Goal: Task Accomplishment & Management: Use online tool/utility

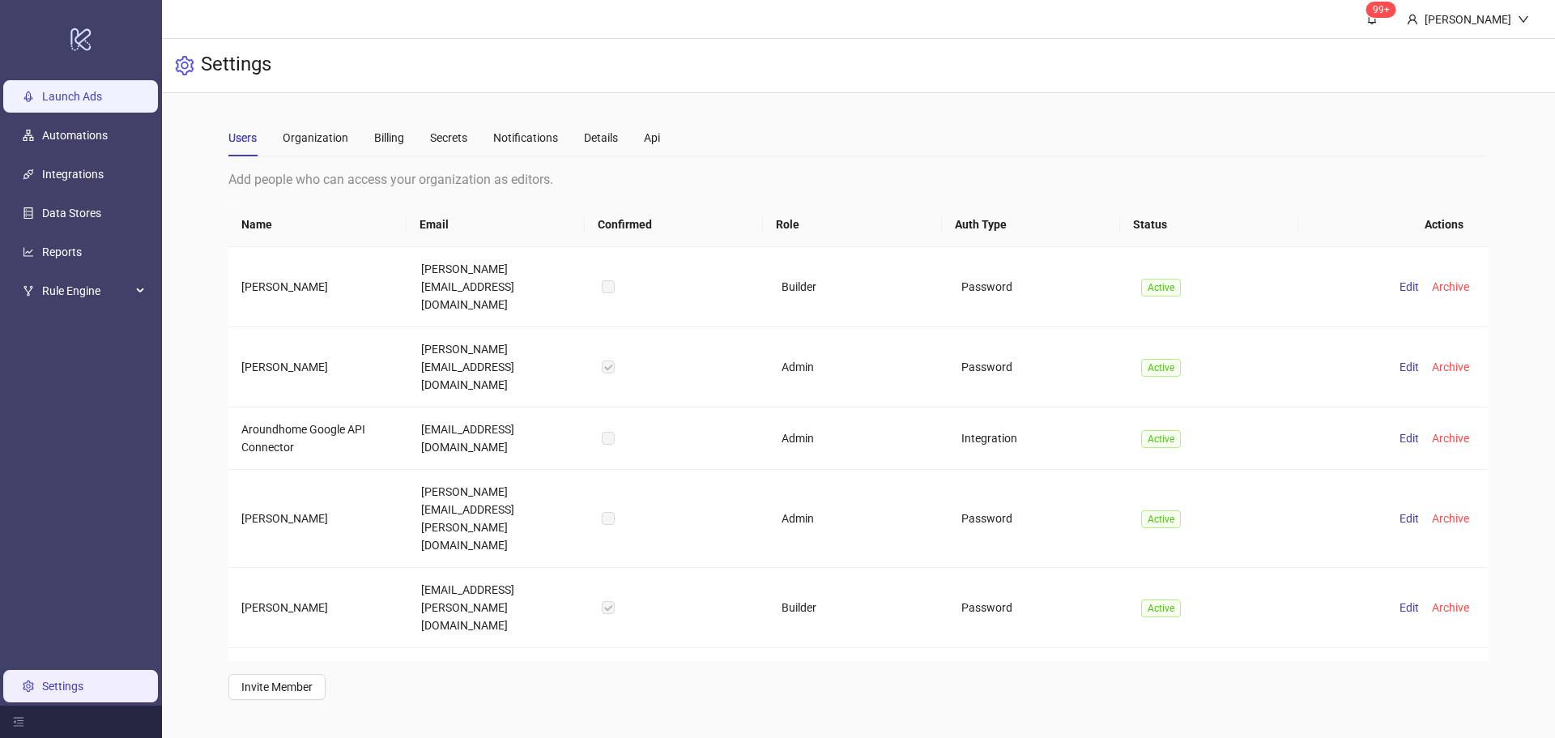
click at [102, 98] on link "Launch Ads" at bounding box center [72, 96] width 60 height 13
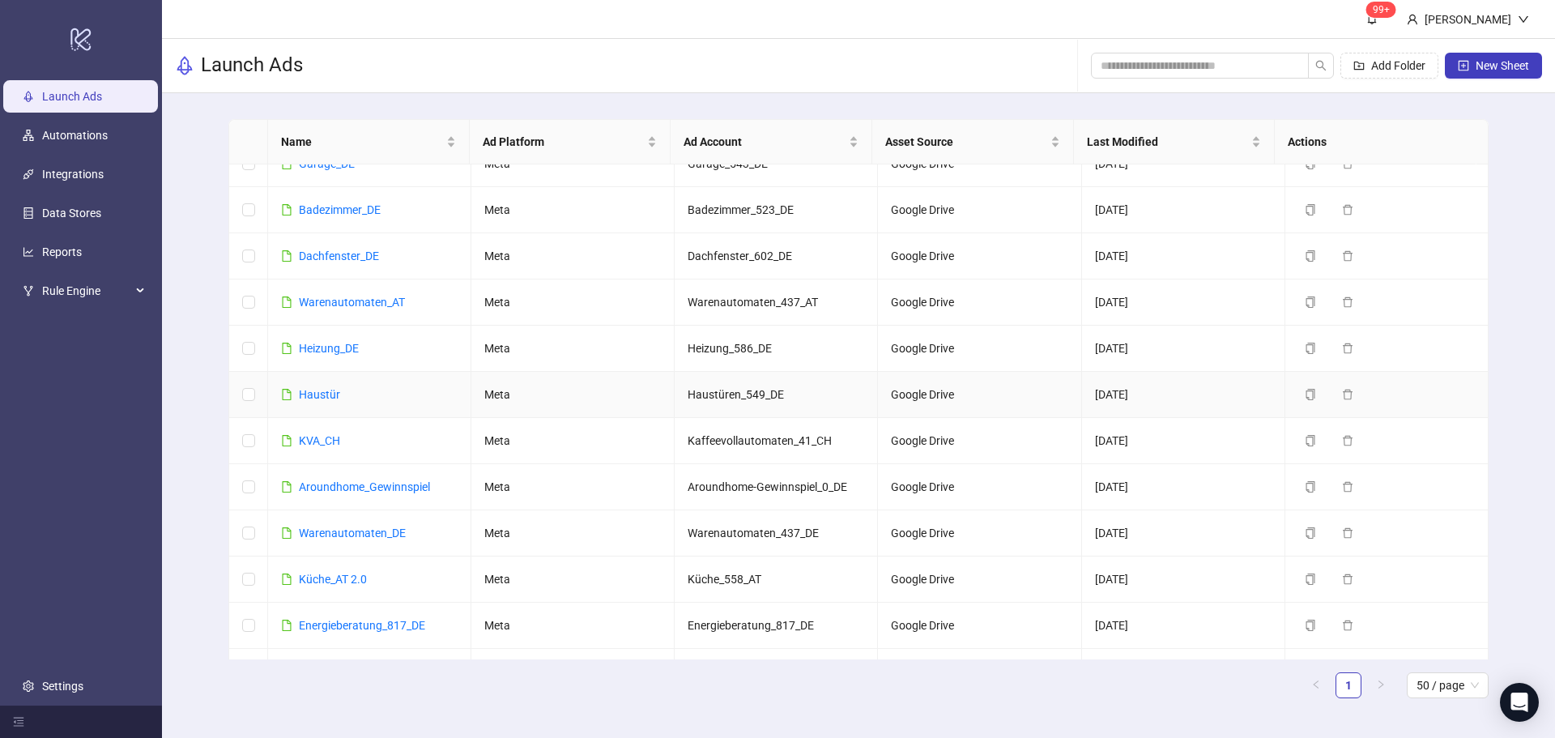
scroll to position [565, 0]
click at [348, 533] on link "Warenautomaten_DE" at bounding box center [352, 531] width 107 height 13
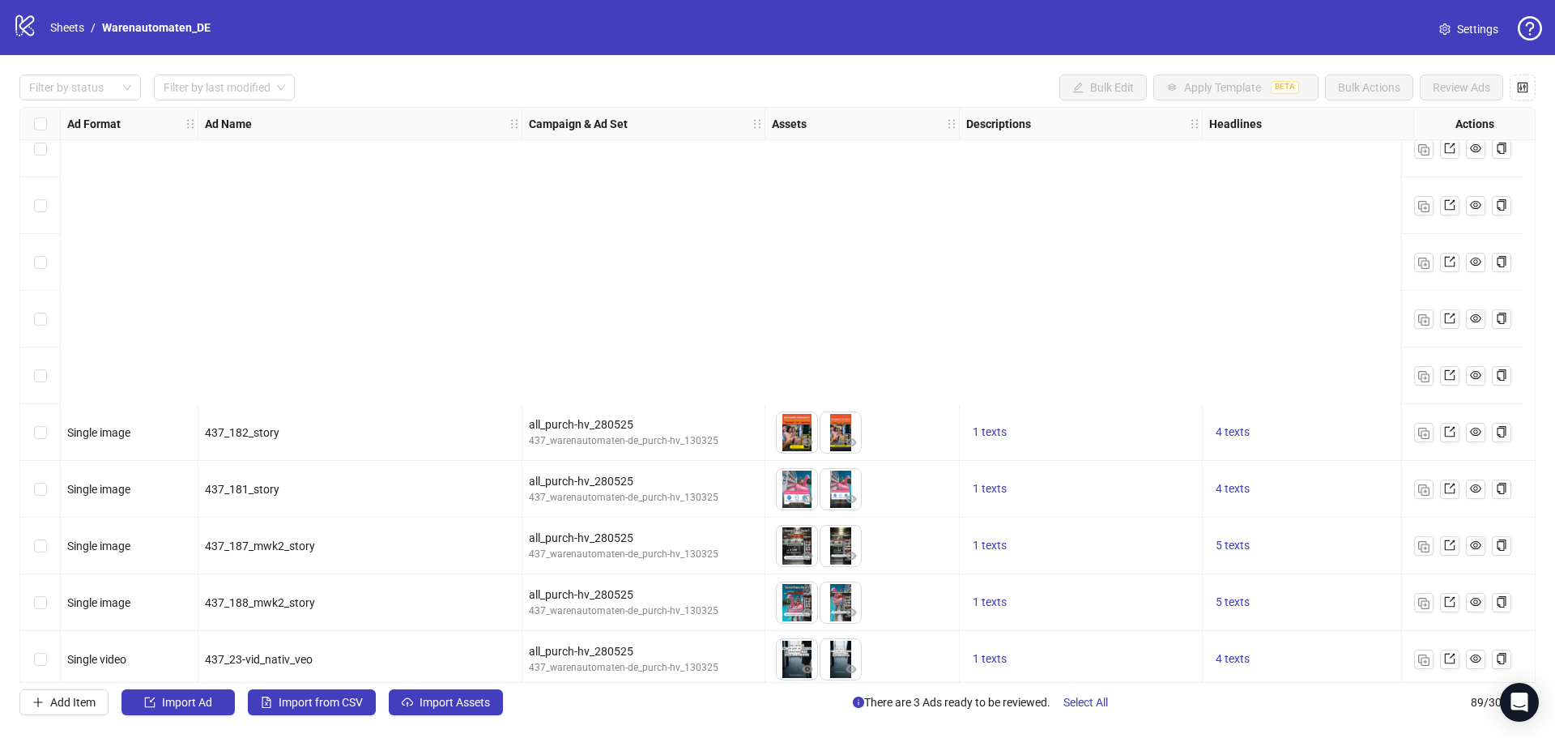
scroll to position [4511, 0]
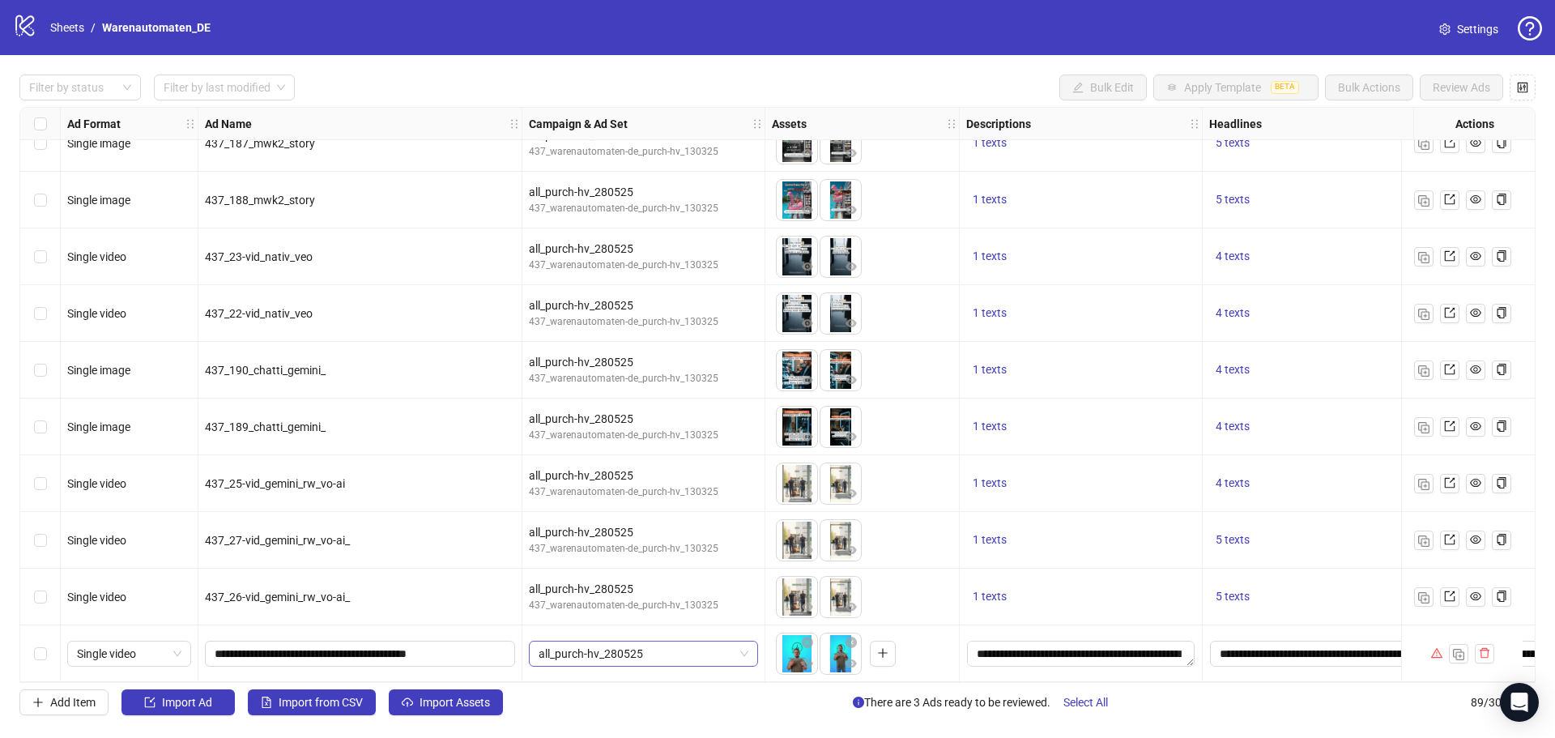
click at [675, 645] on span "all_purch-hv_280525" at bounding box center [644, 653] width 210 height 24
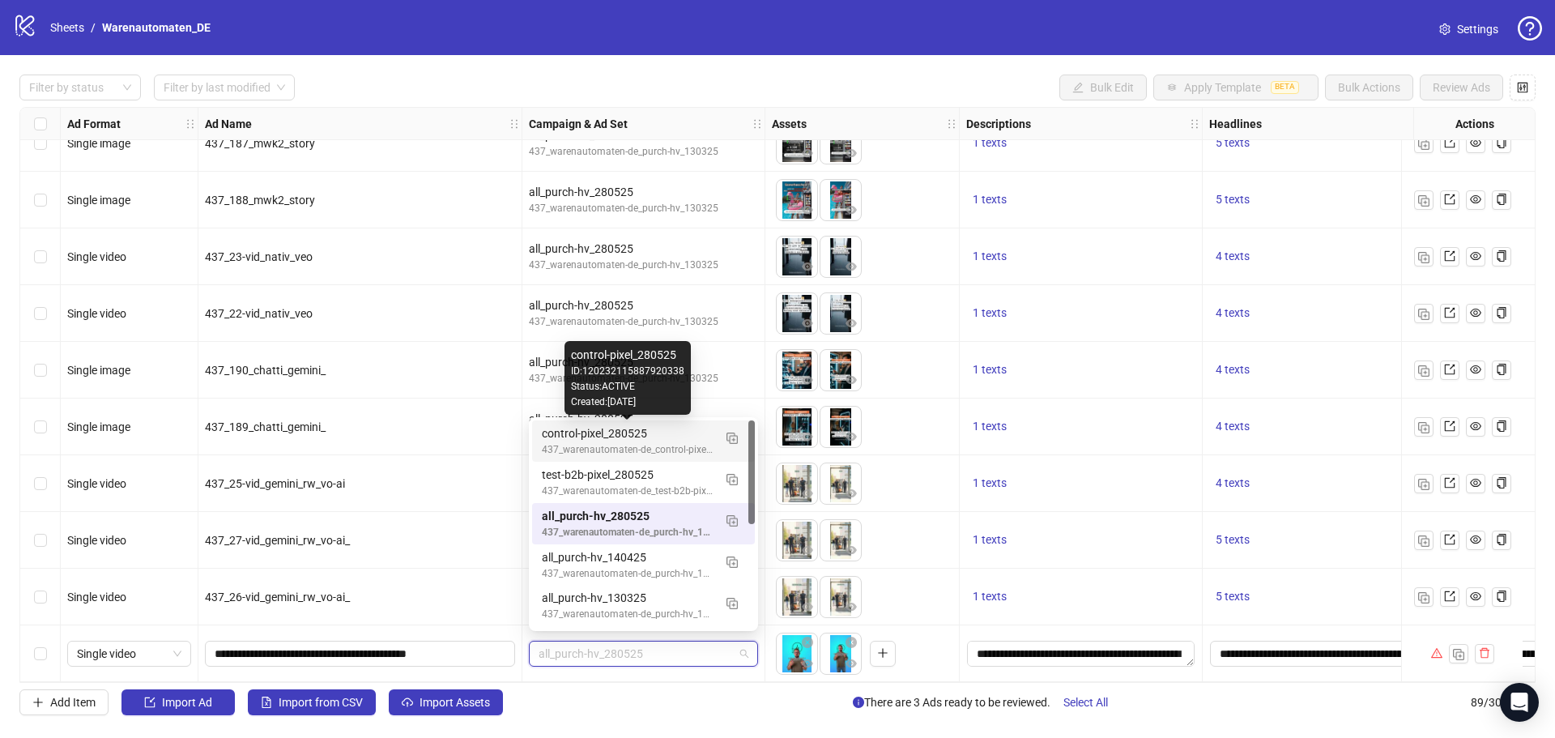
click at [670, 431] on div "control-pixel_280525" at bounding box center [627, 433] width 171 height 18
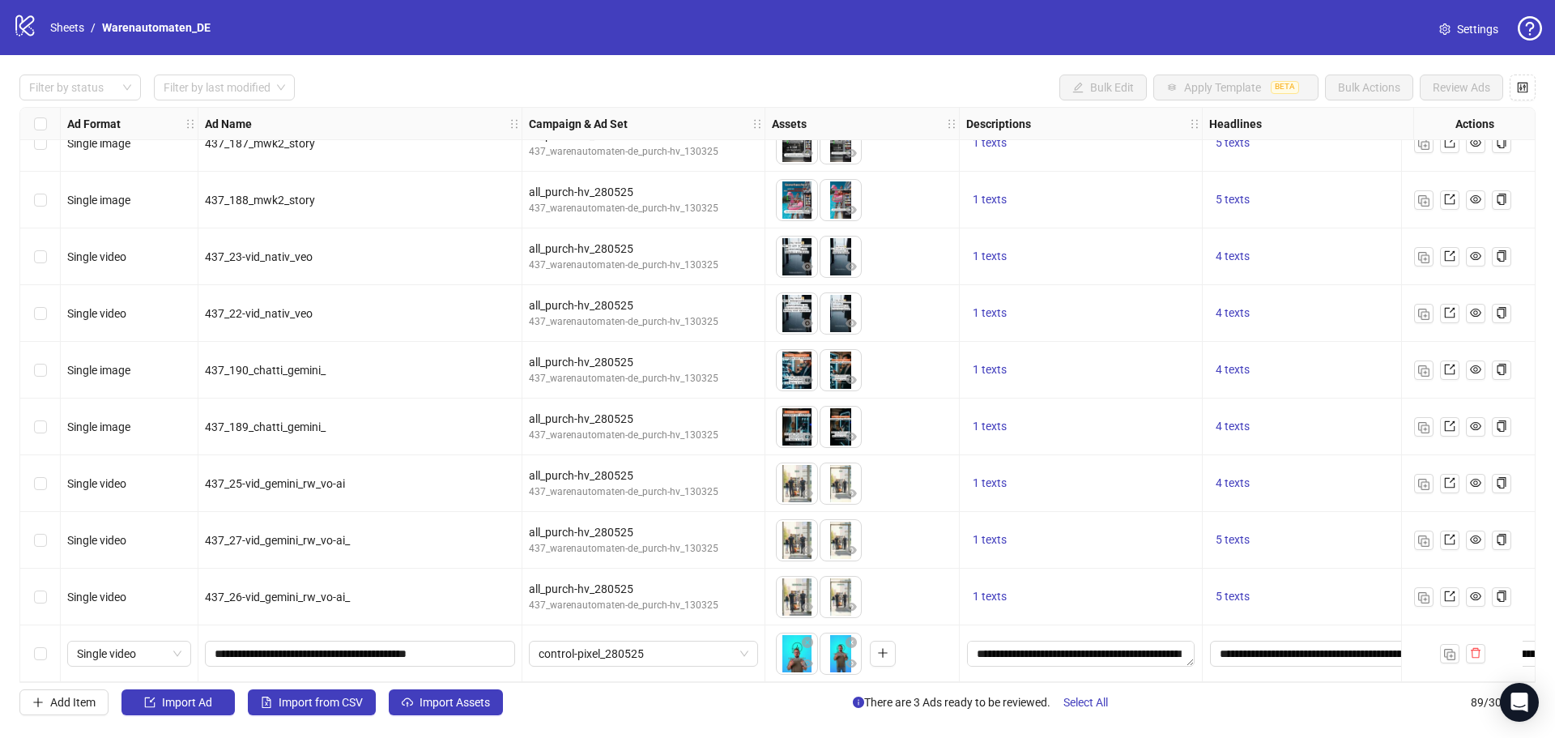
click at [47, 641] on div "Select row 89" at bounding box center [40, 653] width 40 height 57
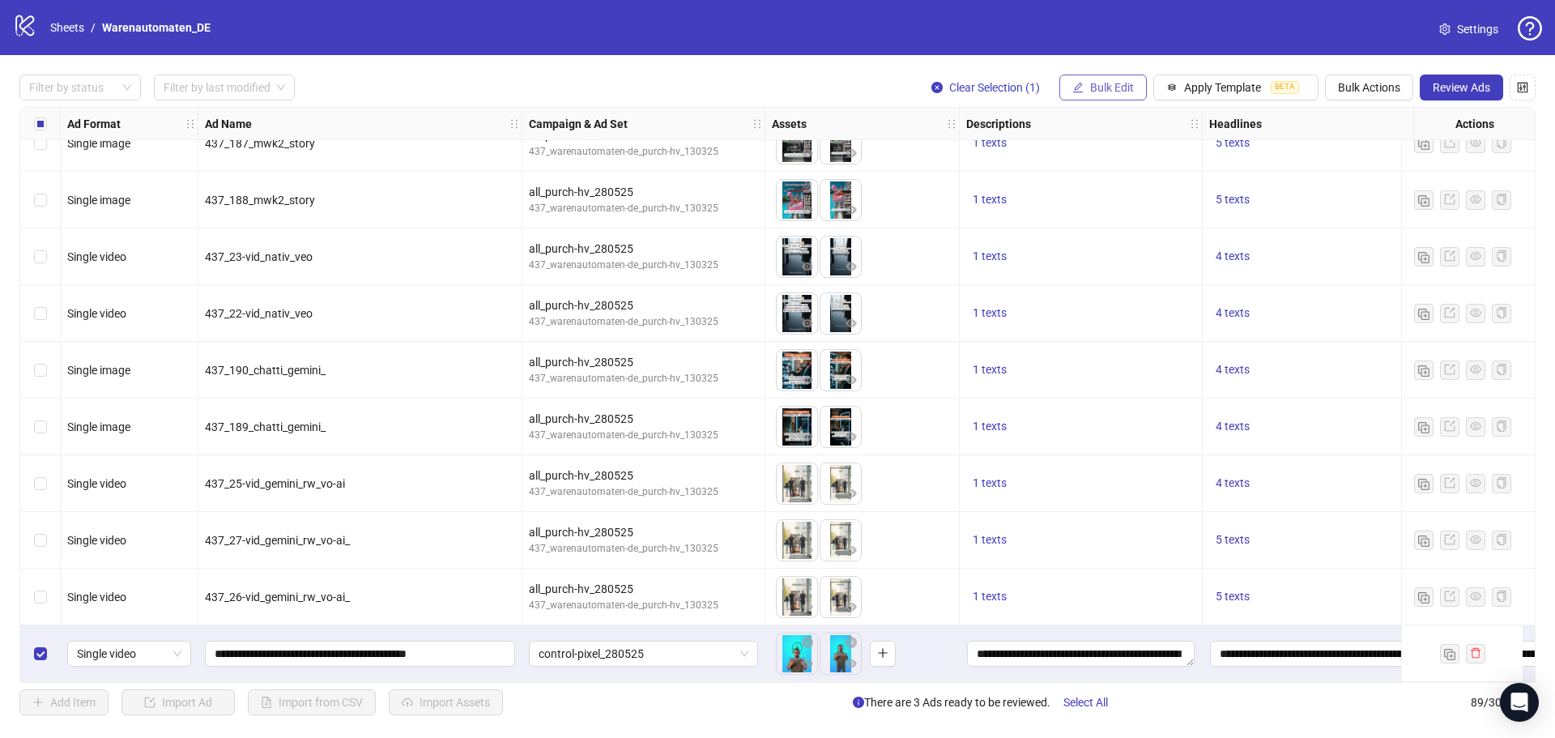
click at [1115, 88] on span "Bulk Edit" at bounding box center [1112, 87] width 44 height 13
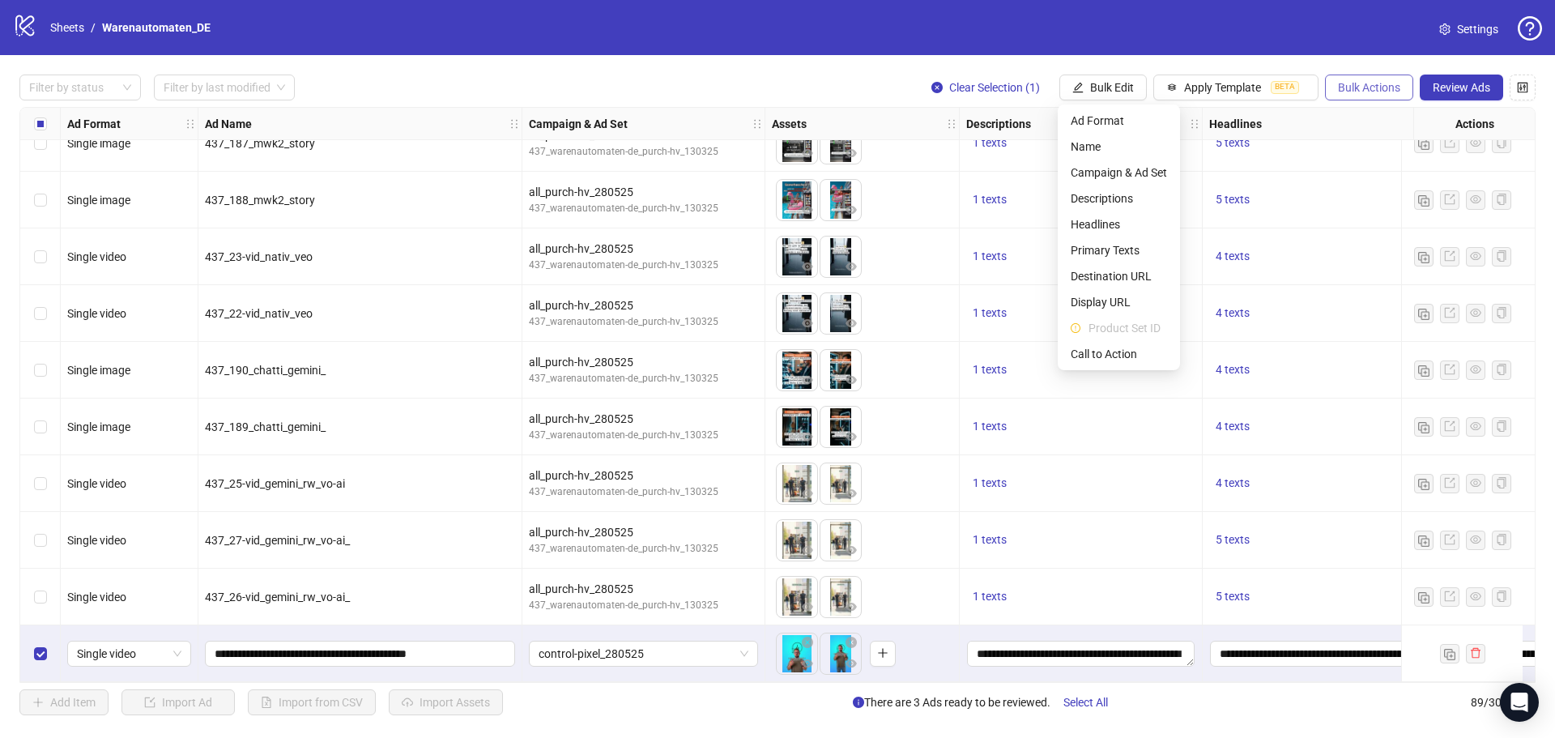
click at [1373, 89] on span "Bulk Actions" at bounding box center [1369, 87] width 62 height 13
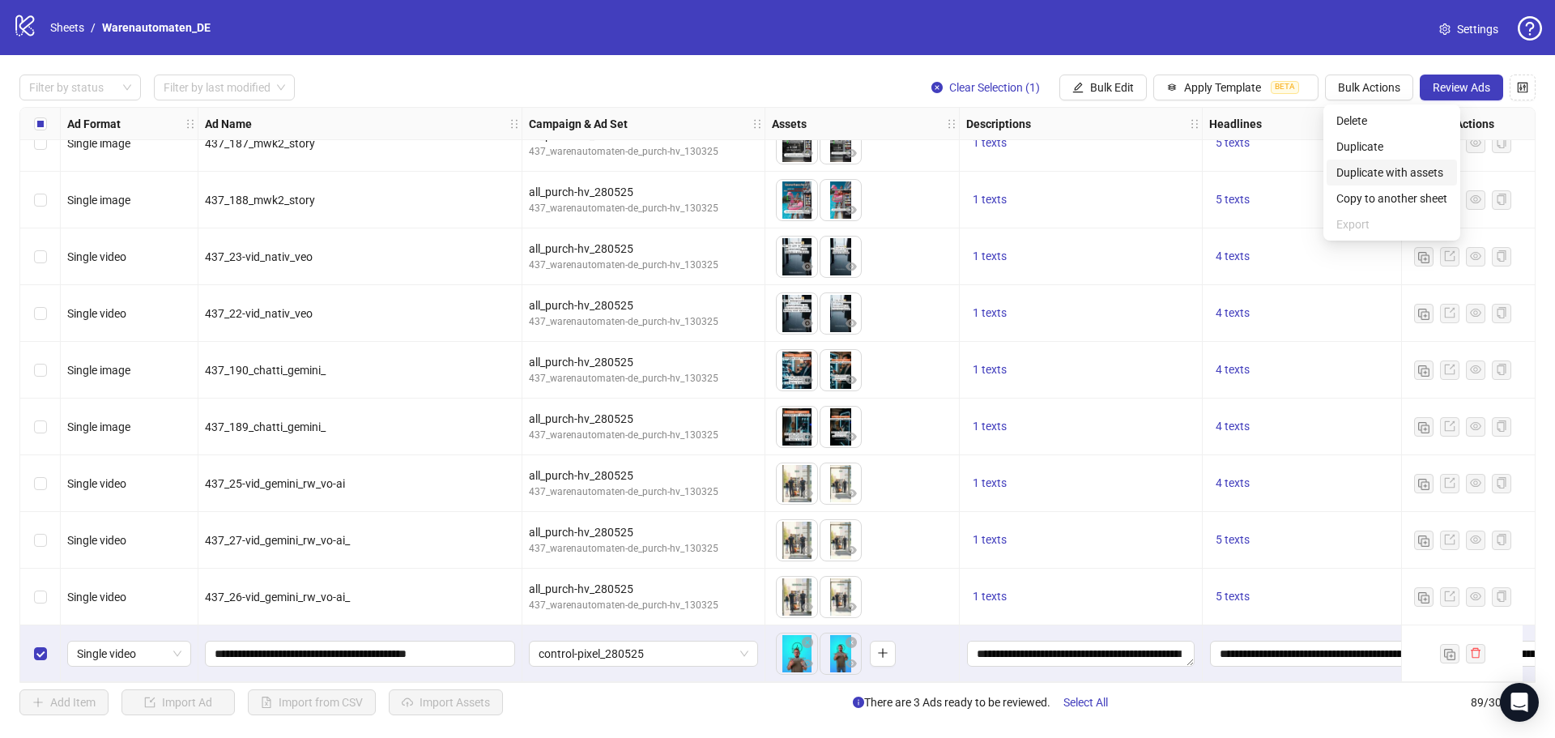
click at [1388, 172] on span "Duplicate with assets" at bounding box center [1391, 173] width 111 height 18
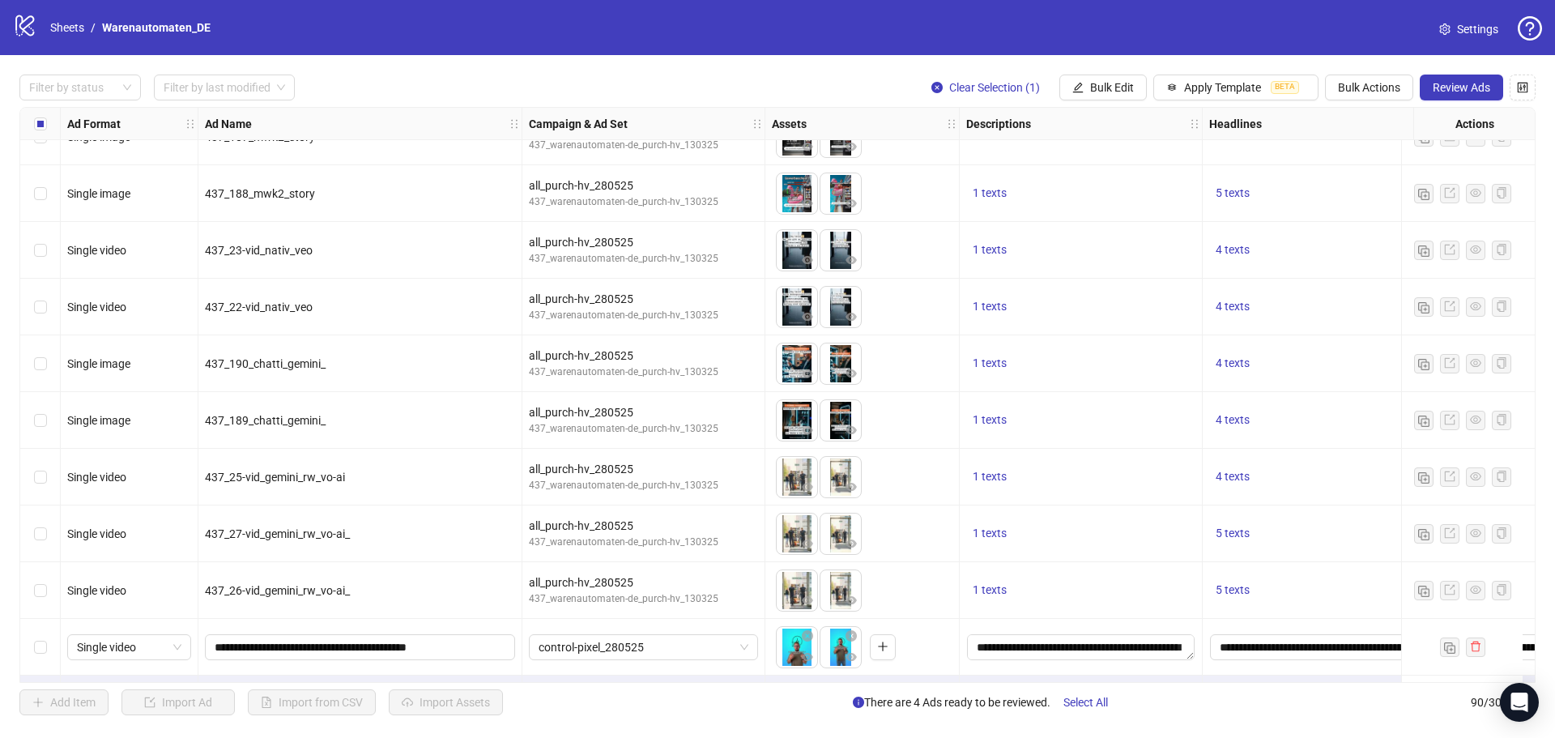
scroll to position [4567, 0]
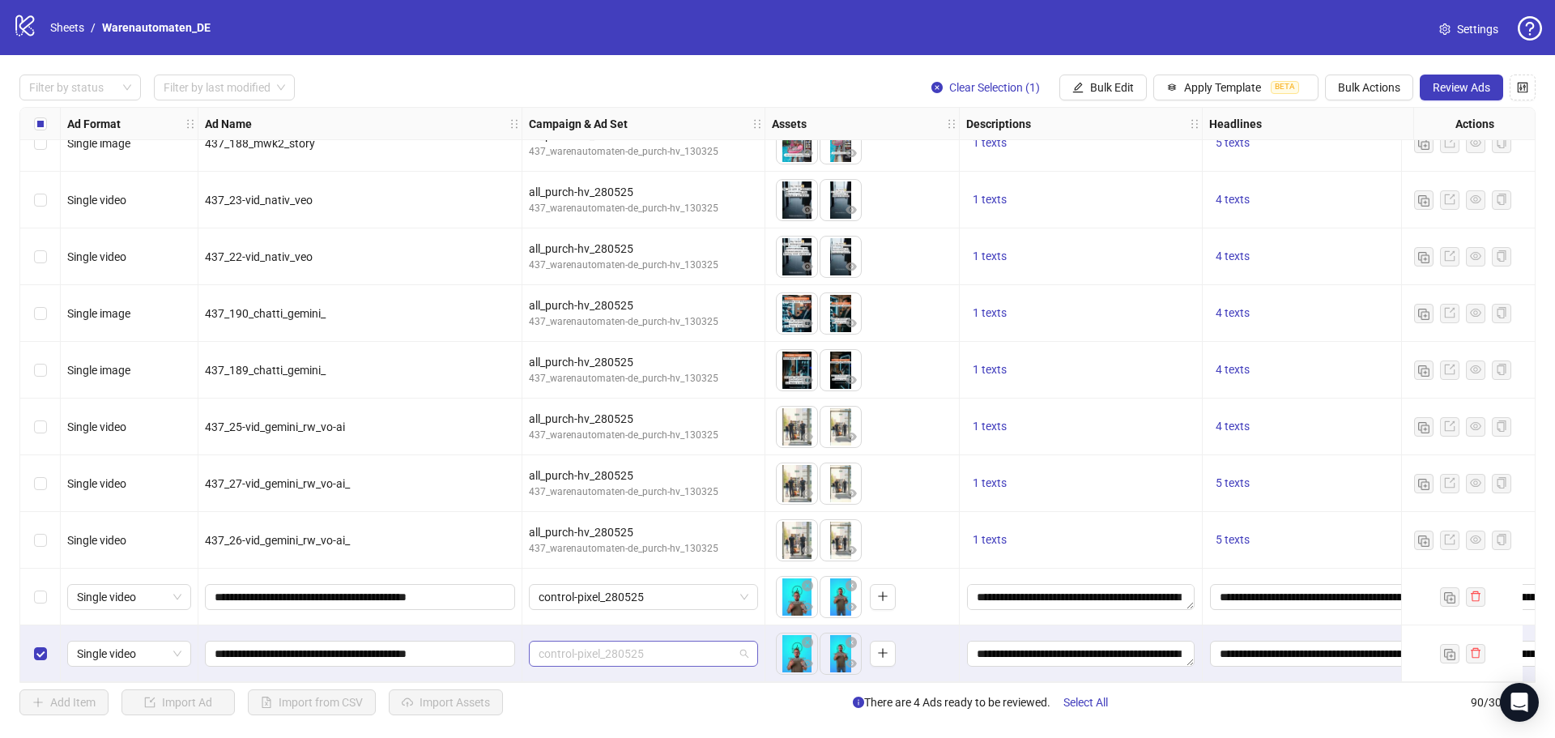
click at [583, 646] on span "control-pixel_280525" at bounding box center [644, 653] width 210 height 24
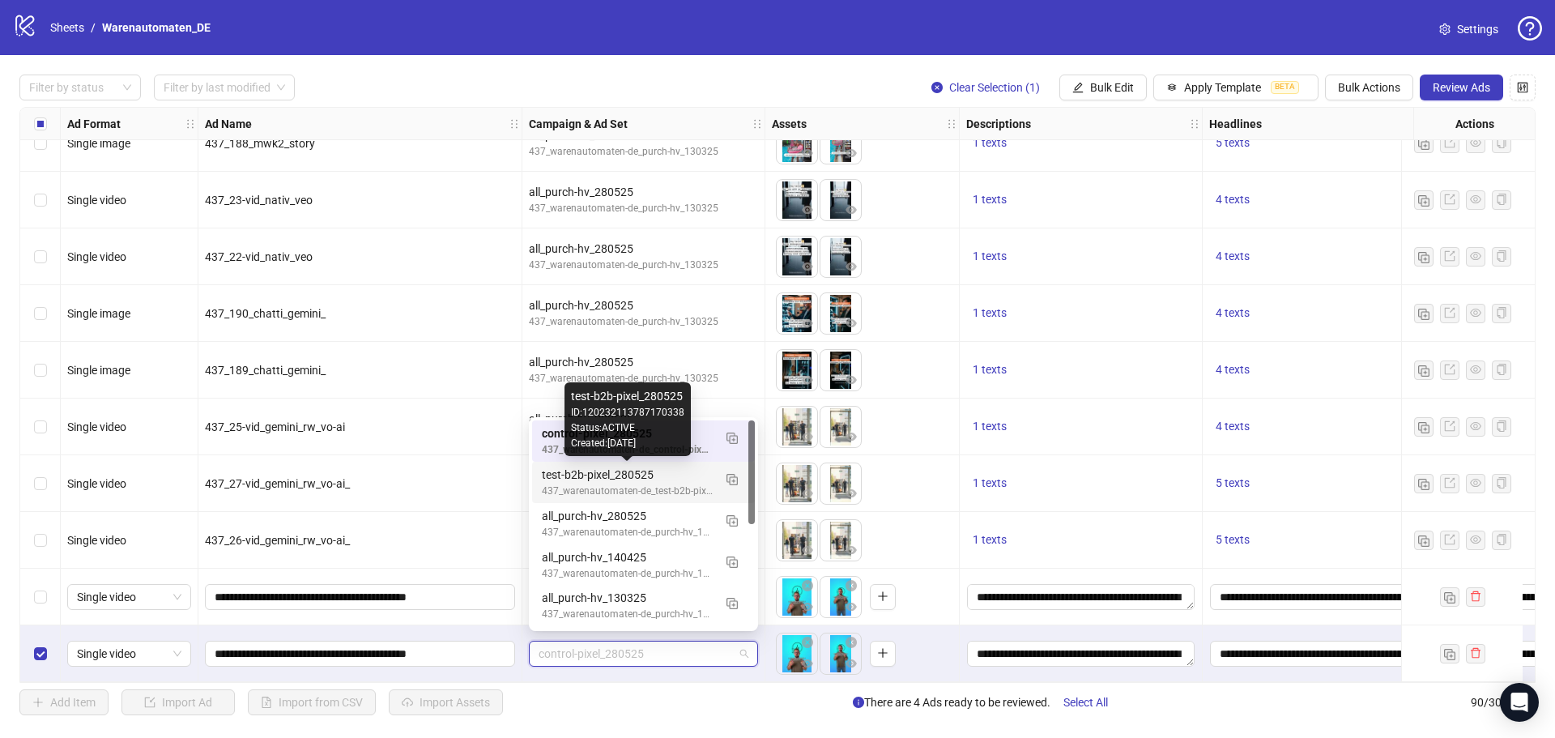
click at [673, 479] on div "test-b2b-pixel_280525" at bounding box center [627, 475] width 171 height 18
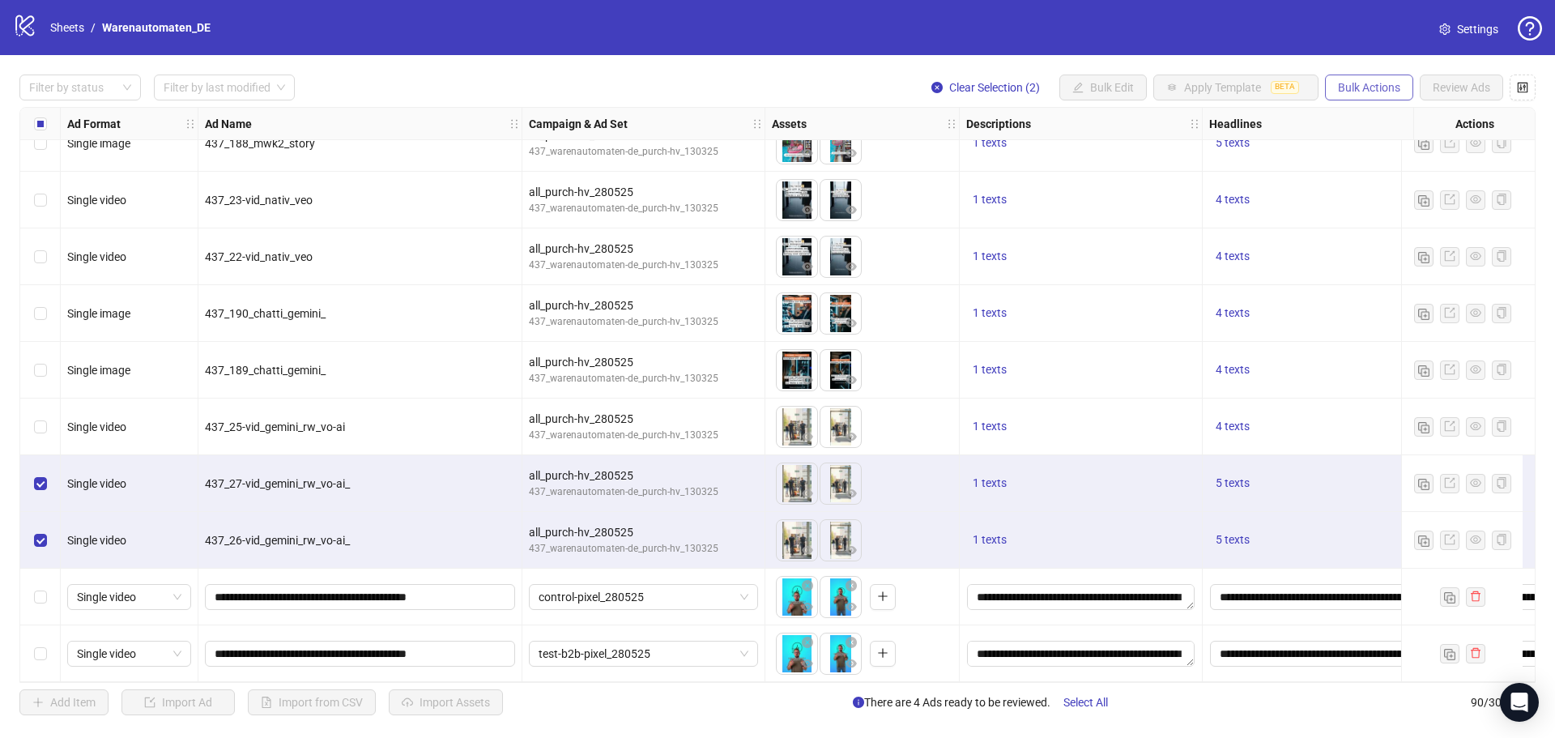
click at [1377, 100] on button "Bulk Actions" at bounding box center [1369, 88] width 88 height 26
click at [1394, 168] on span "Duplicate with assets" at bounding box center [1391, 173] width 111 height 18
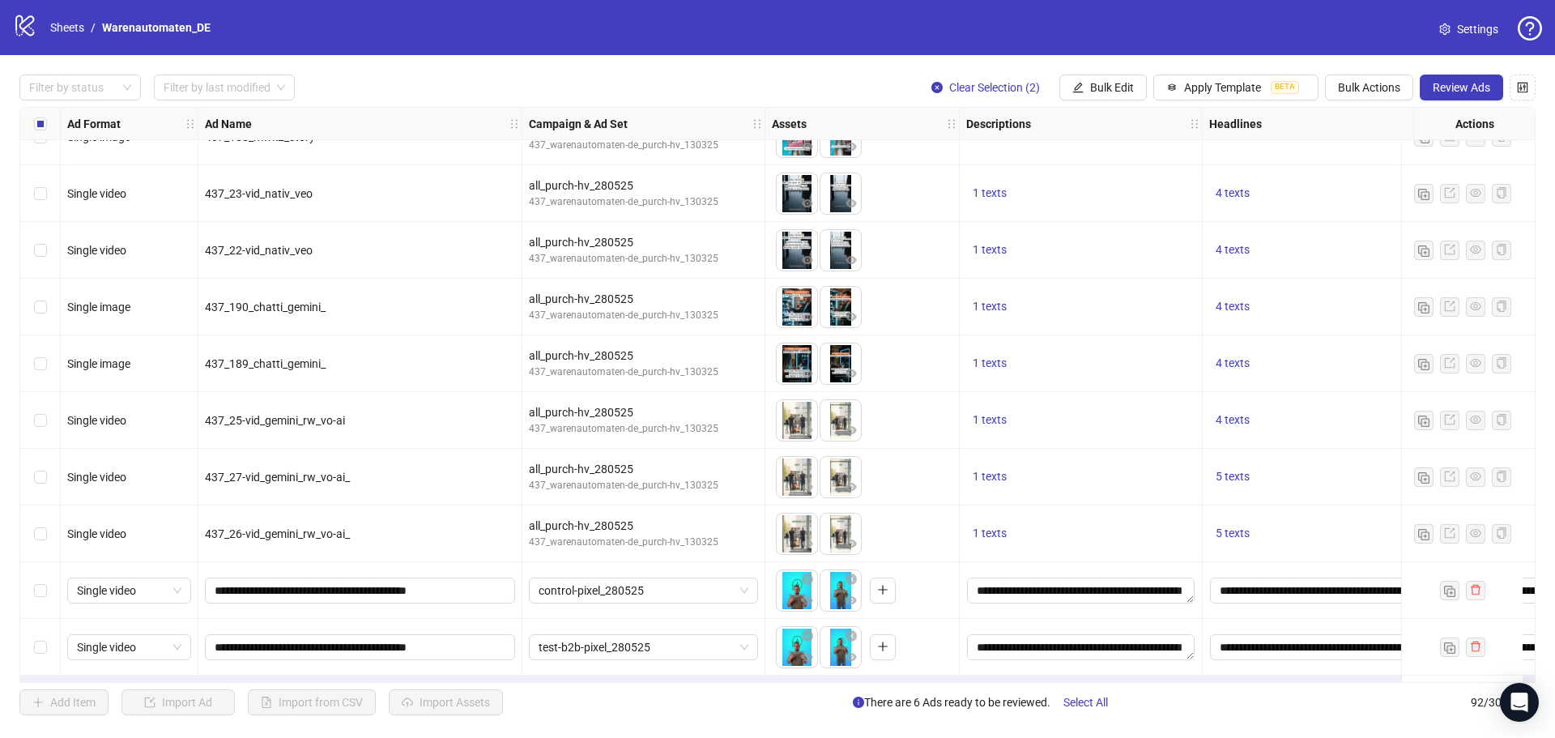
scroll to position [4681, 0]
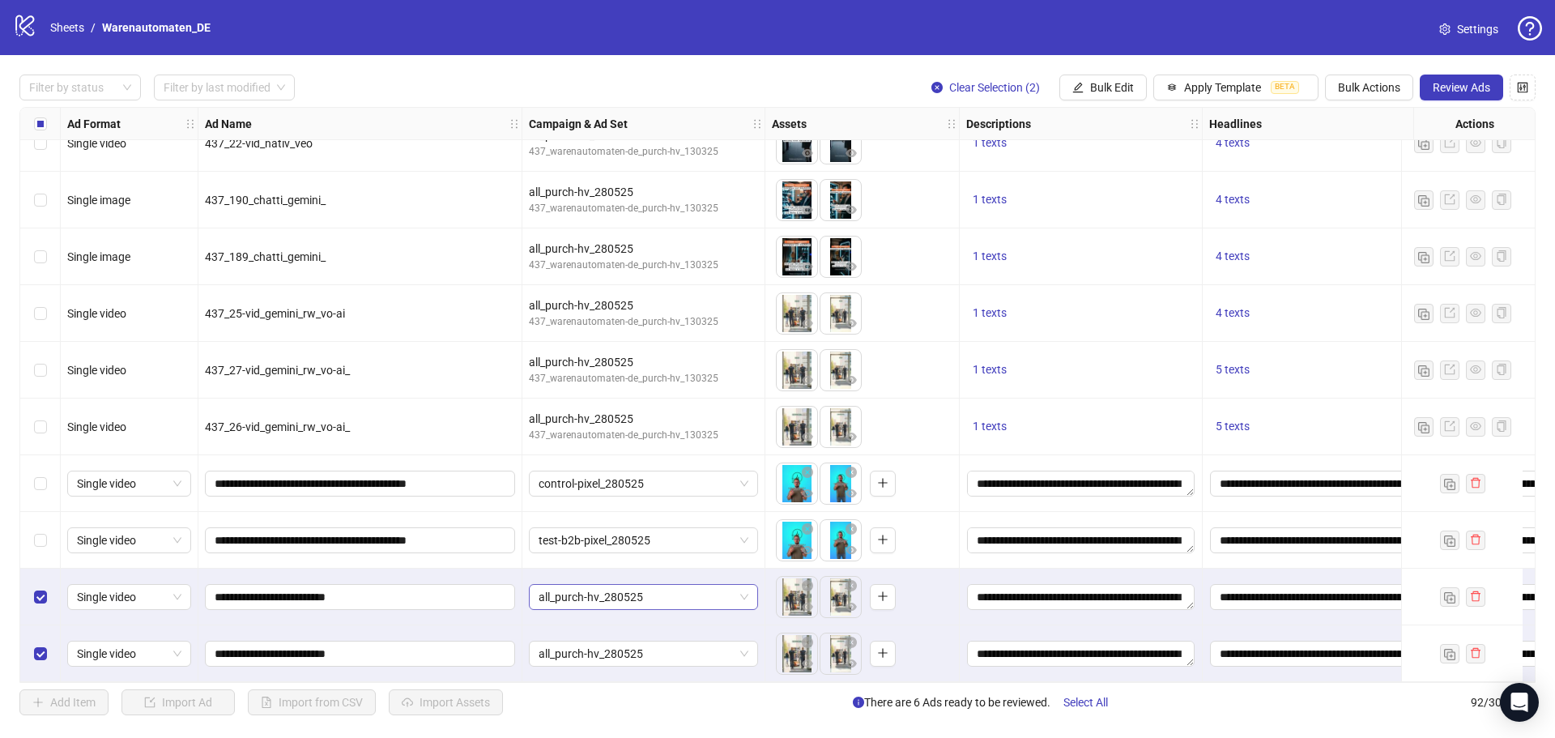
click at [552, 587] on span "all_purch-hv_280525" at bounding box center [644, 597] width 210 height 24
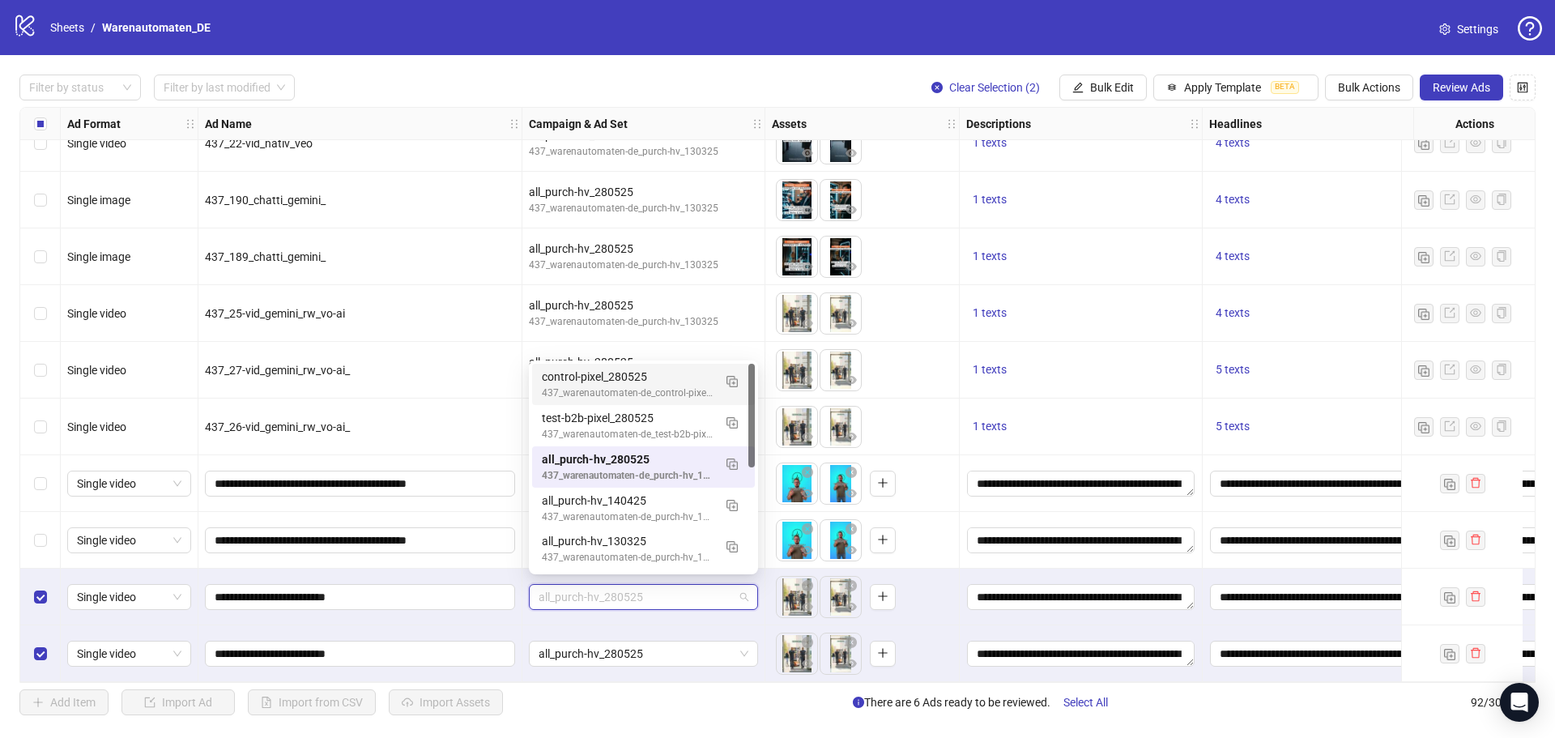
click at [684, 381] on div "control-pixel_280525" at bounding box center [627, 377] width 171 height 18
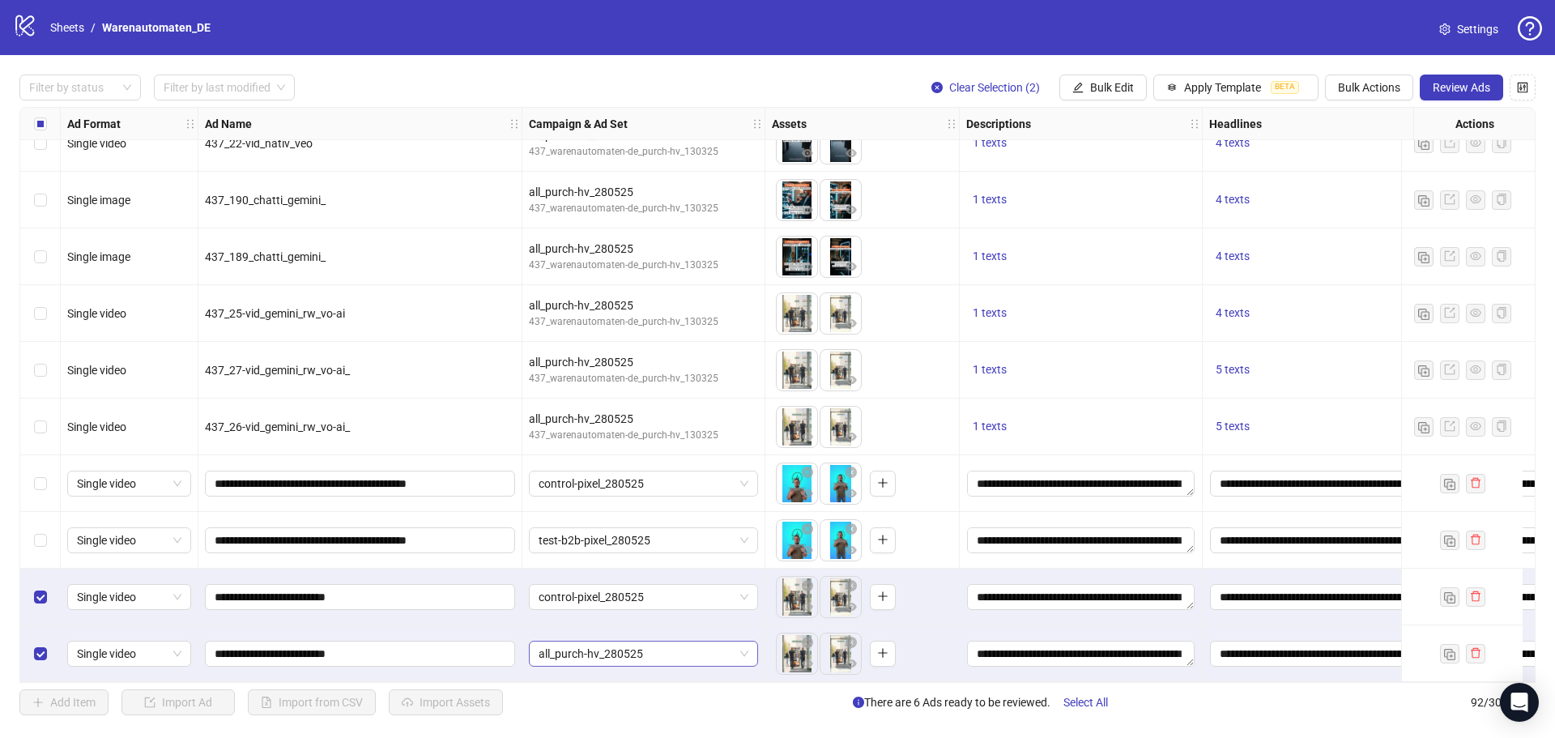
click at [639, 650] on span "all_purch-hv_280525" at bounding box center [644, 653] width 210 height 24
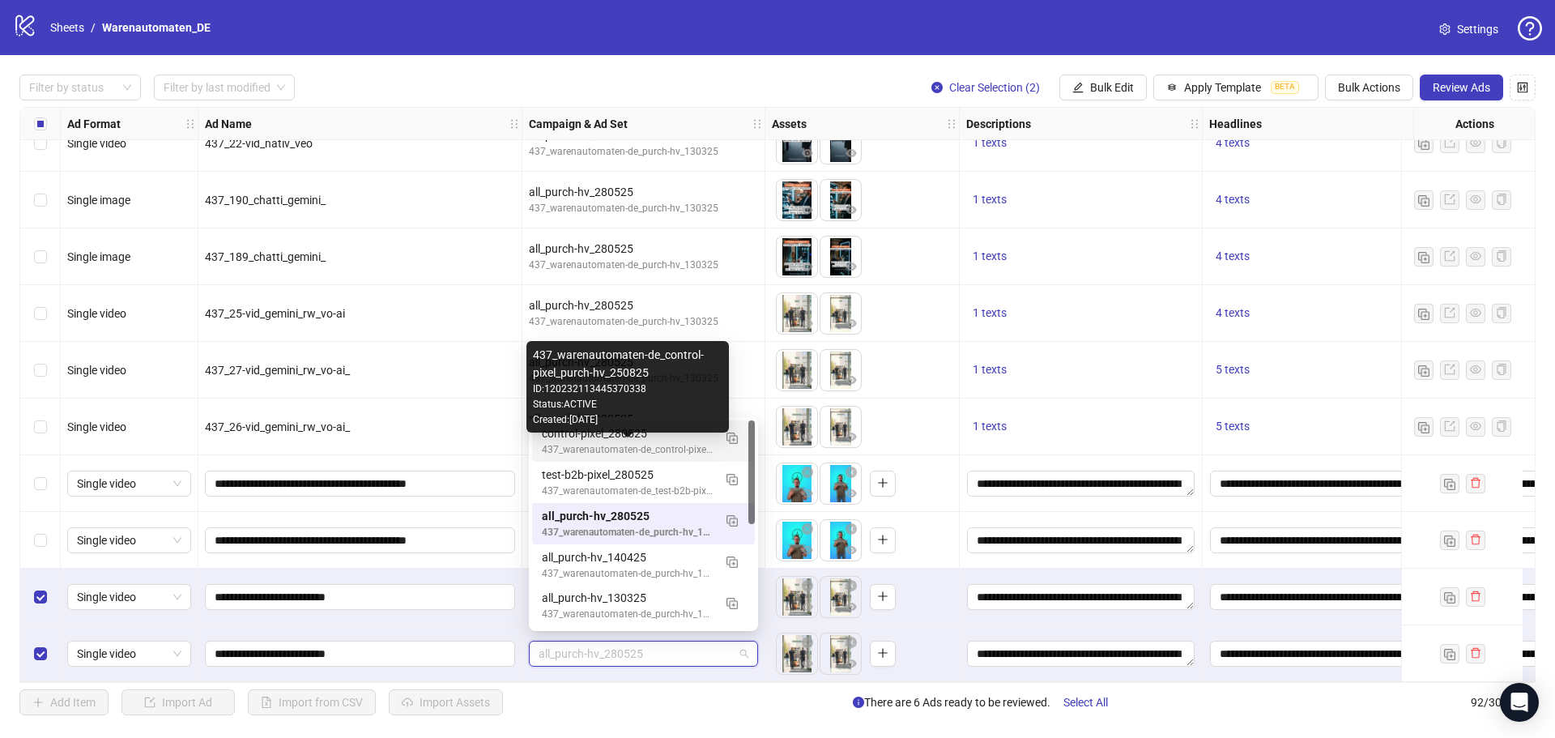
click at [658, 448] on div "437_warenautomaten-de_control-pixel_purch-hv_250825" at bounding box center [627, 449] width 171 height 15
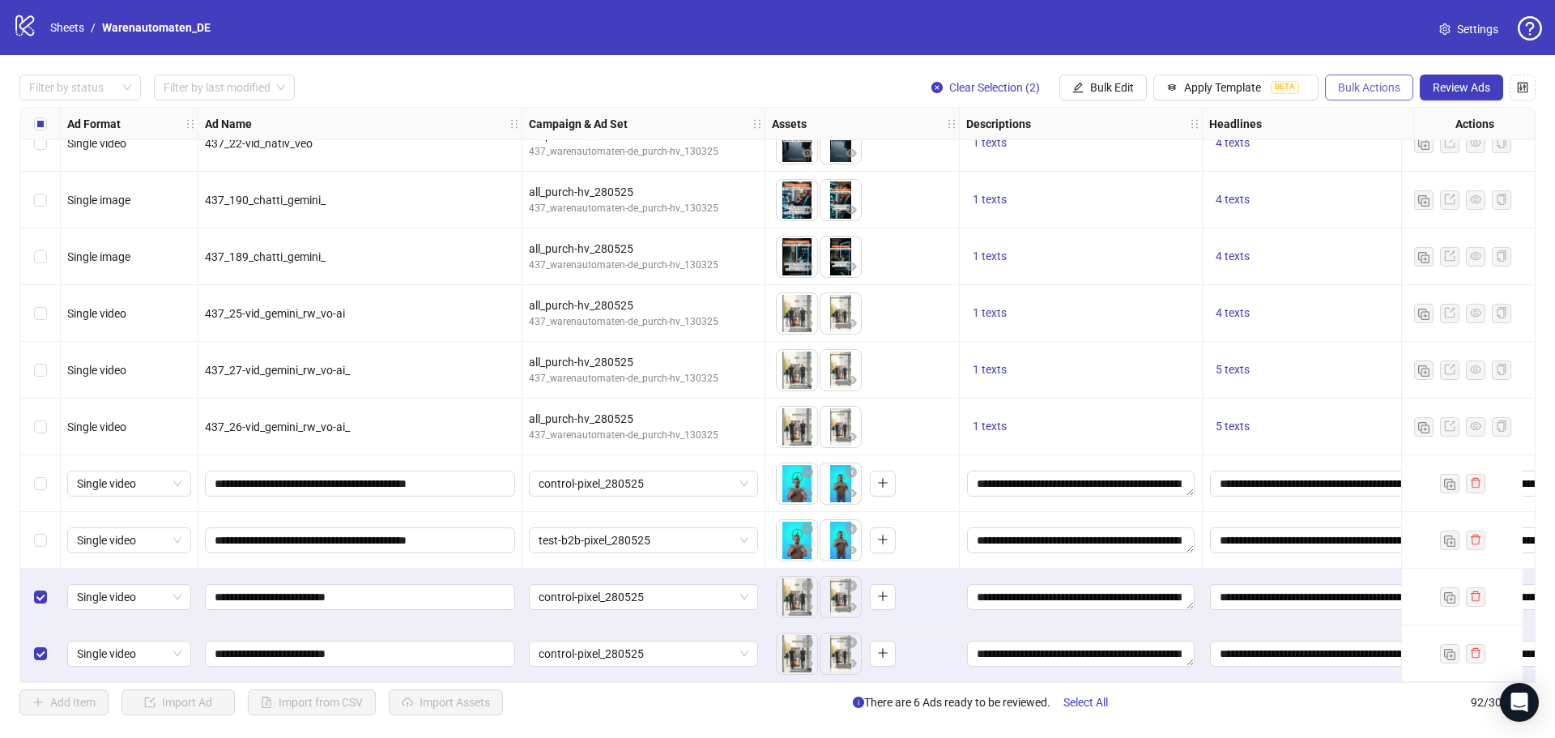
click at [1351, 91] on span "Bulk Actions" at bounding box center [1369, 87] width 62 height 13
click at [1373, 179] on span "Duplicate with assets" at bounding box center [1391, 173] width 111 height 18
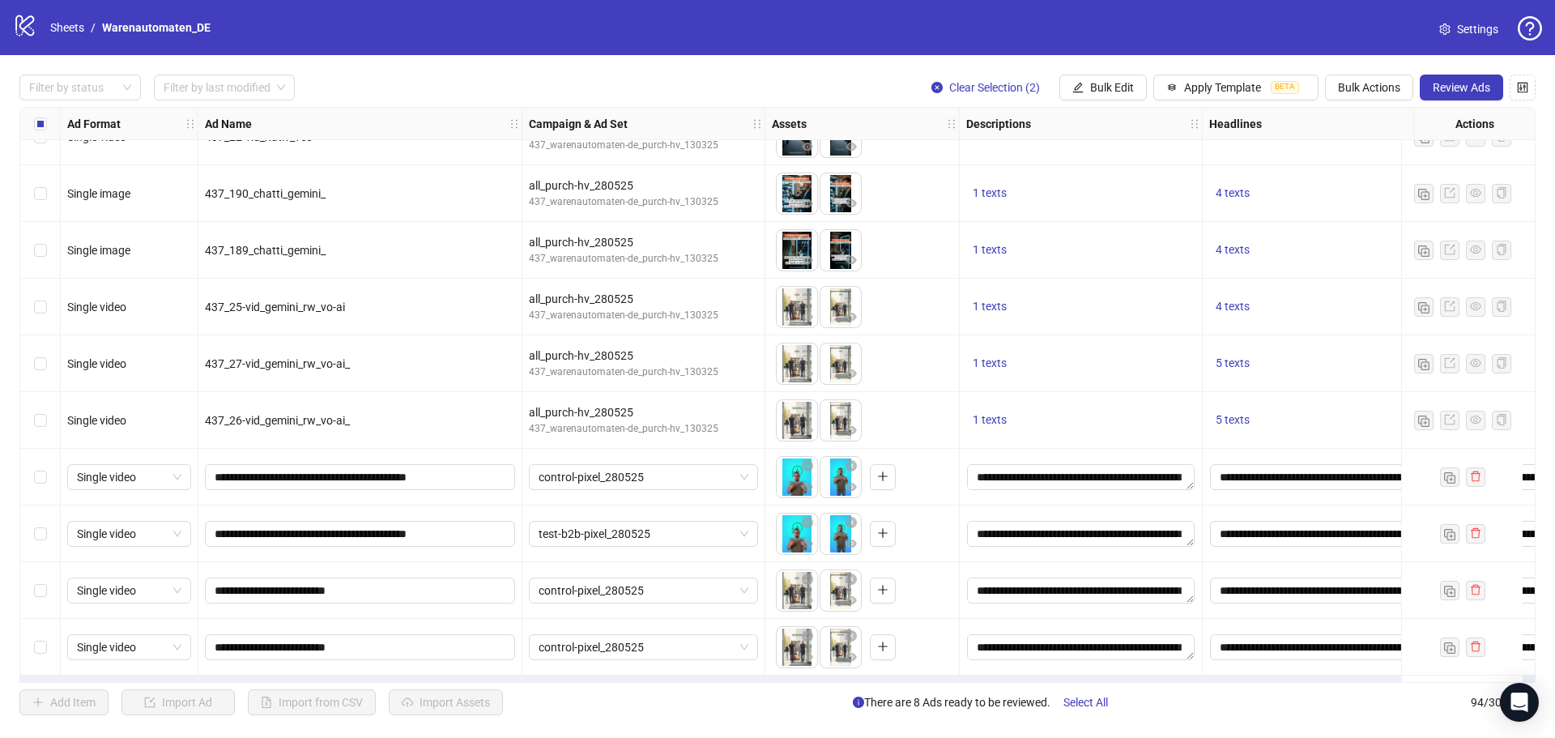
scroll to position [4794, 0]
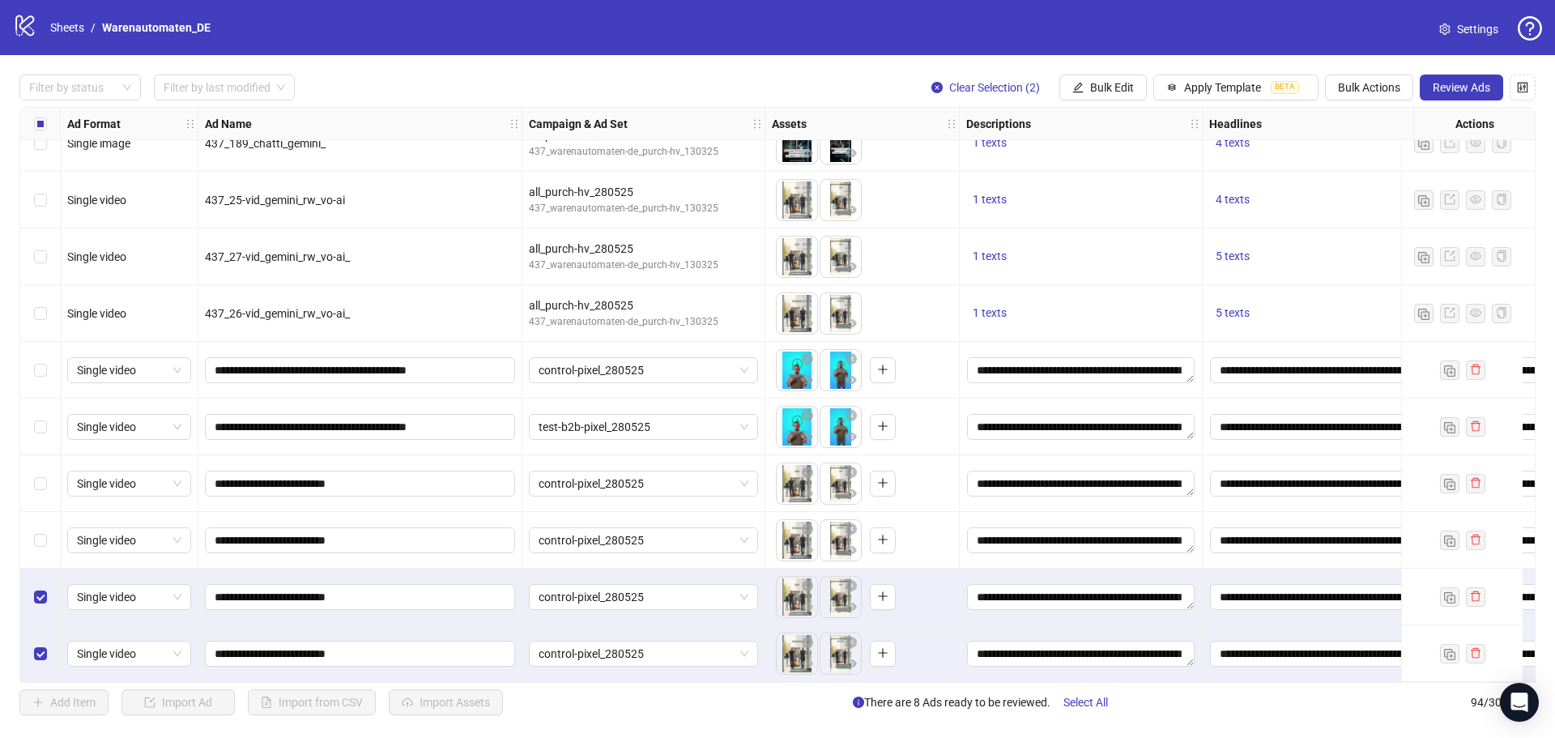
click at [655, 576] on div "control-pixel_280525" at bounding box center [643, 597] width 243 height 57
click at [653, 587] on span "control-pixel_280525" at bounding box center [644, 597] width 210 height 24
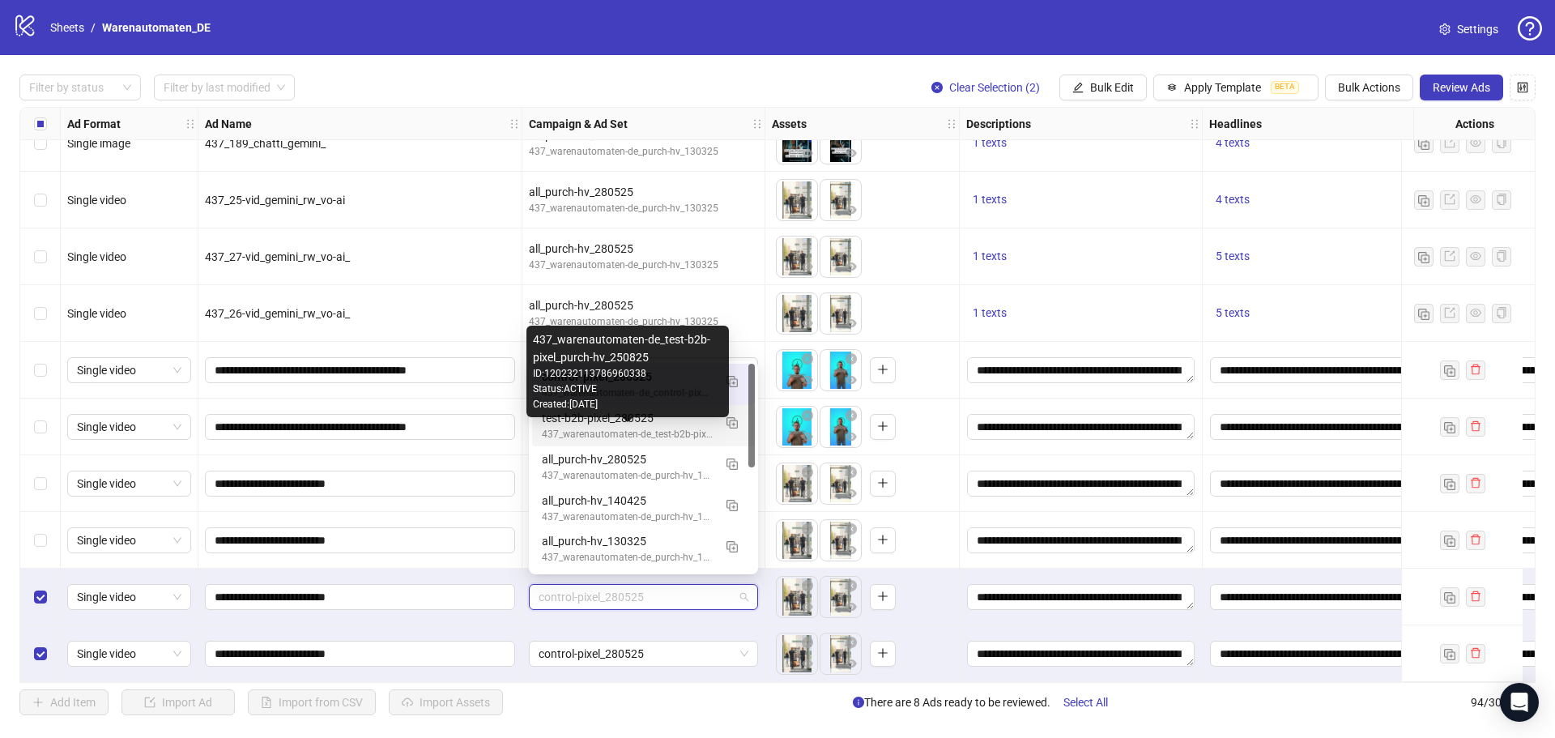
click at [690, 415] on div "437_warenautomaten-de_test-b2b-pixel_purch-hv_250825 ID: 120232113786960338 Sta…" at bounding box center [627, 372] width 202 height 92
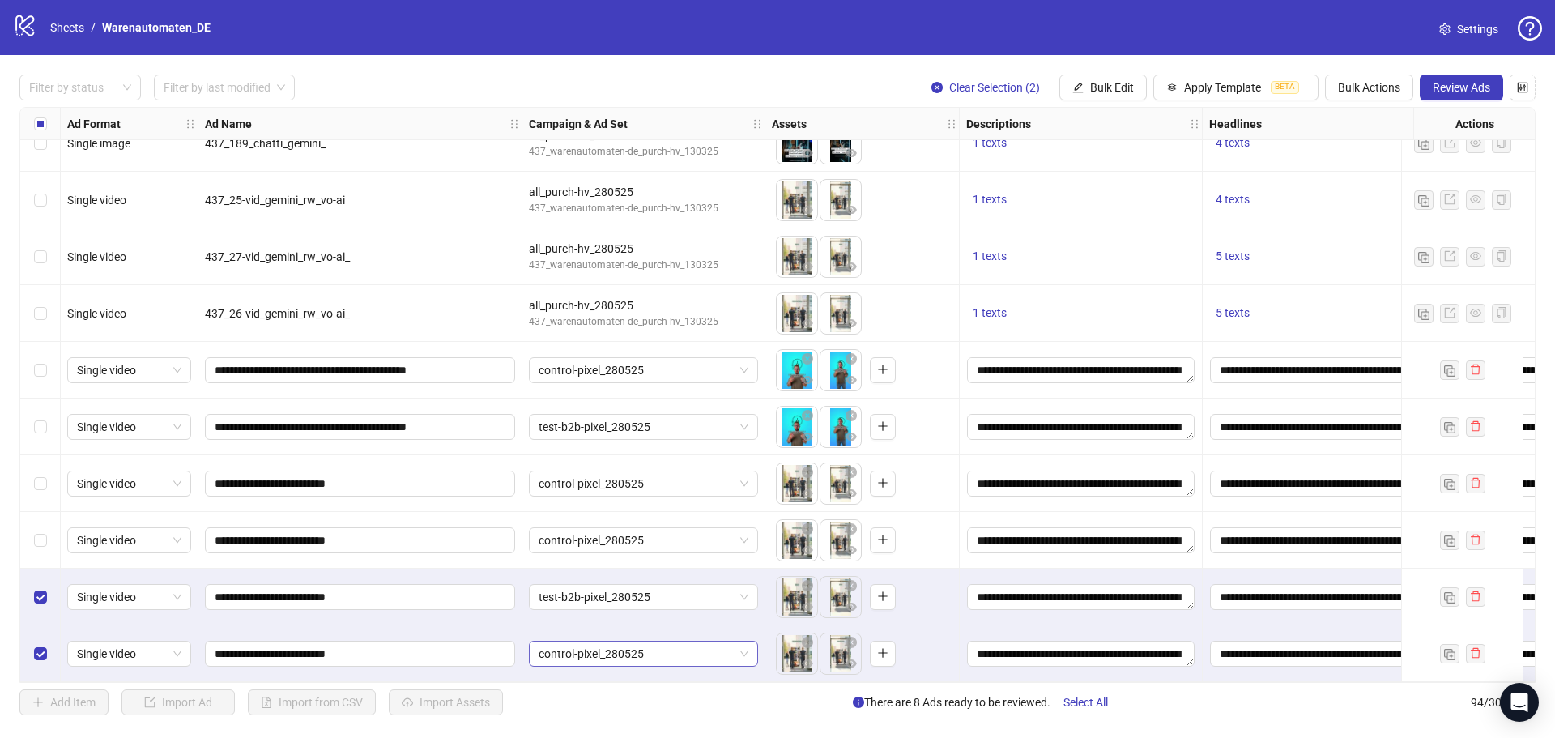
click at [664, 654] on span "control-pixel_280525" at bounding box center [644, 653] width 210 height 24
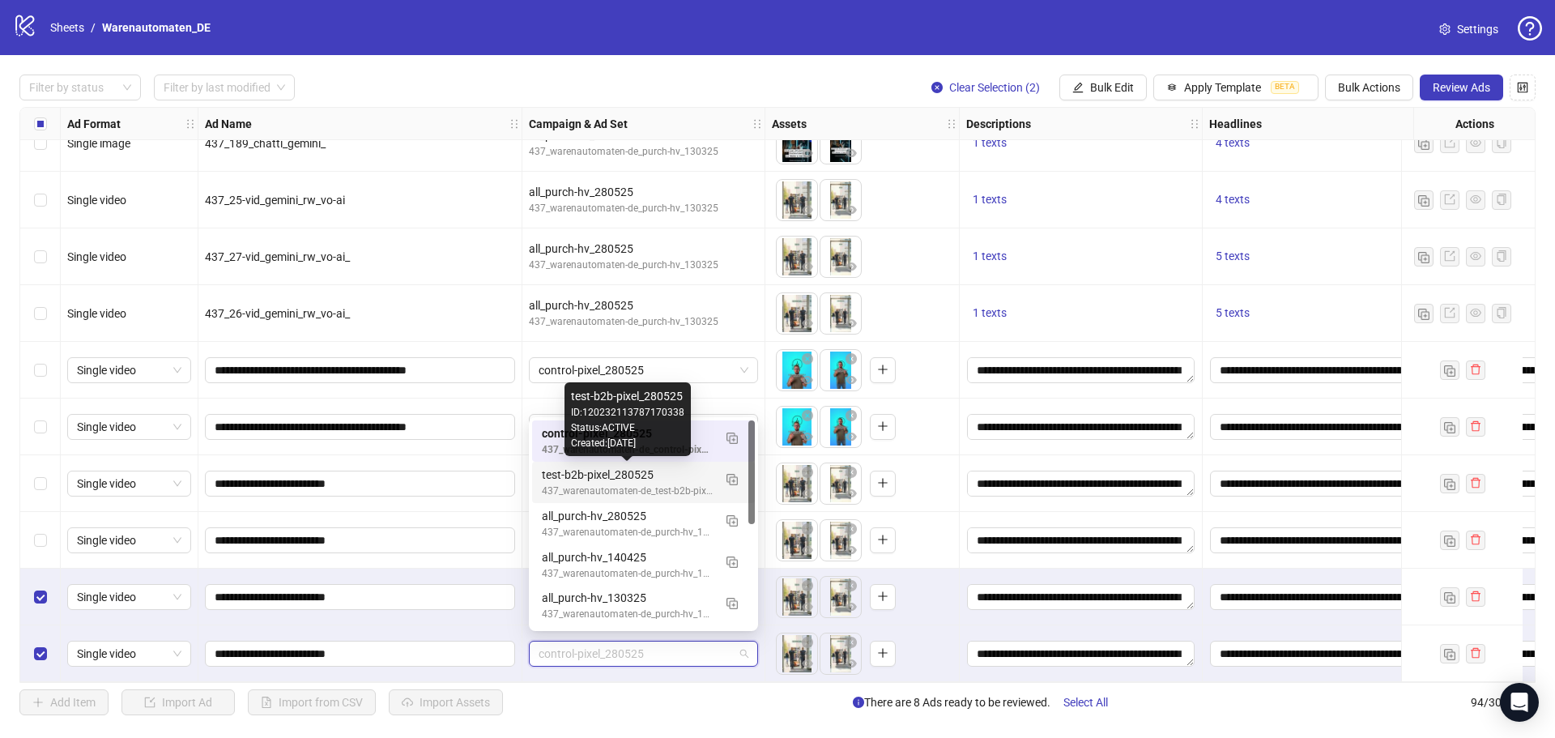
click at [687, 476] on div "test-b2b-pixel_280525" at bounding box center [627, 475] width 171 height 18
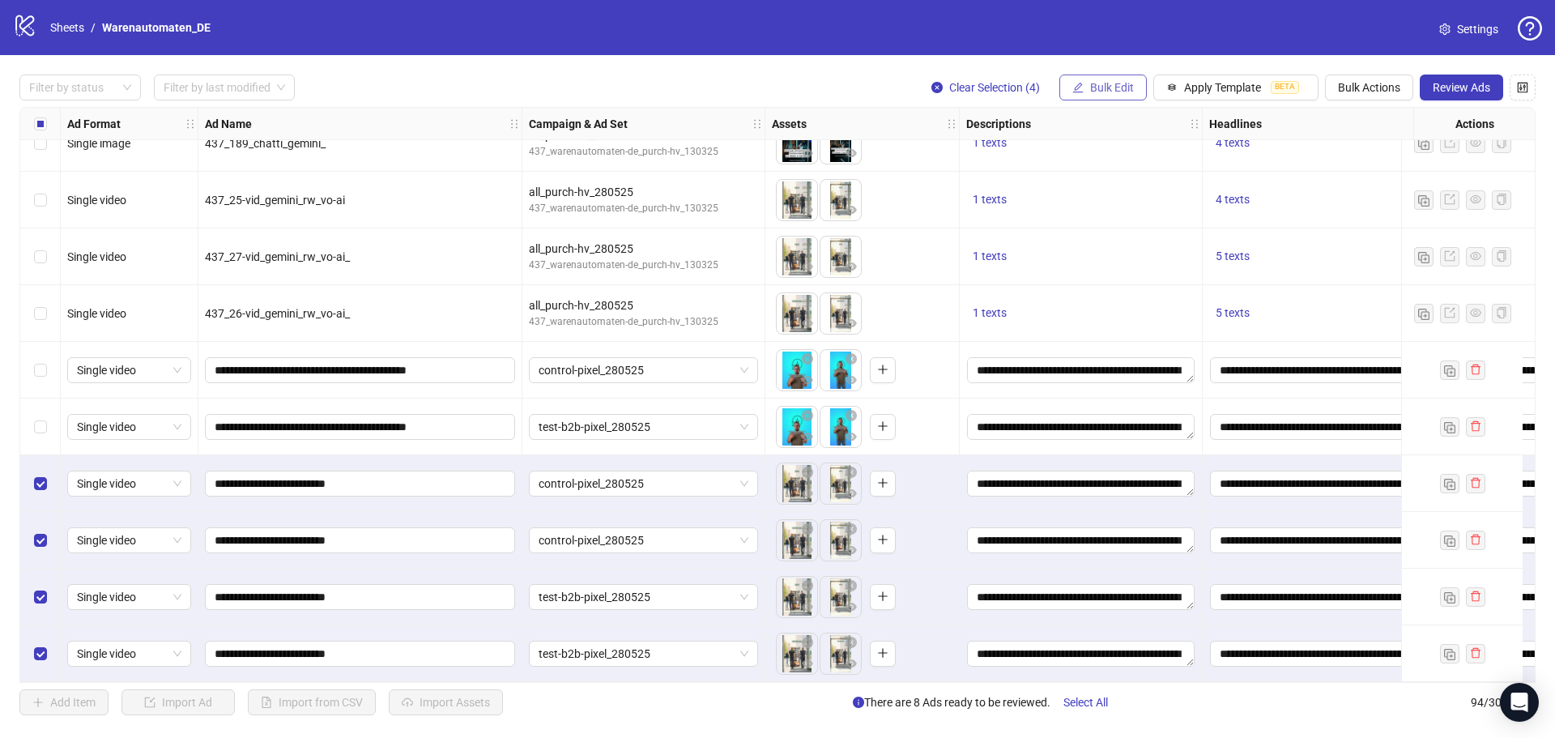
click at [1122, 85] on span "Bulk Edit" at bounding box center [1112, 87] width 44 height 13
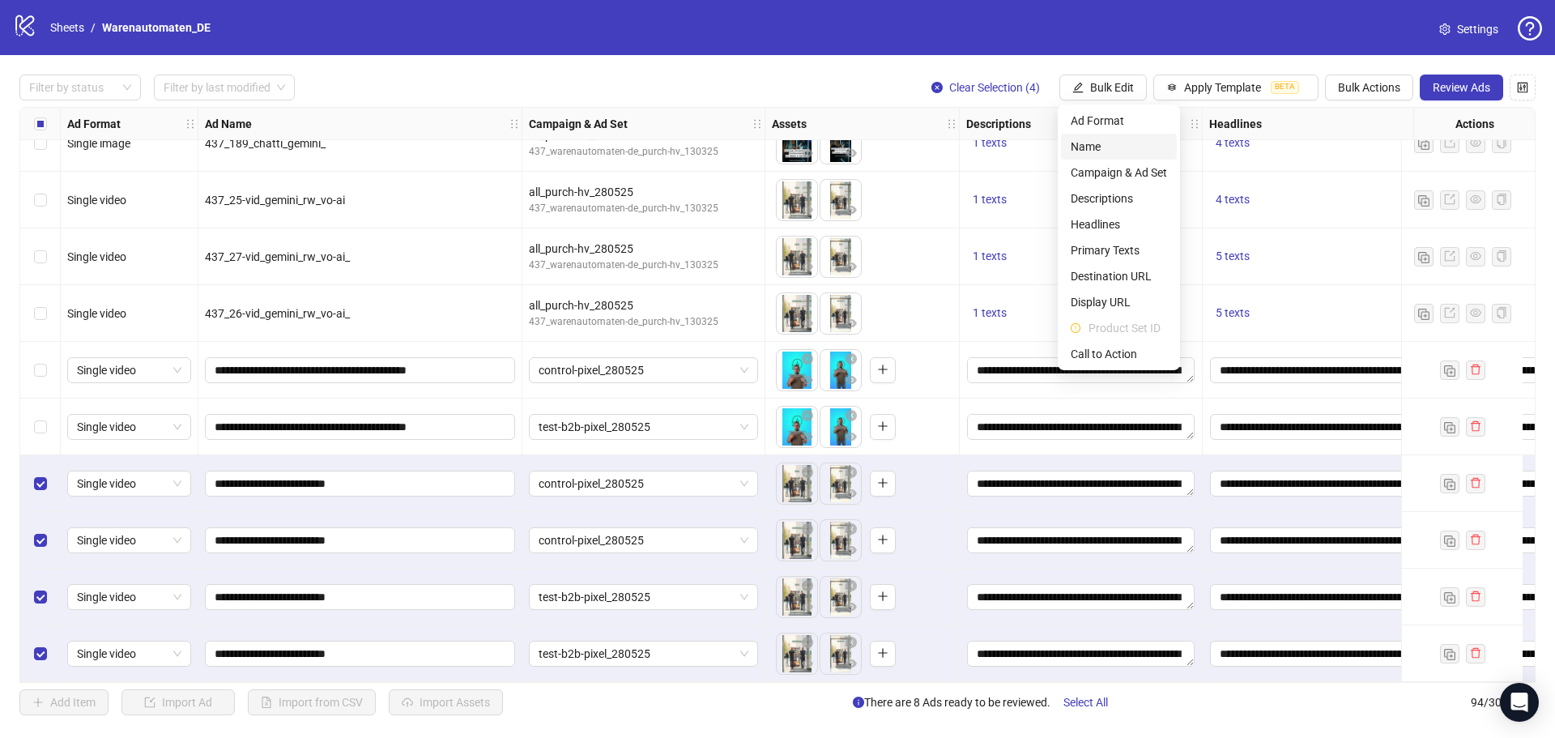
click at [1115, 148] on span "Name" at bounding box center [1119, 147] width 96 height 18
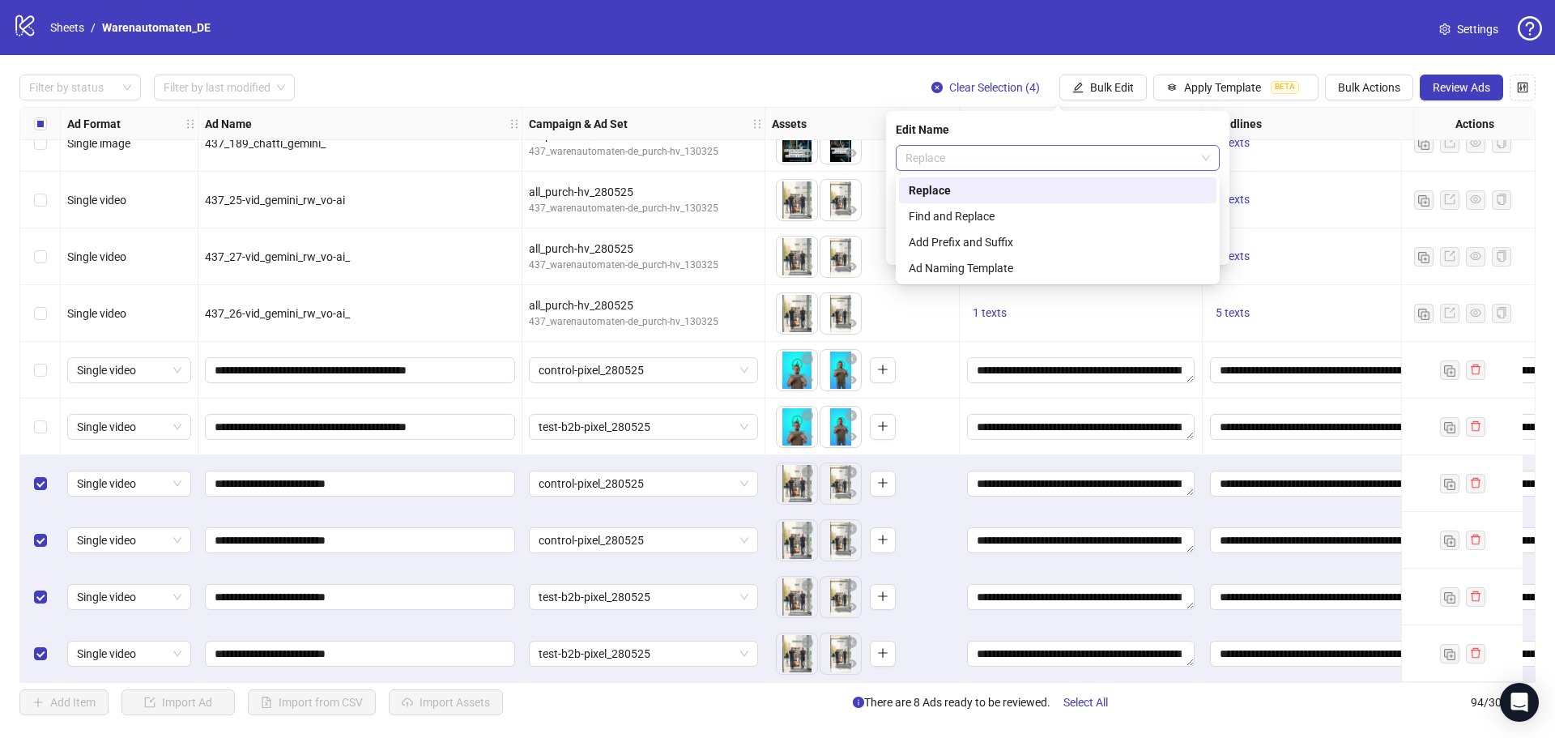
click at [1134, 151] on span "Replace" at bounding box center [1058, 158] width 305 height 24
click at [1102, 249] on div "Add Prefix and Suffix" at bounding box center [1058, 242] width 298 height 18
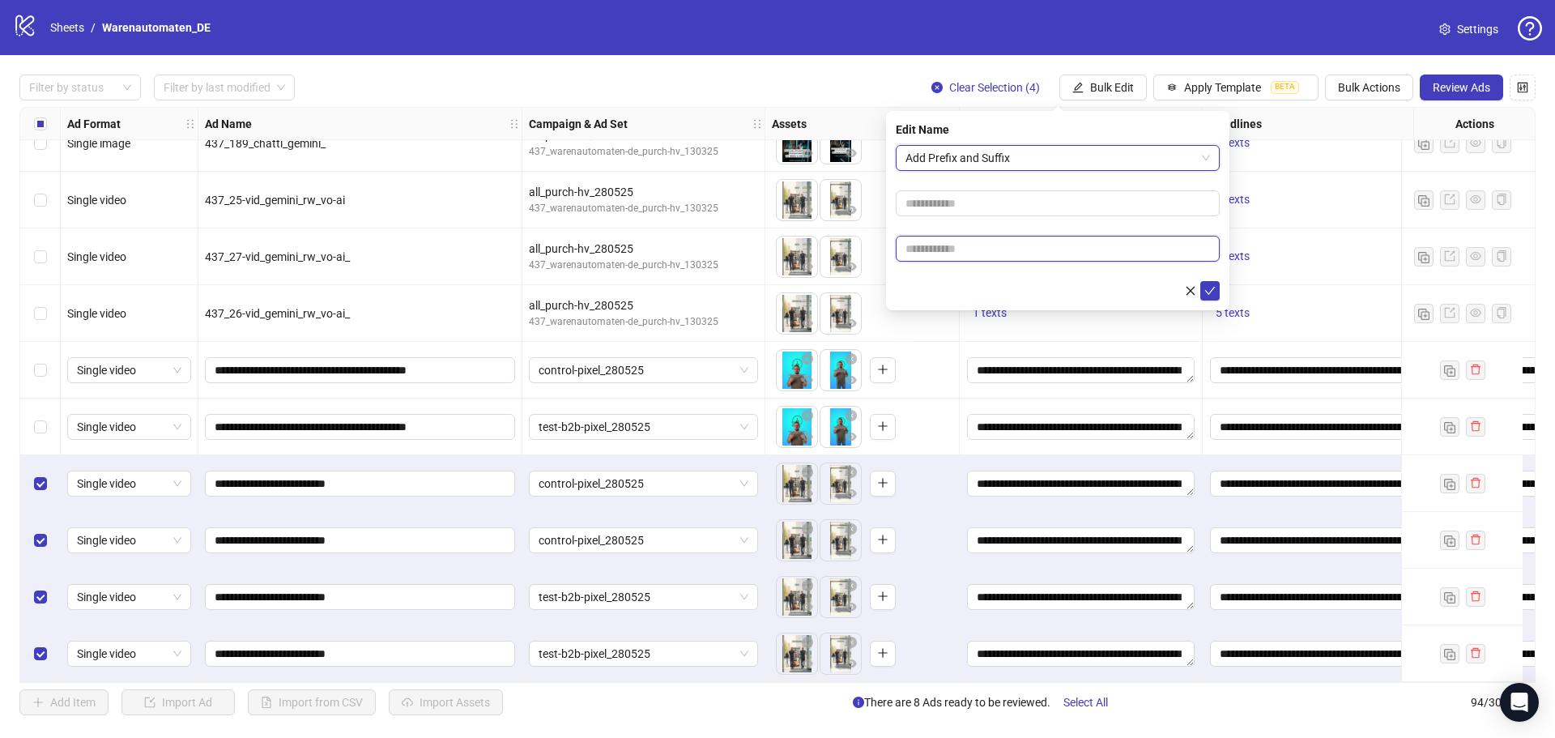
click at [1097, 255] on input "text" at bounding box center [1058, 249] width 324 height 26
click at [1038, 245] on input "text" at bounding box center [1058, 249] width 324 height 26
click at [1051, 207] on input "text" at bounding box center [1058, 203] width 324 height 26
click at [1036, 246] on input "text" at bounding box center [1058, 249] width 324 height 26
click at [911, 249] on input "******" at bounding box center [1058, 249] width 324 height 26
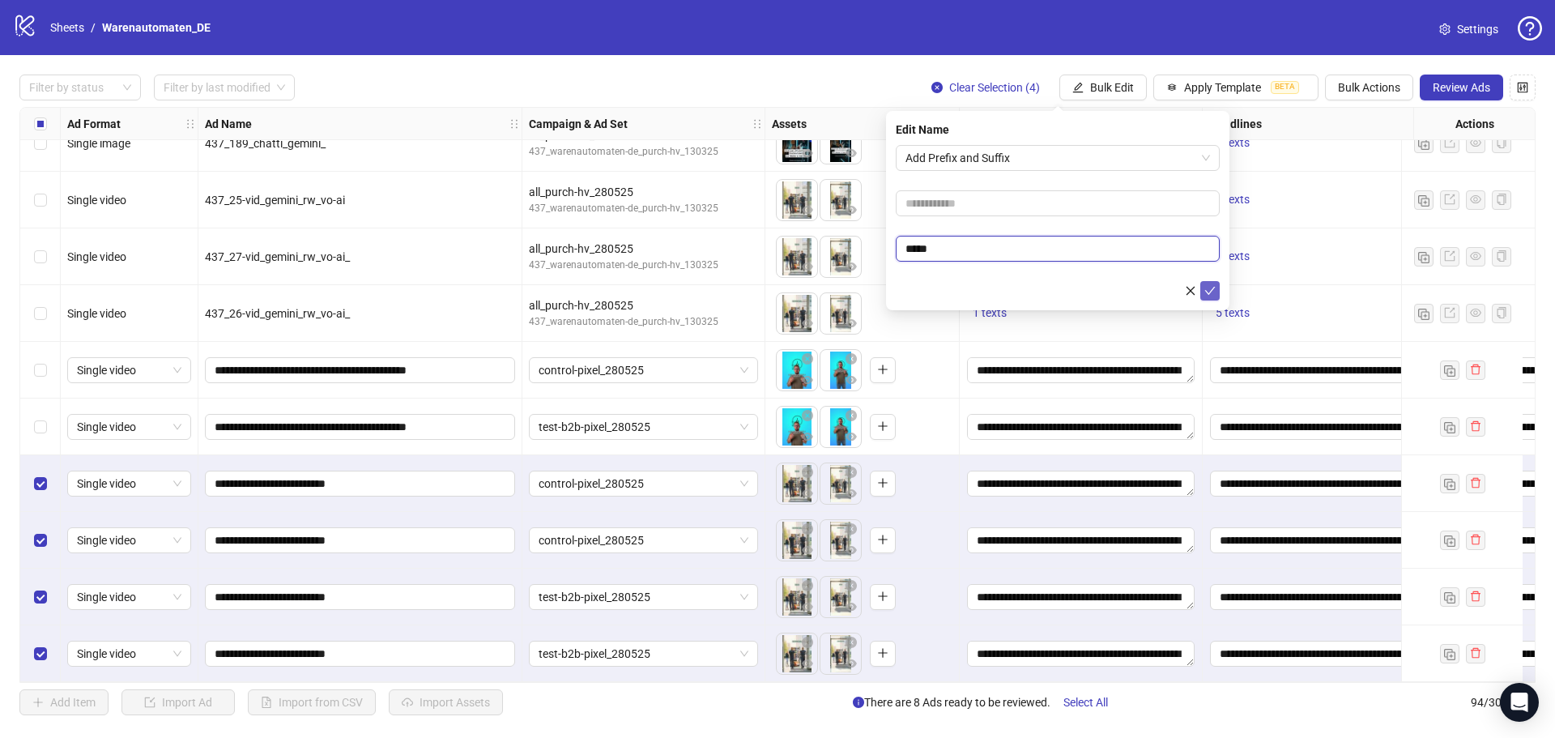
type input "*****"
click at [1211, 295] on icon "check" at bounding box center [1209, 290] width 11 height 11
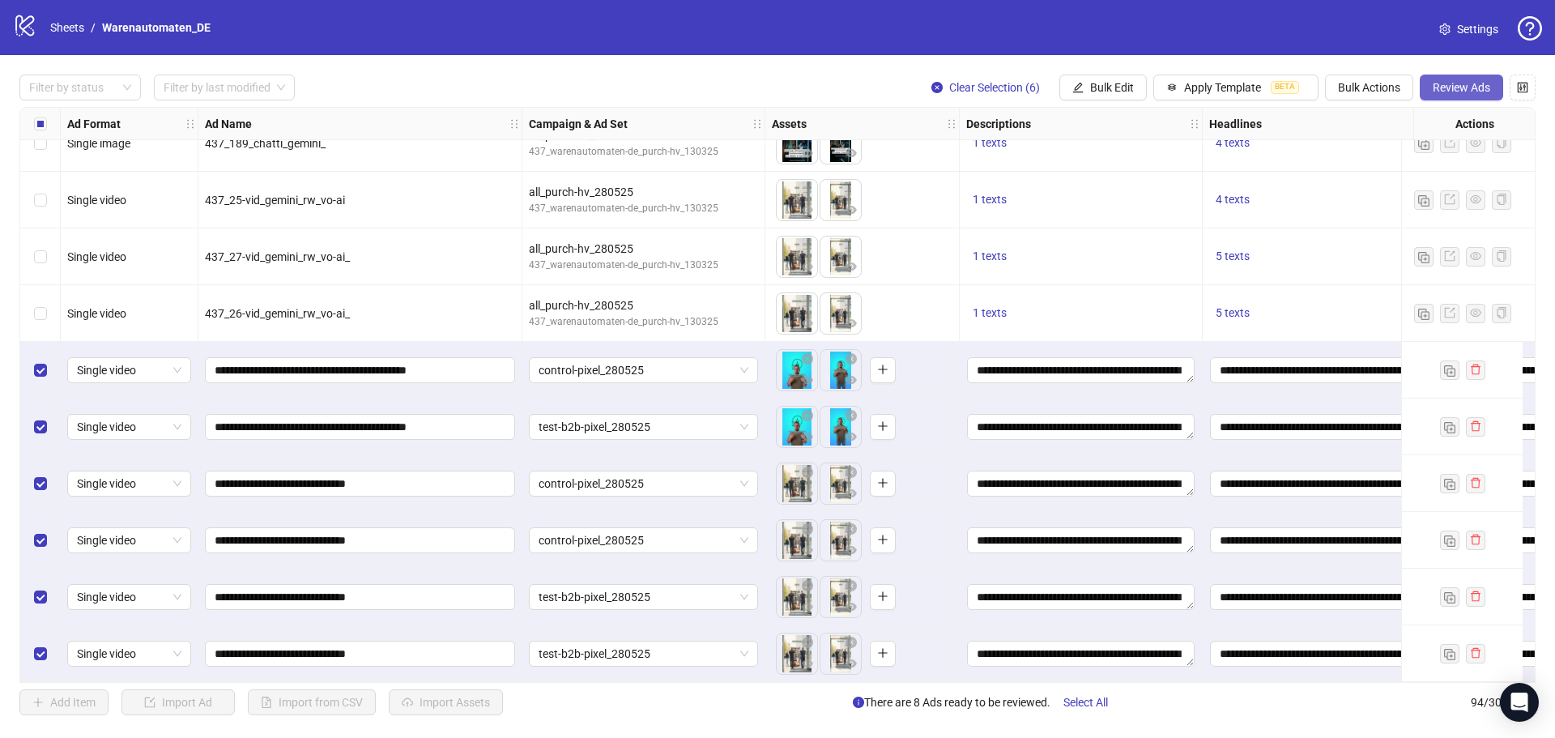
click at [1457, 100] on button "Review Ads" at bounding box center [1461, 88] width 83 height 26
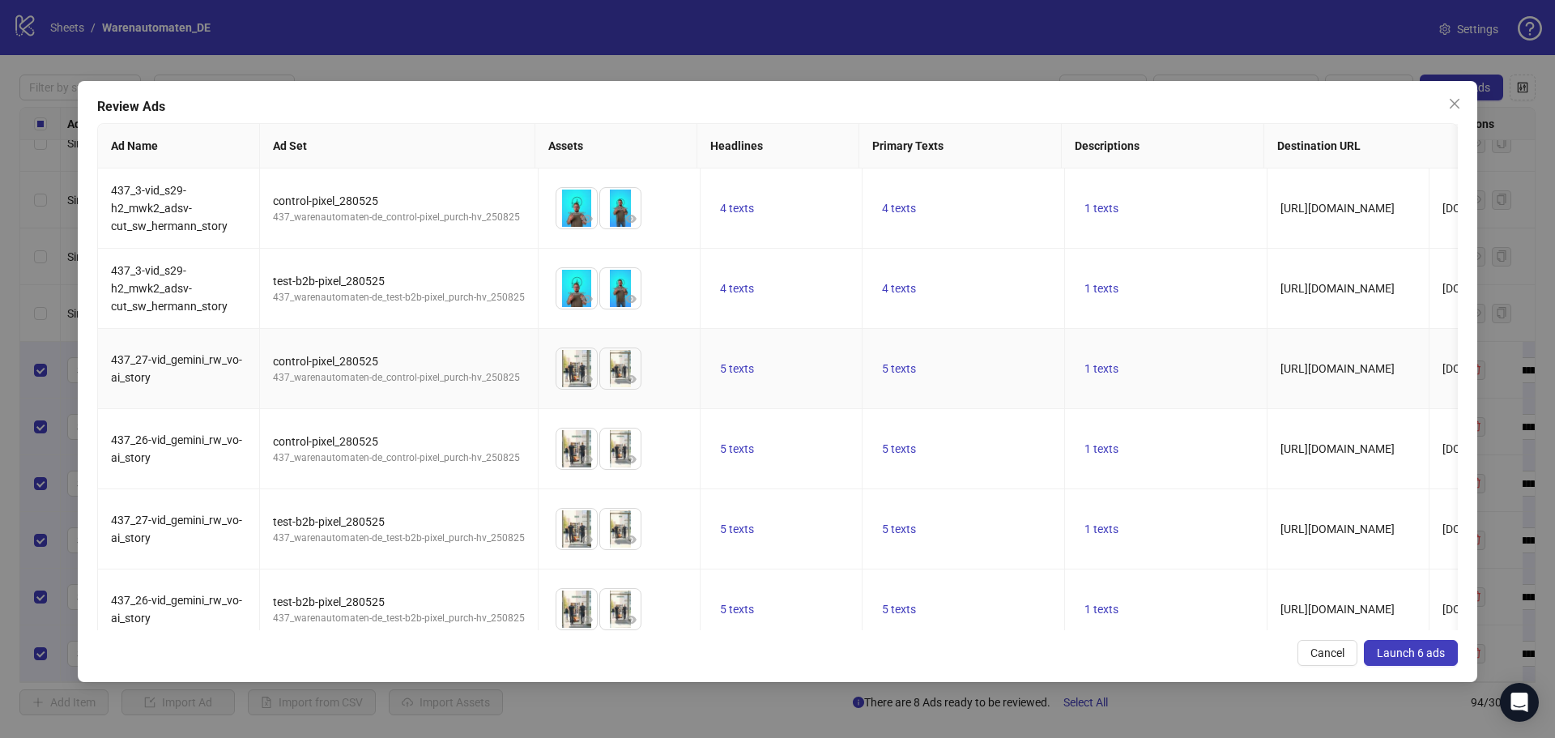
scroll to position [139, 0]
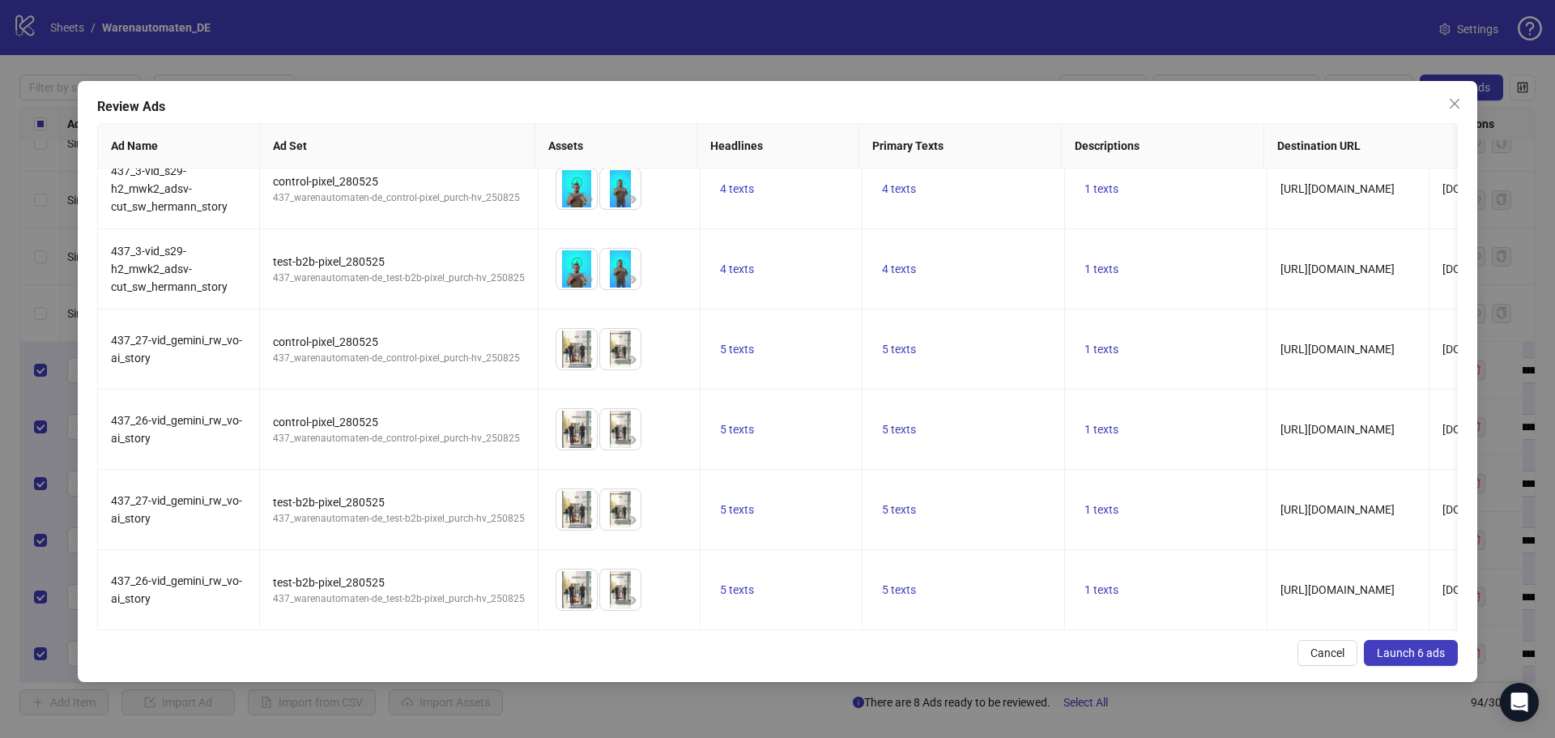
click at [1402, 652] on span "Launch 6 ads" at bounding box center [1411, 652] width 68 height 13
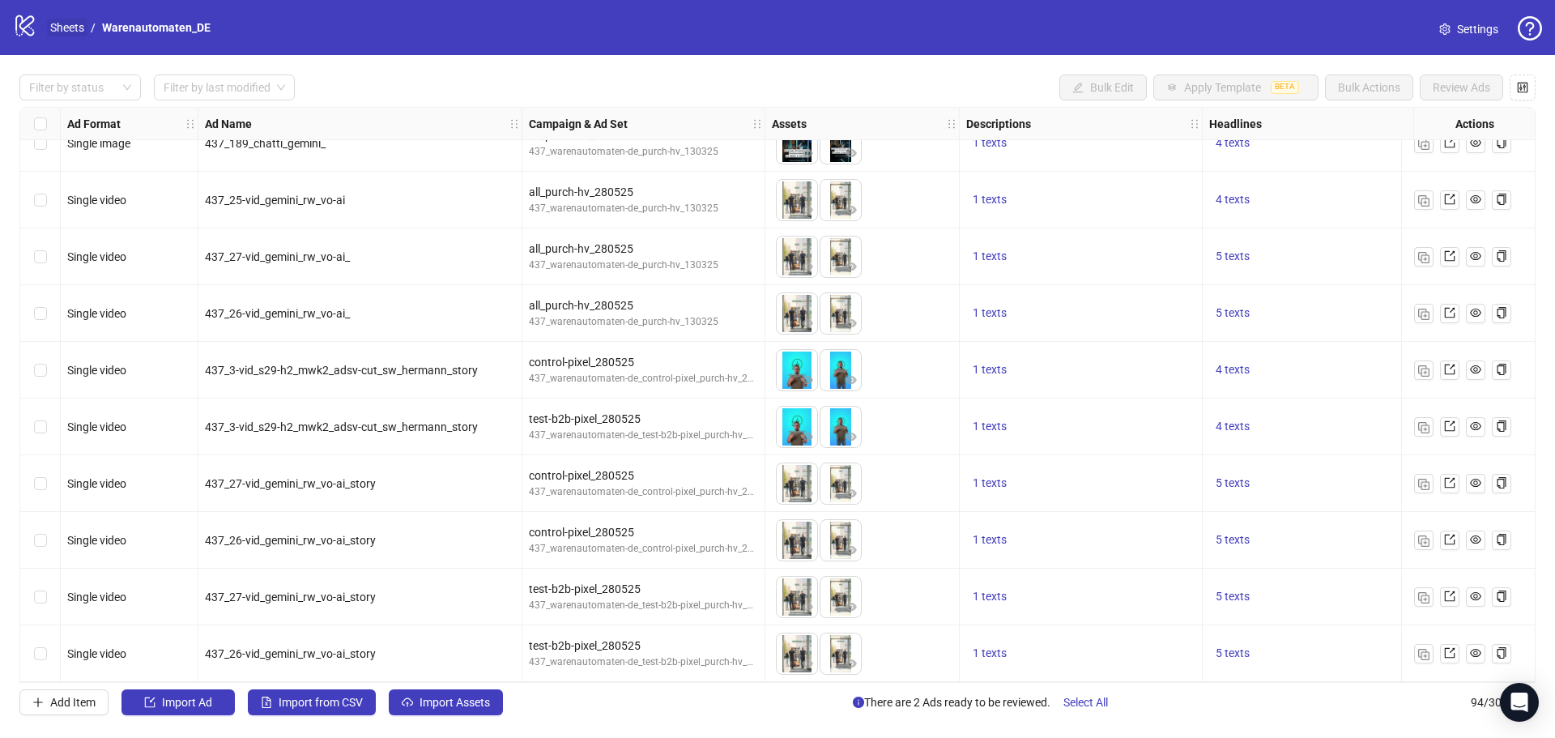
click at [81, 23] on link "Sheets" at bounding box center [67, 28] width 40 height 18
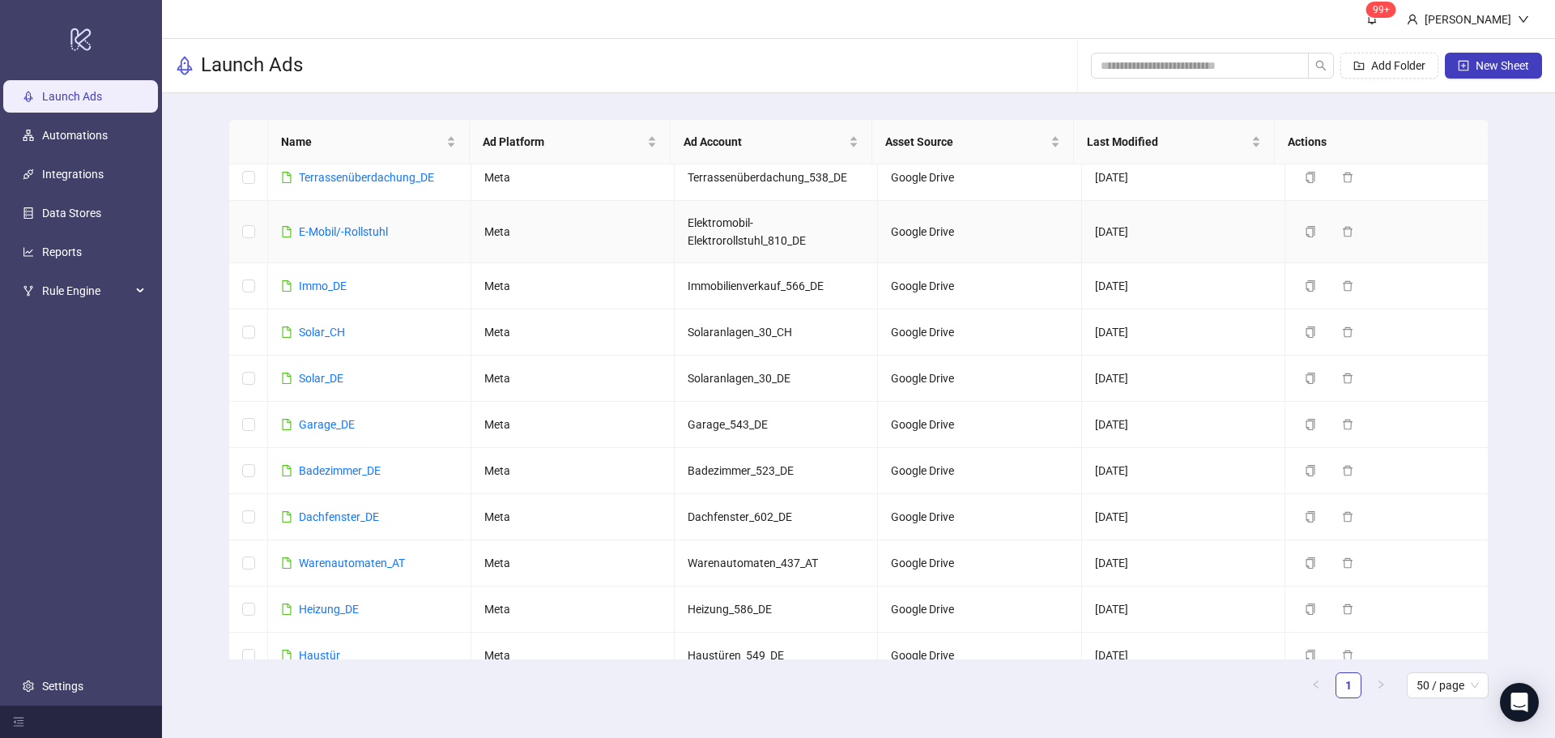
scroll to position [320, 0]
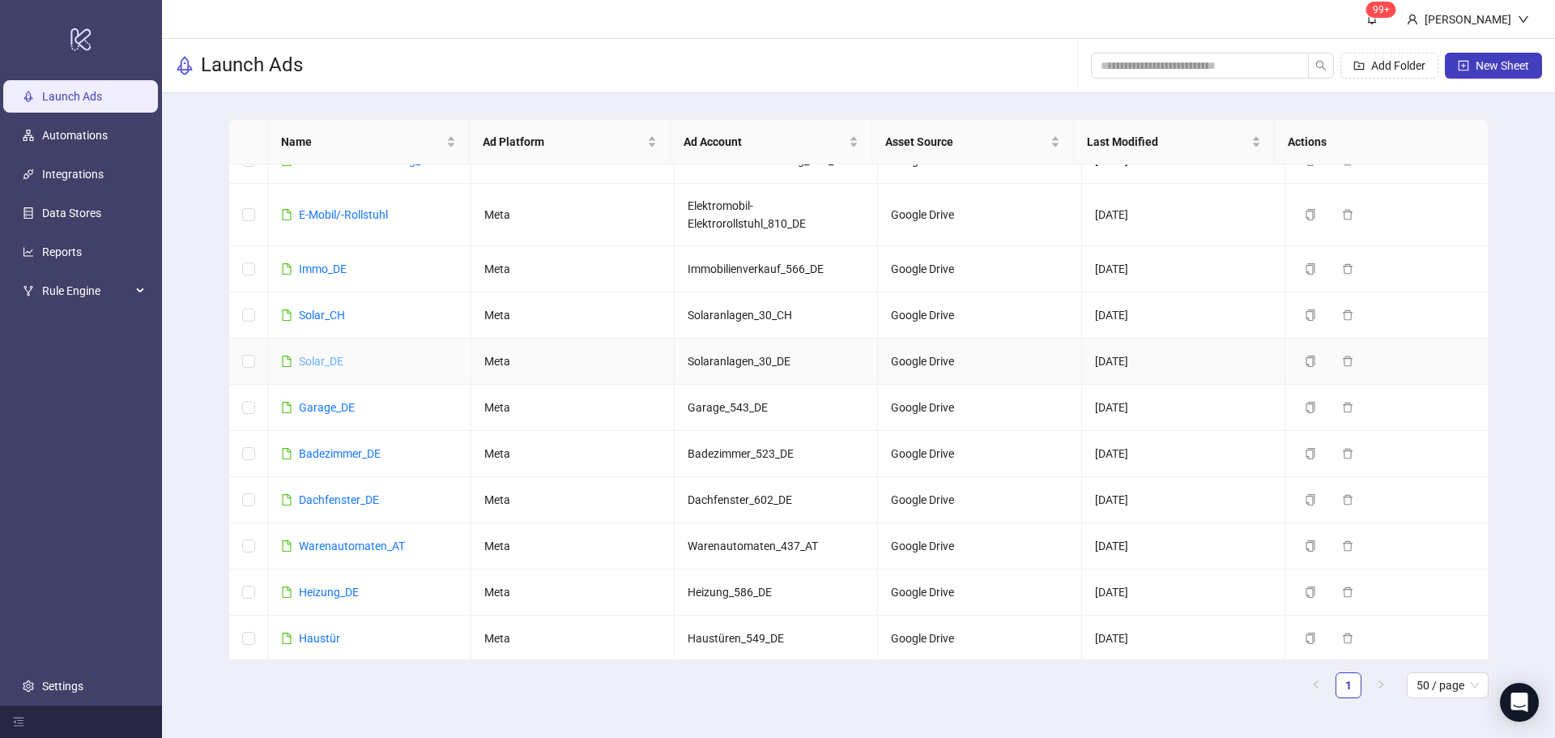
click at [331, 361] on link "Solar_DE" at bounding box center [321, 361] width 45 height 13
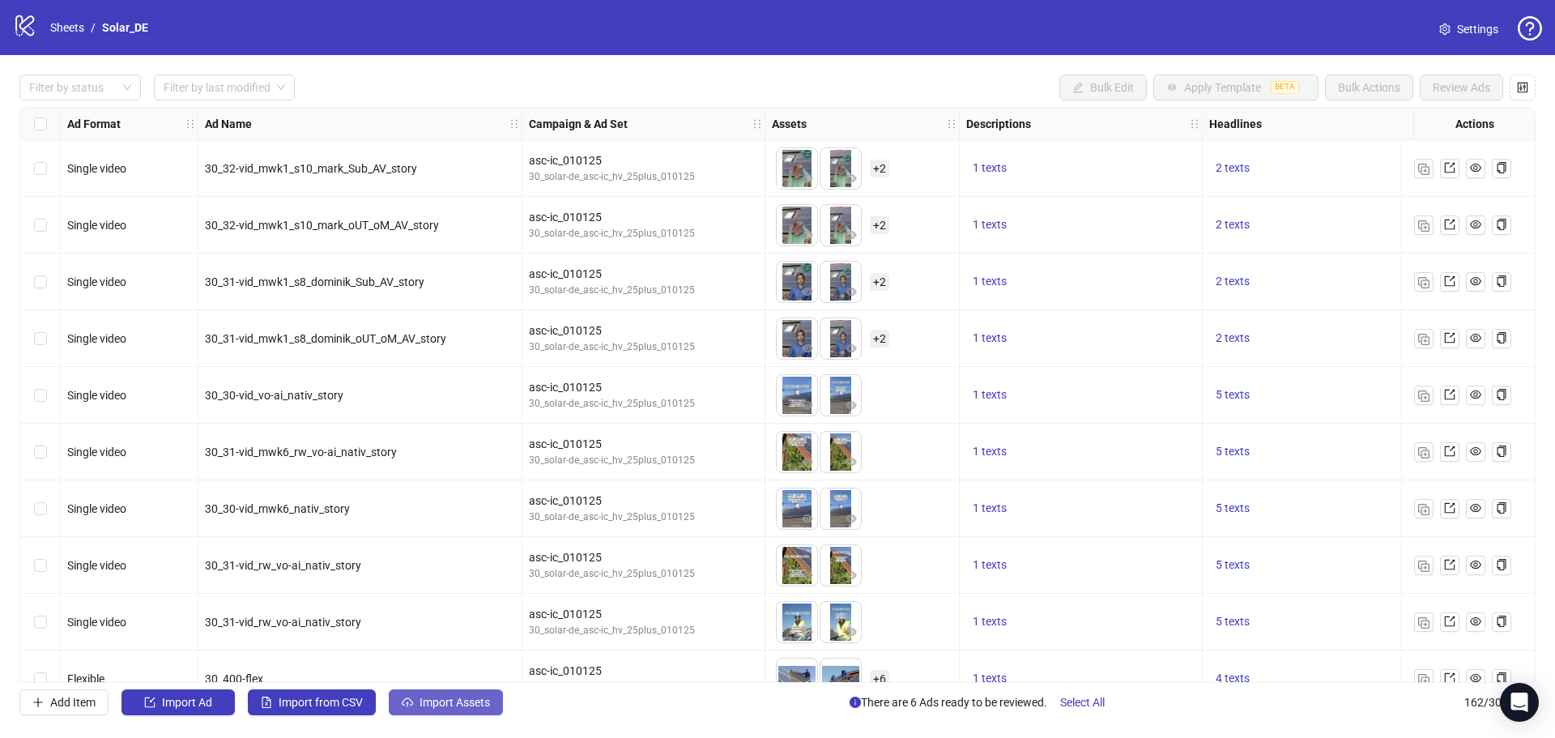
click at [481, 694] on button "Import Assets" at bounding box center [446, 702] width 114 height 26
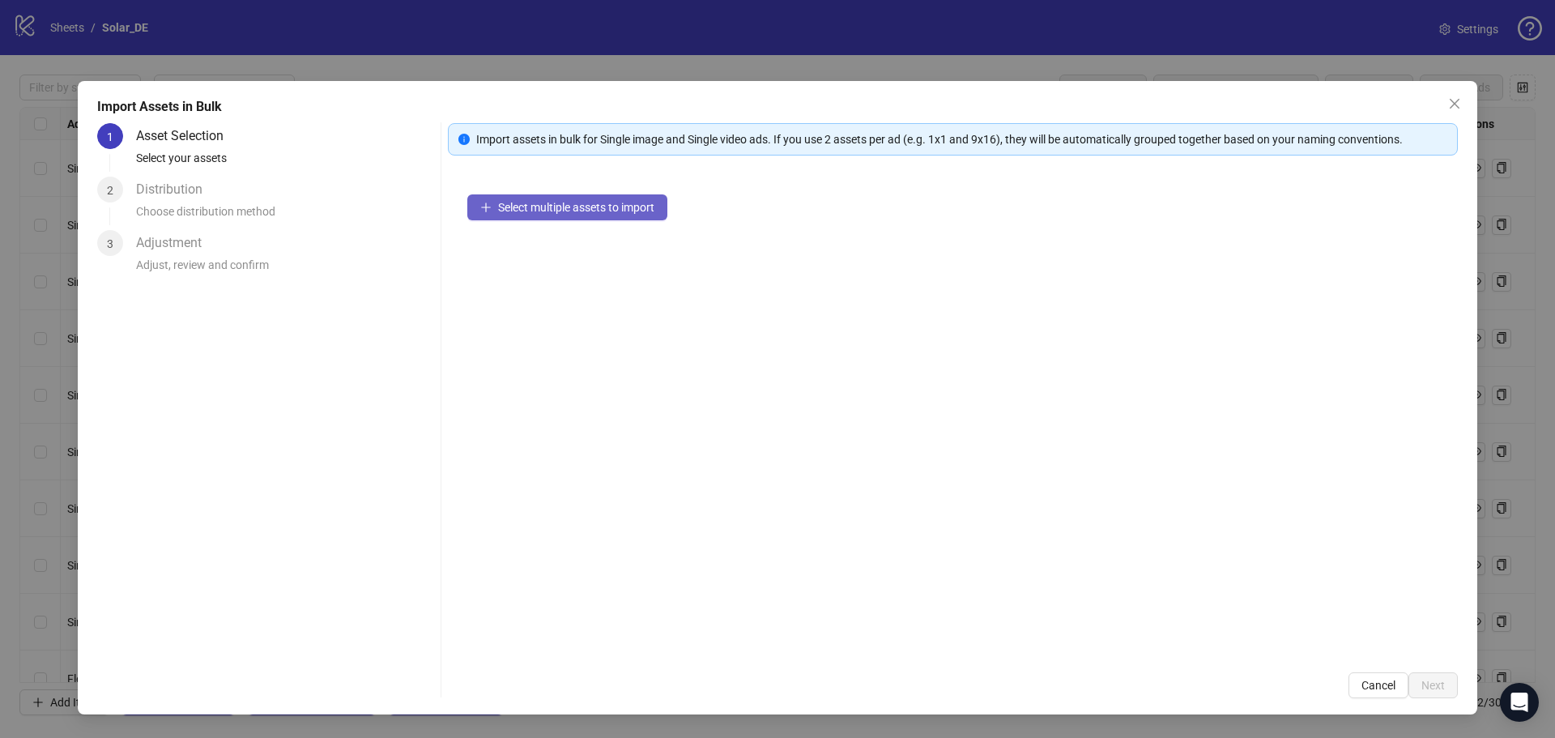
click at [548, 219] on button "Select multiple assets to import" at bounding box center [567, 207] width 200 height 26
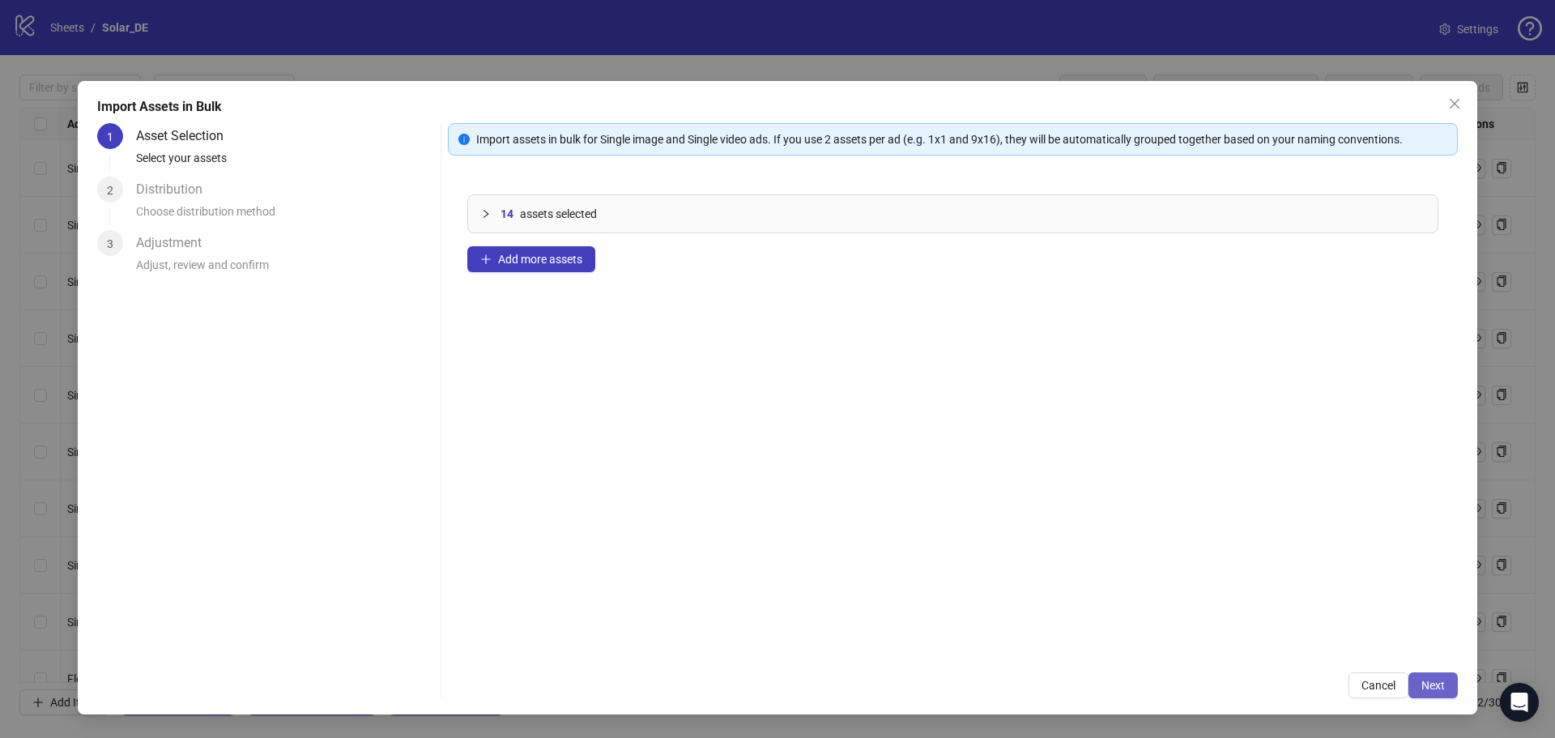
click at [1449, 687] on button "Next" at bounding box center [1433, 685] width 49 height 26
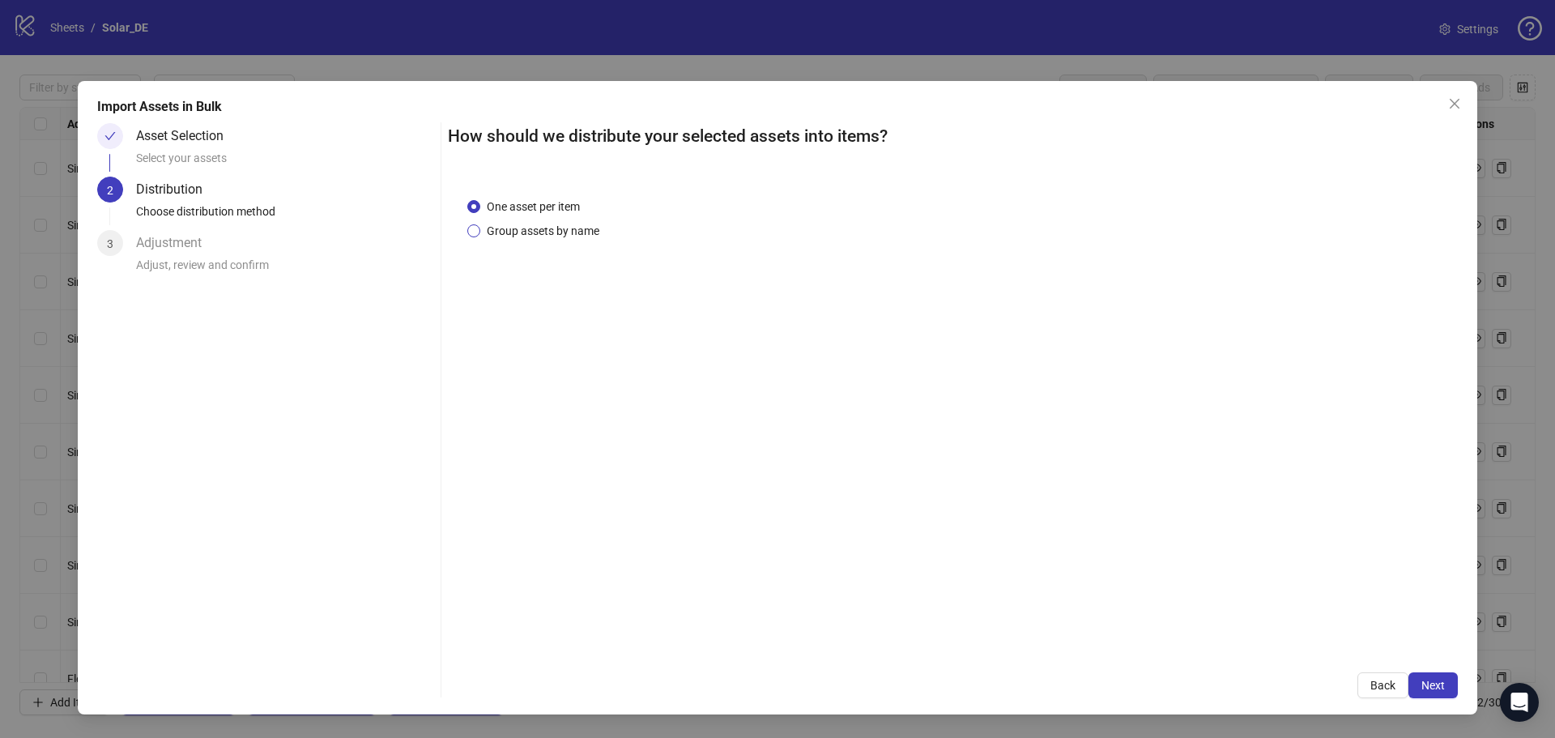
click at [575, 235] on span "Group assets by name" at bounding box center [543, 231] width 126 height 18
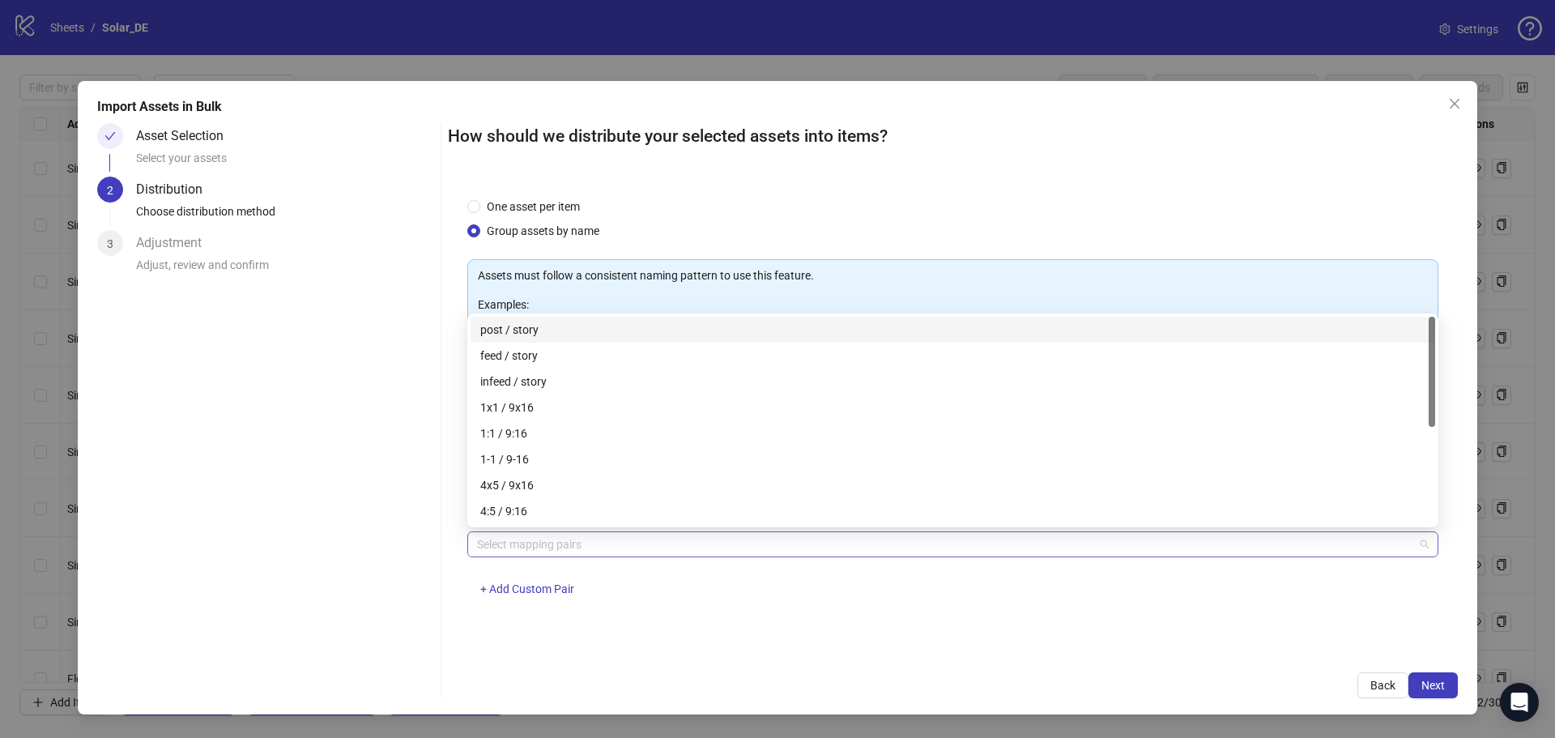
click at [565, 549] on div at bounding box center [945, 544] width 948 height 23
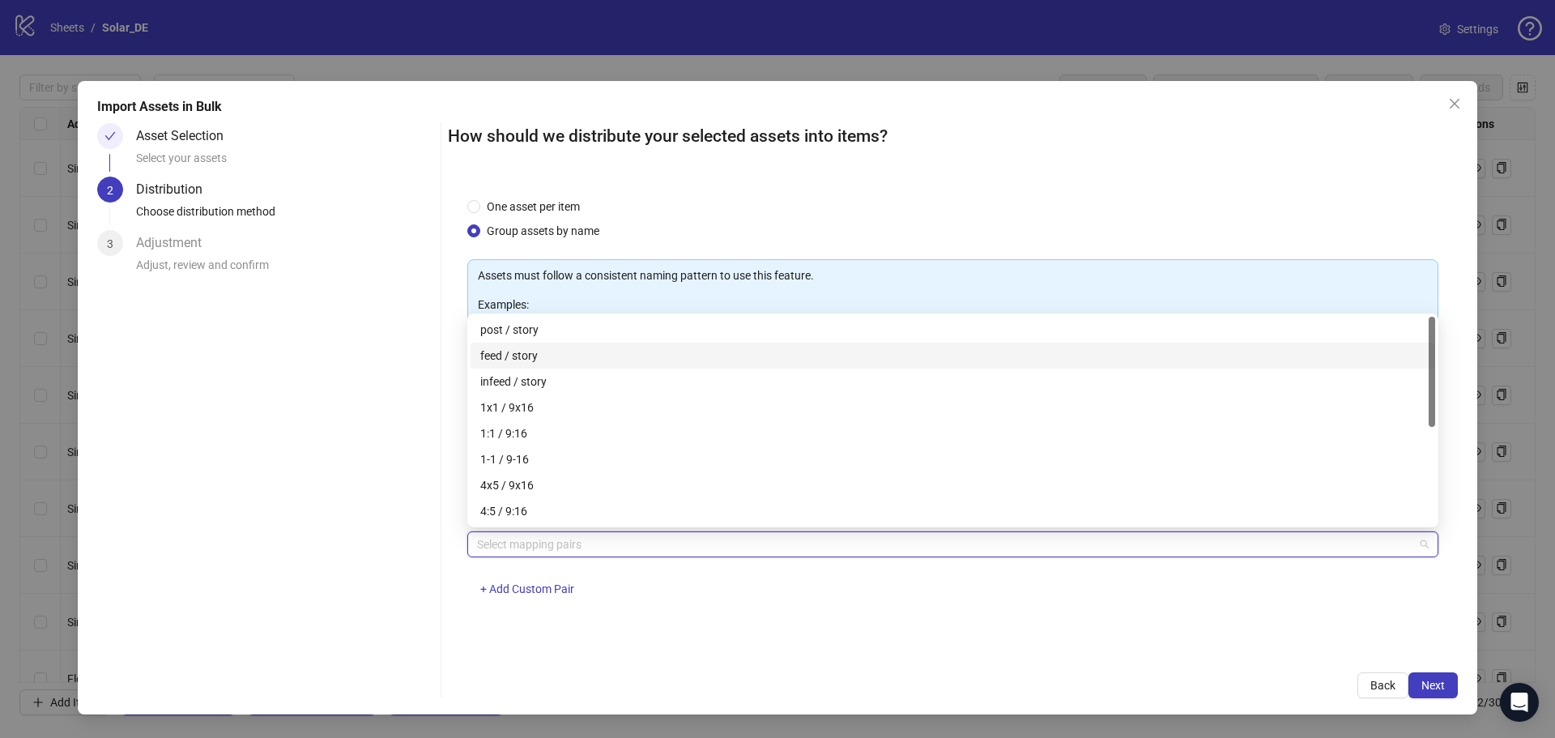
click at [551, 359] on div "feed / story" at bounding box center [952, 356] width 945 height 18
click at [1430, 685] on span "Next" at bounding box center [1432, 685] width 23 height 13
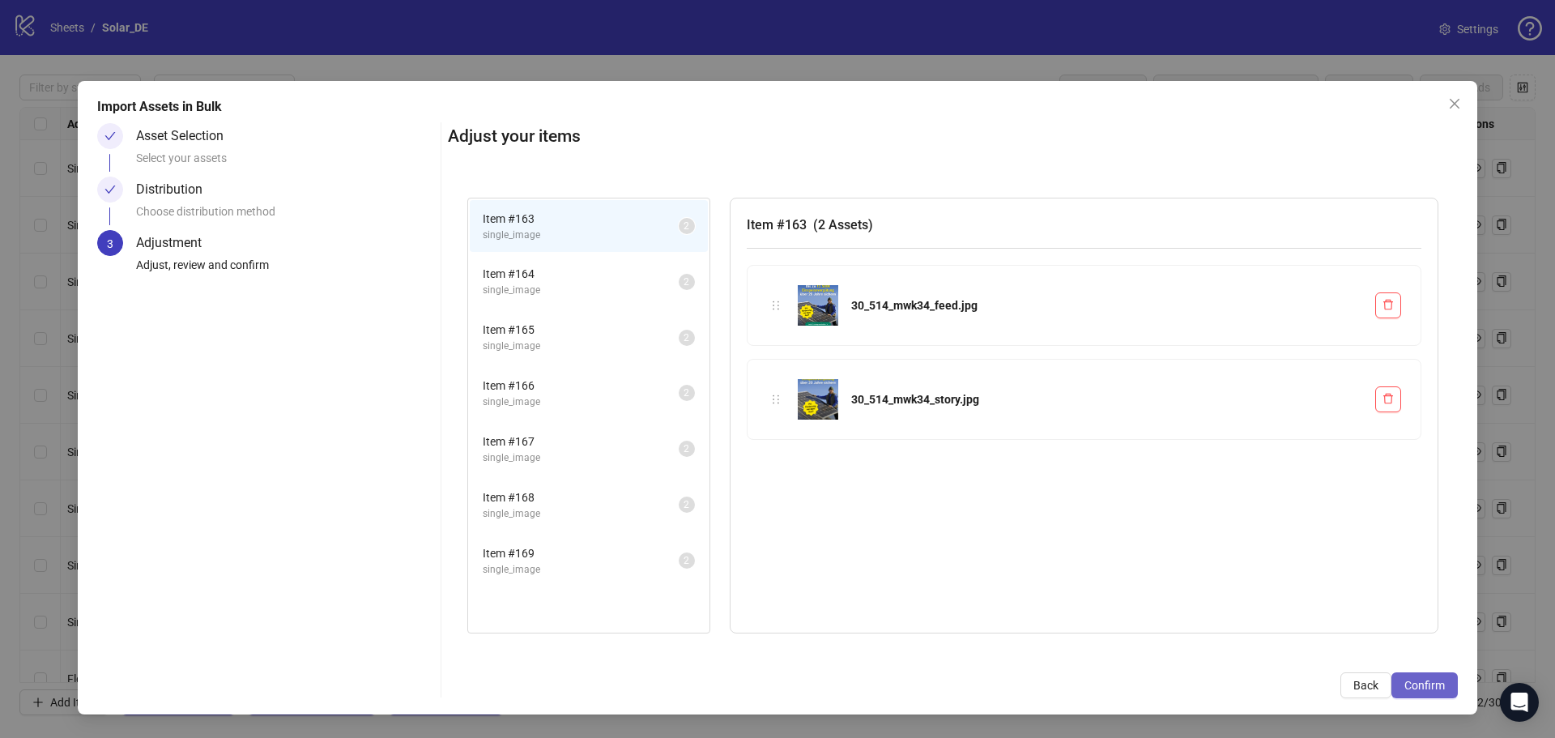
click at [1438, 685] on span "Confirm" at bounding box center [1424, 685] width 40 height 13
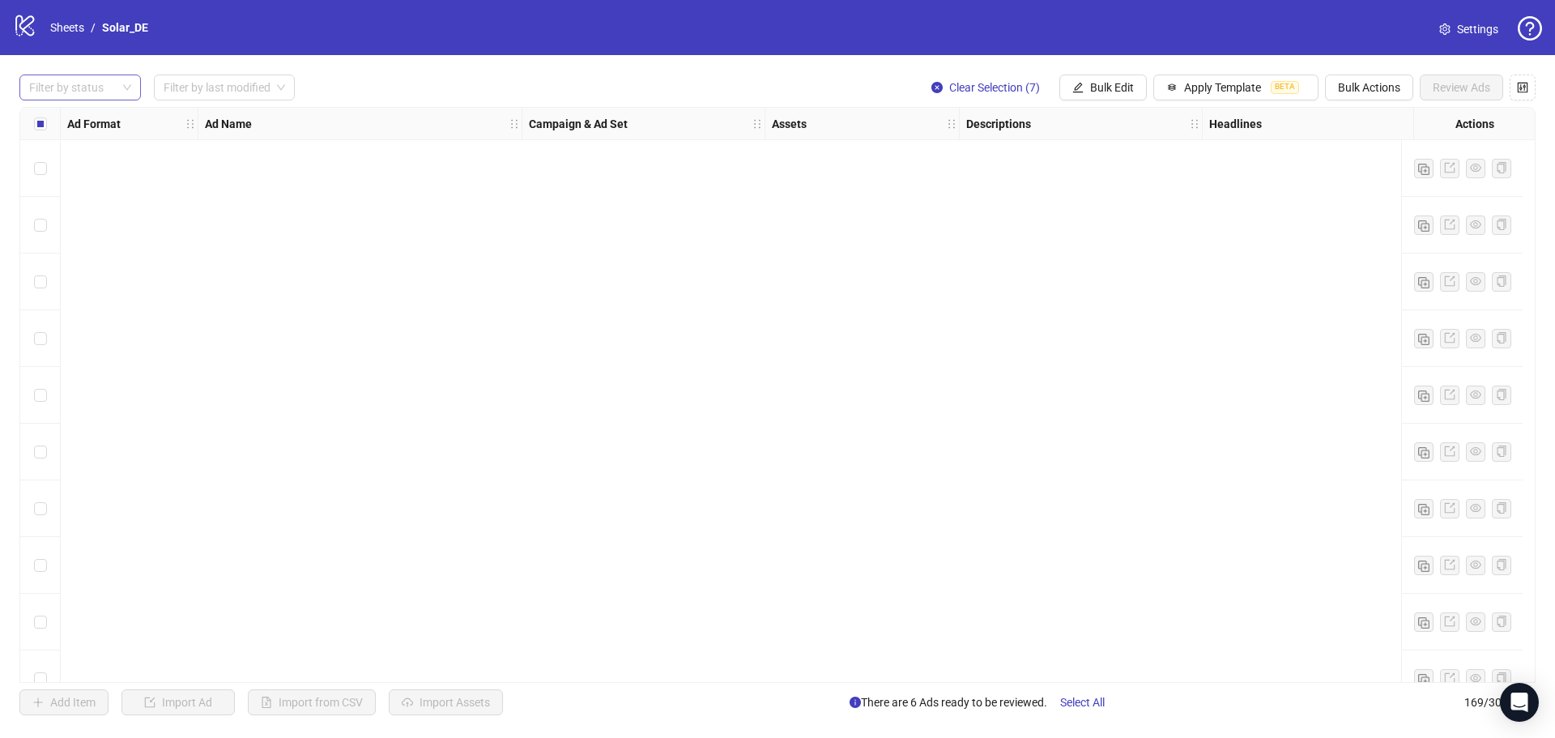
scroll to position [9046, 0]
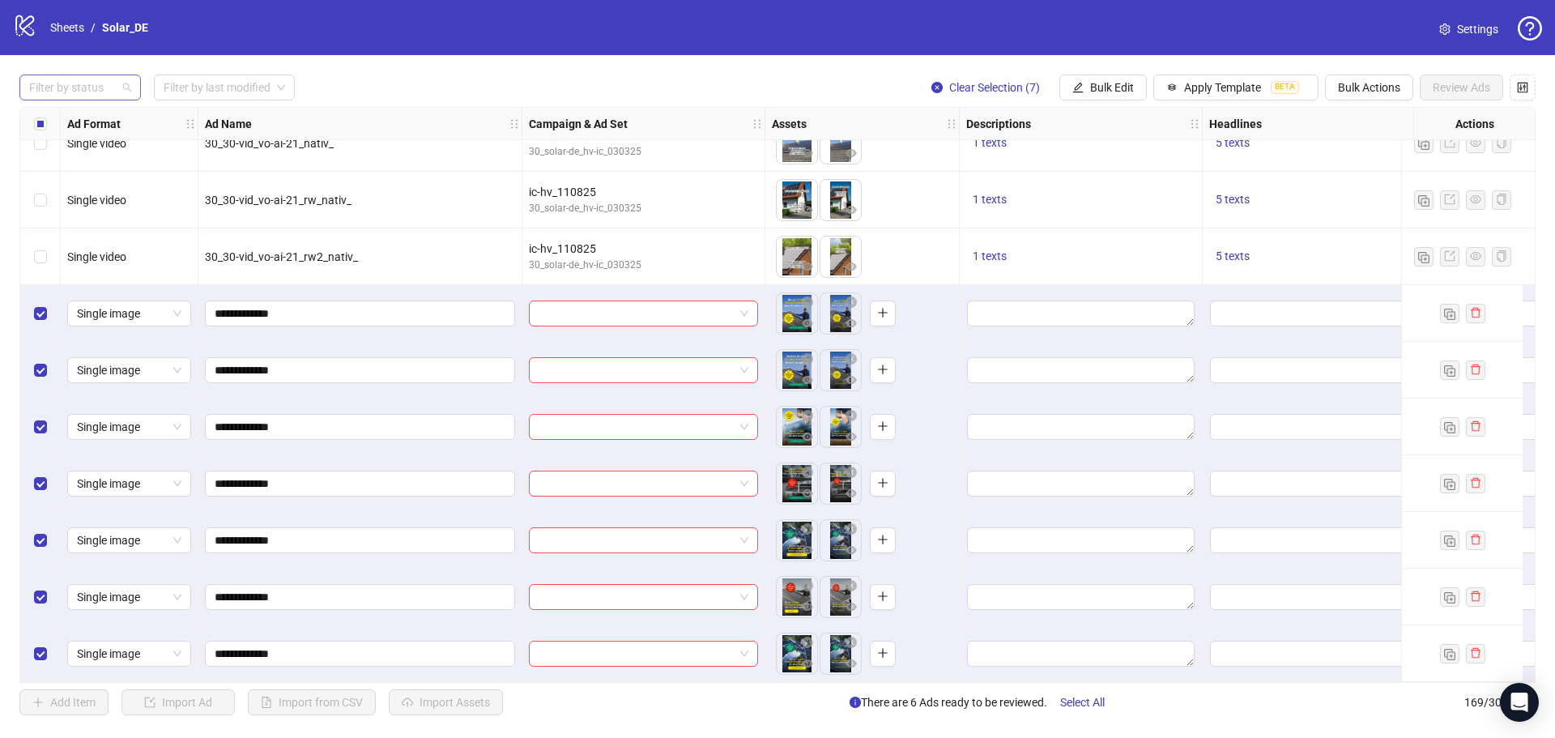
click at [109, 92] on div at bounding box center [72, 87] width 98 height 23
click at [98, 117] on div "Draft" at bounding box center [80, 121] width 96 height 18
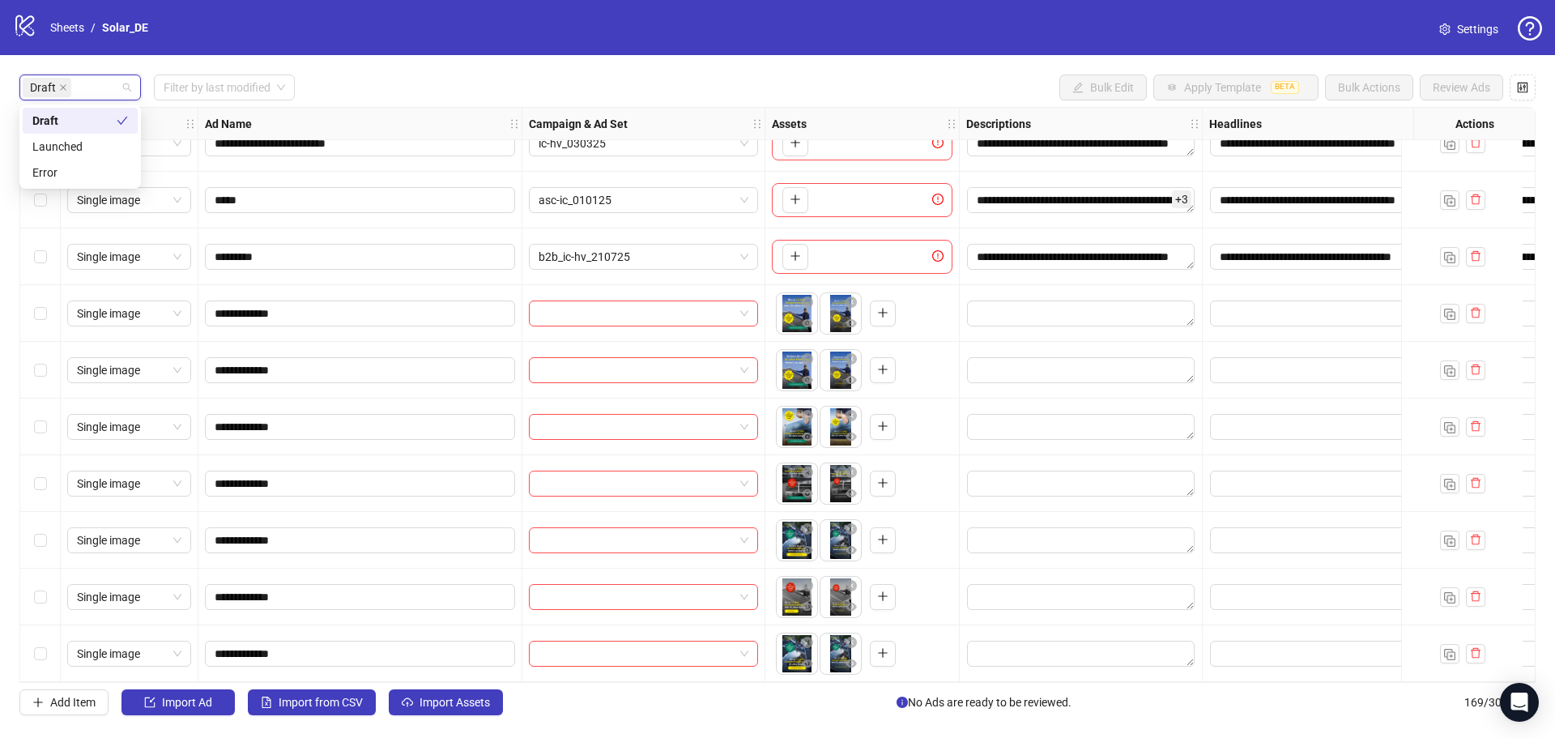
scroll to position [145, 0]
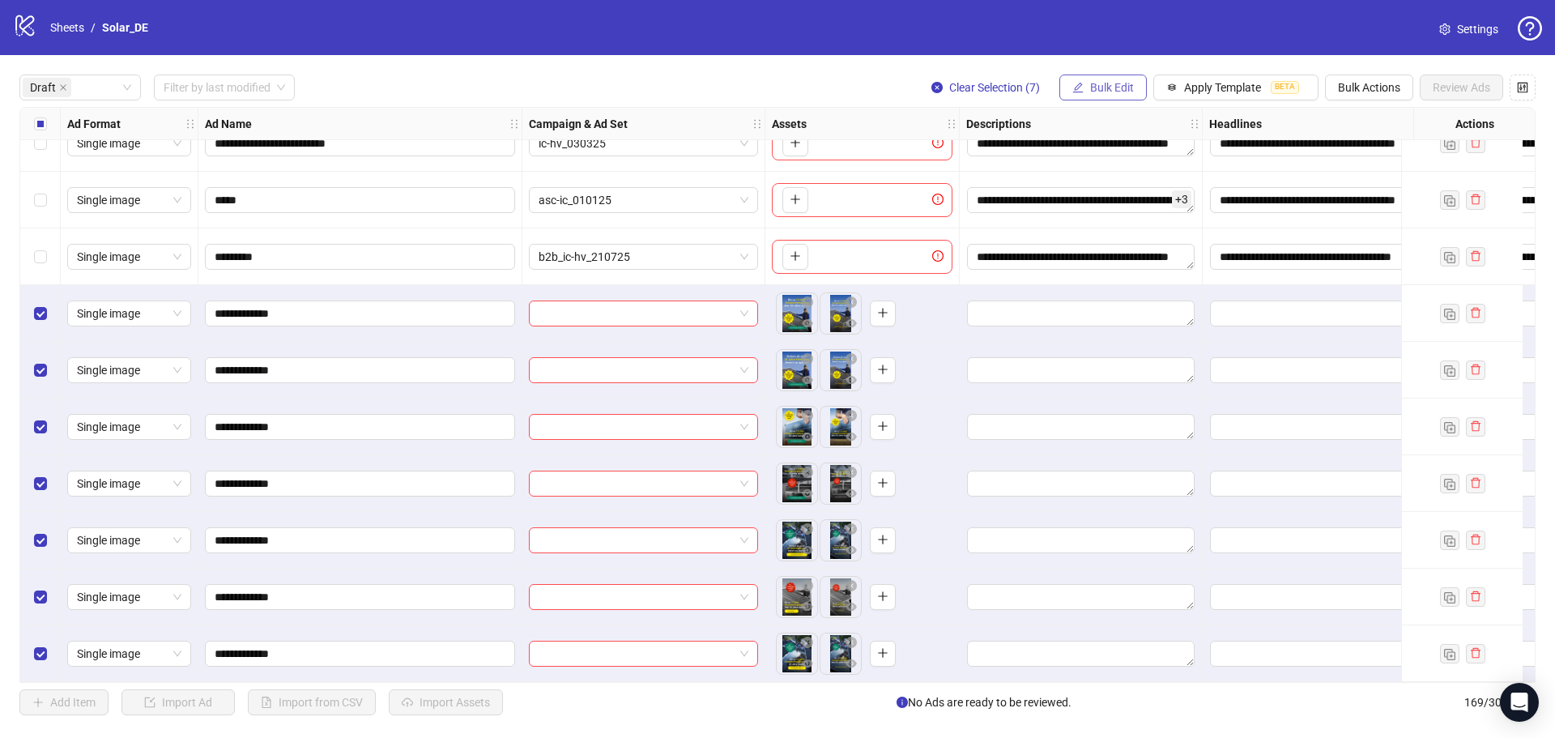
click at [1100, 93] on span "Bulk Edit" at bounding box center [1112, 87] width 44 height 13
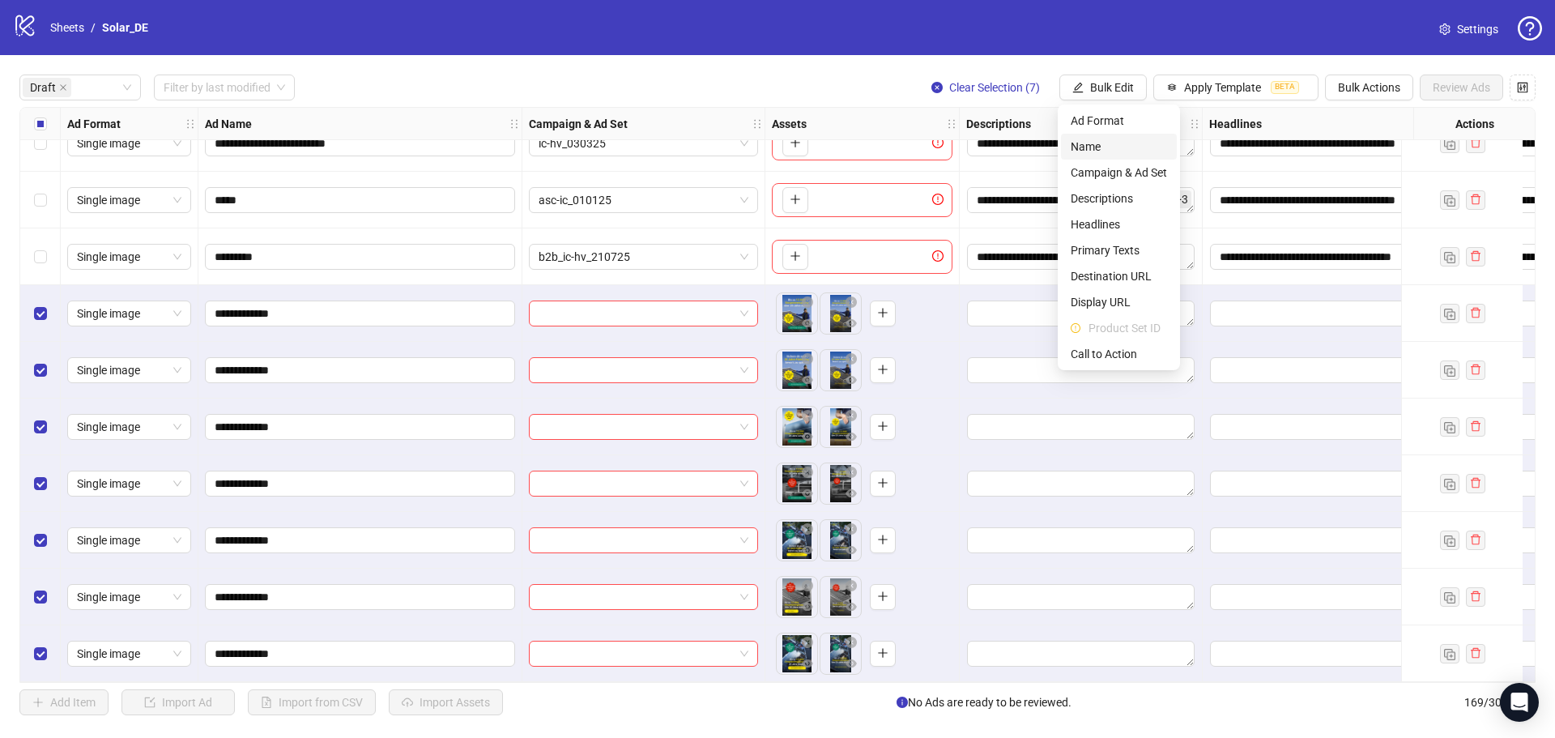
click at [1115, 152] on span "Name" at bounding box center [1119, 147] width 96 height 18
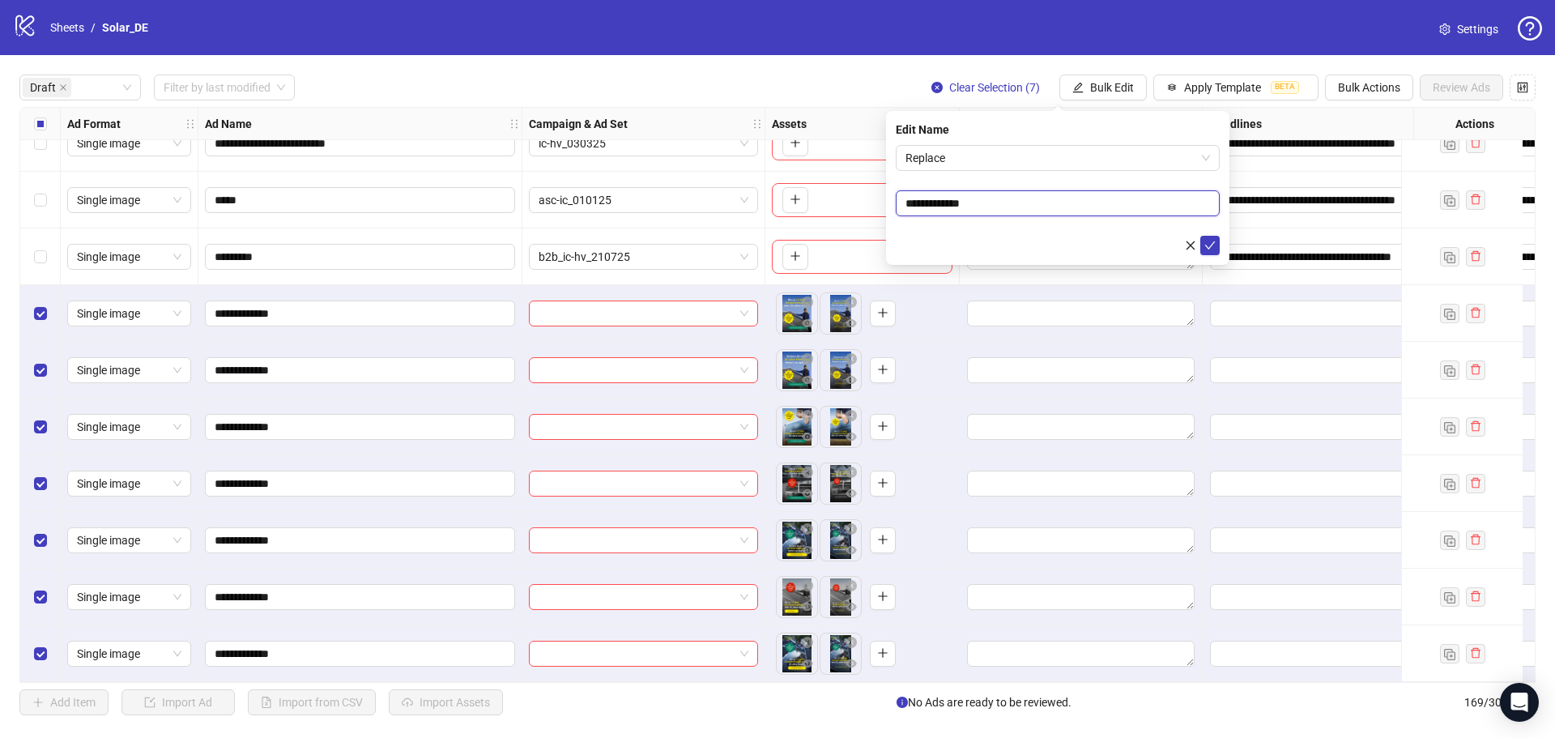
click at [1098, 202] on input "**********" at bounding box center [1058, 203] width 324 height 26
click at [1080, 152] on span "Replace" at bounding box center [1058, 158] width 305 height 24
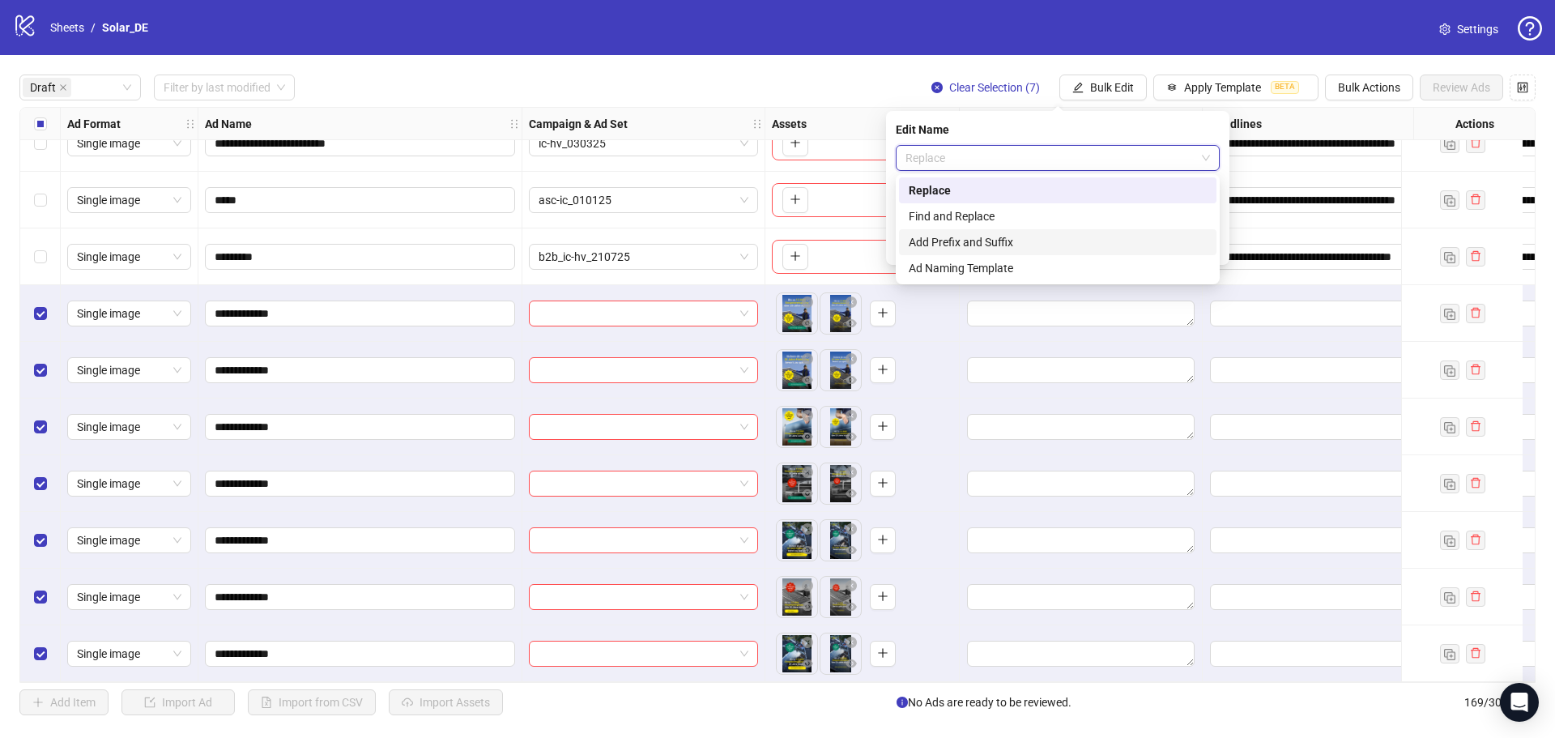
click at [1048, 242] on div "Add Prefix and Suffix" at bounding box center [1058, 242] width 298 height 18
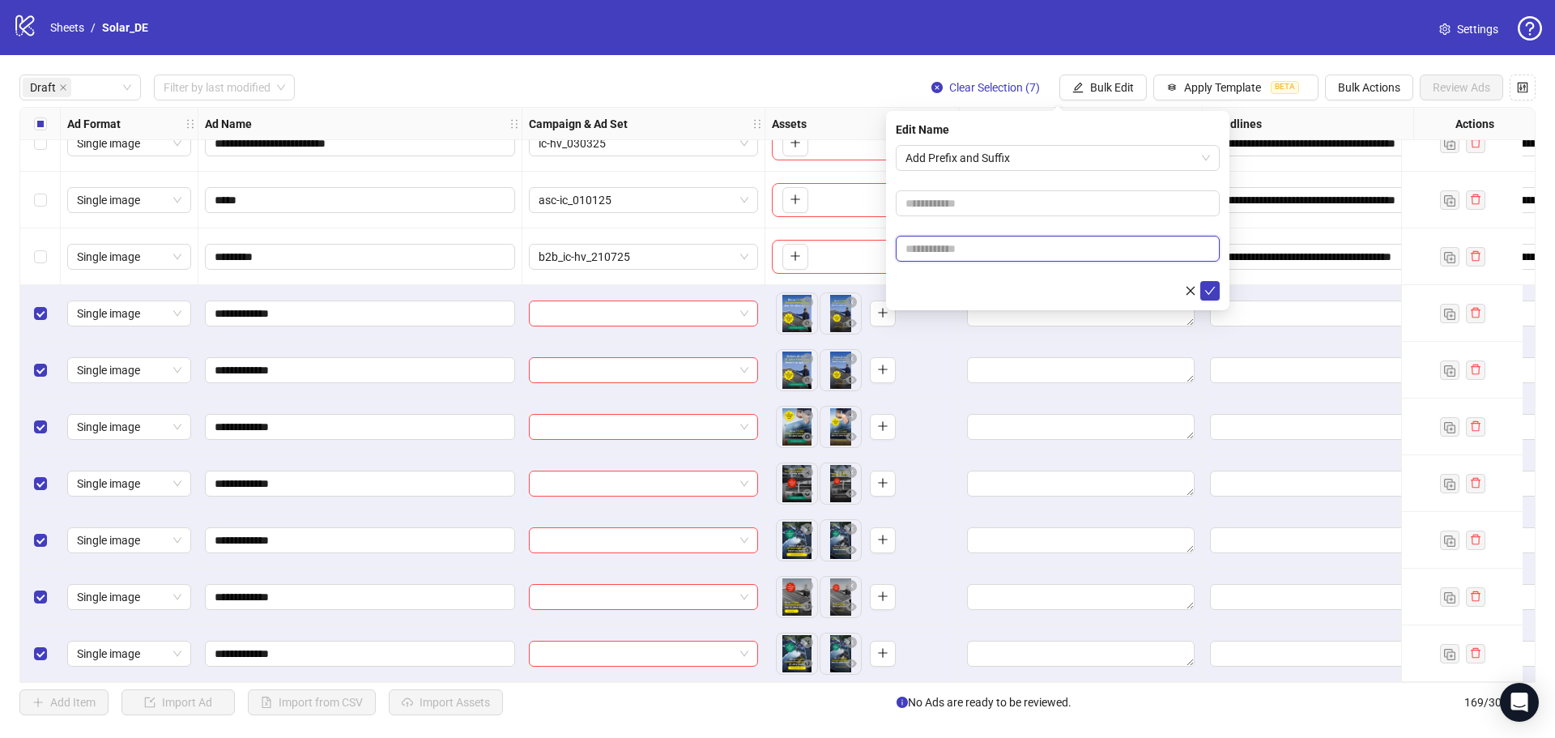
click at [1040, 241] on input "text" at bounding box center [1058, 249] width 324 height 26
type input "*****"
click at [1206, 296] on span "submit" at bounding box center [1209, 290] width 11 height 13
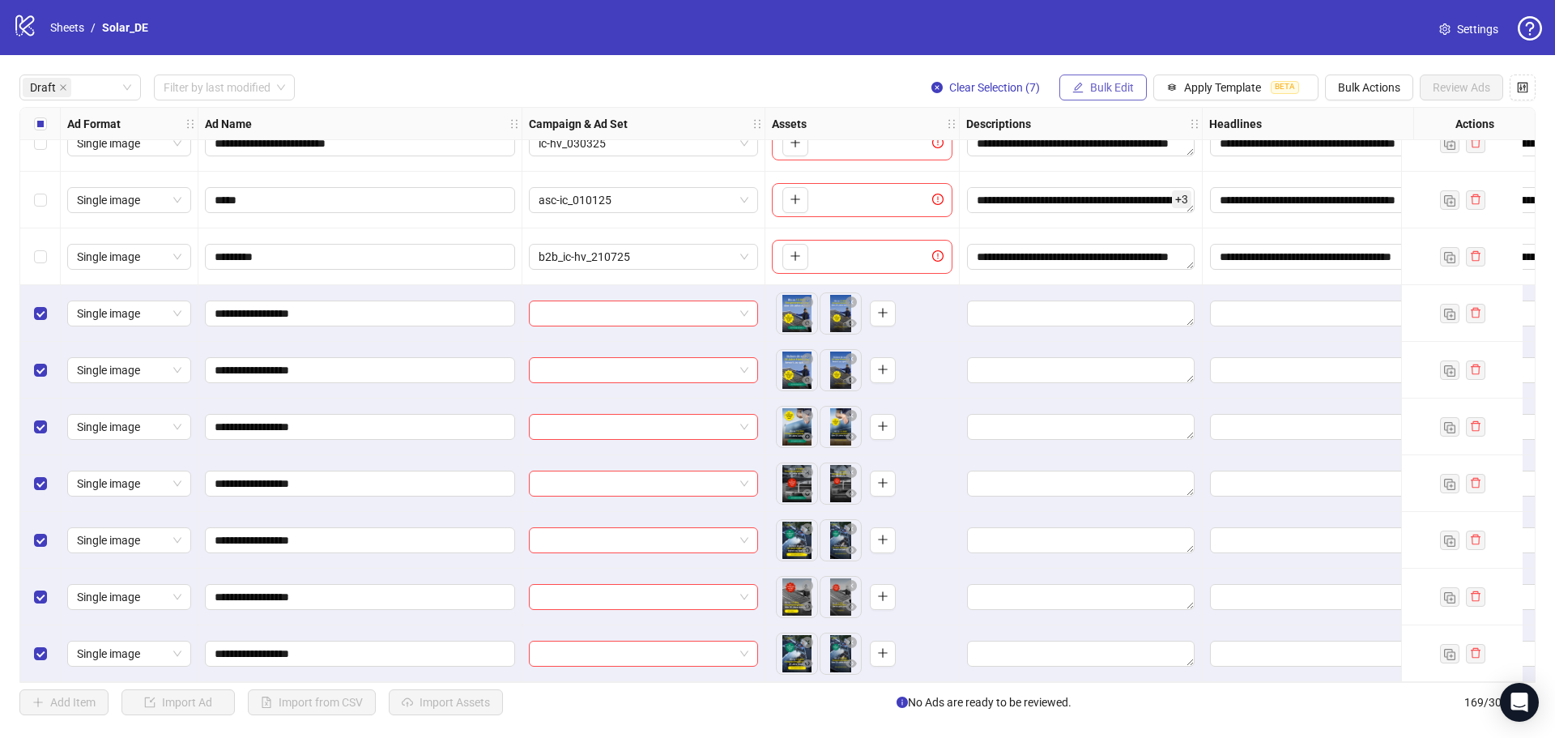
click at [1127, 87] on span "Bulk Edit" at bounding box center [1112, 87] width 44 height 13
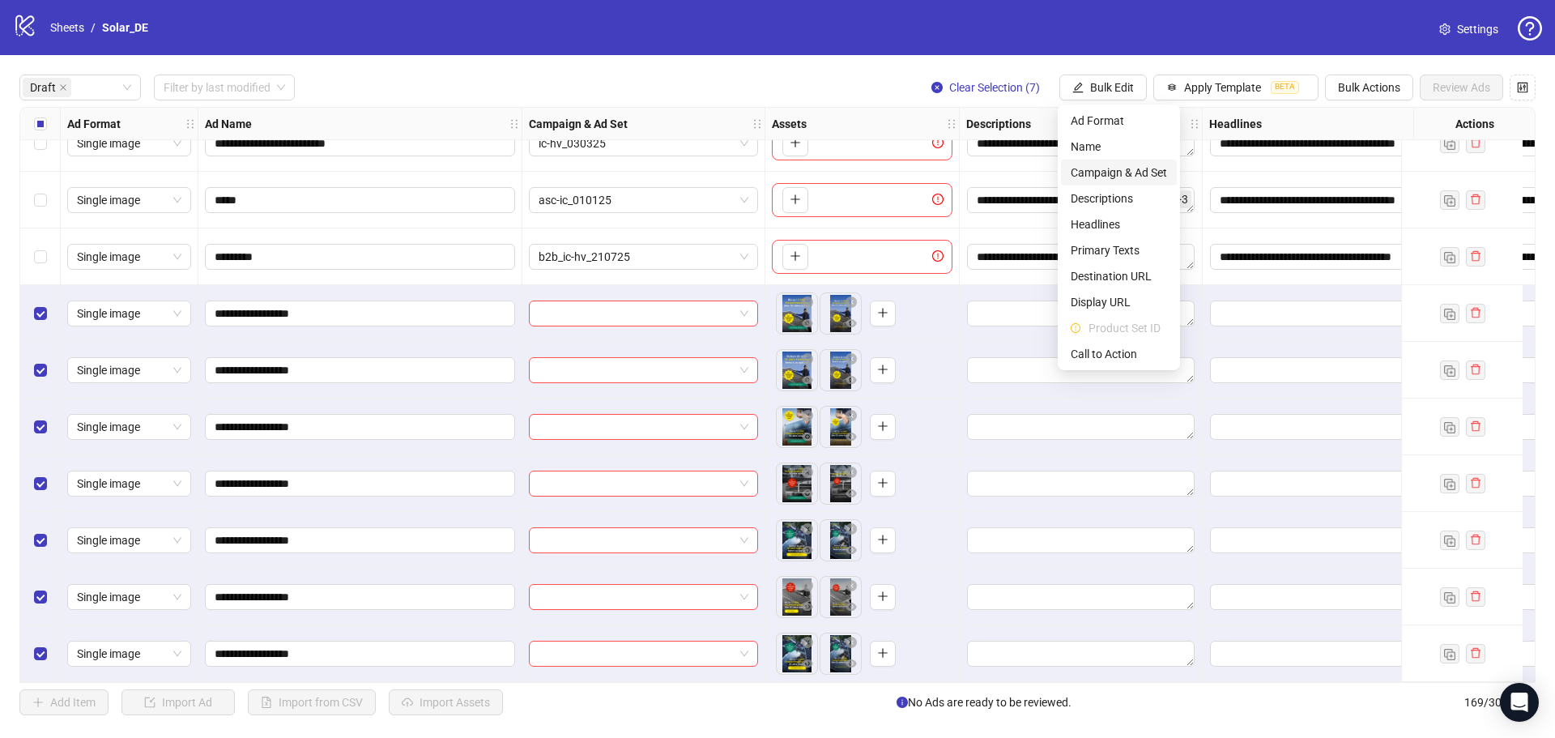
click at [1125, 168] on span "Campaign & Ad Set" at bounding box center [1119, 173] width 96 height 18
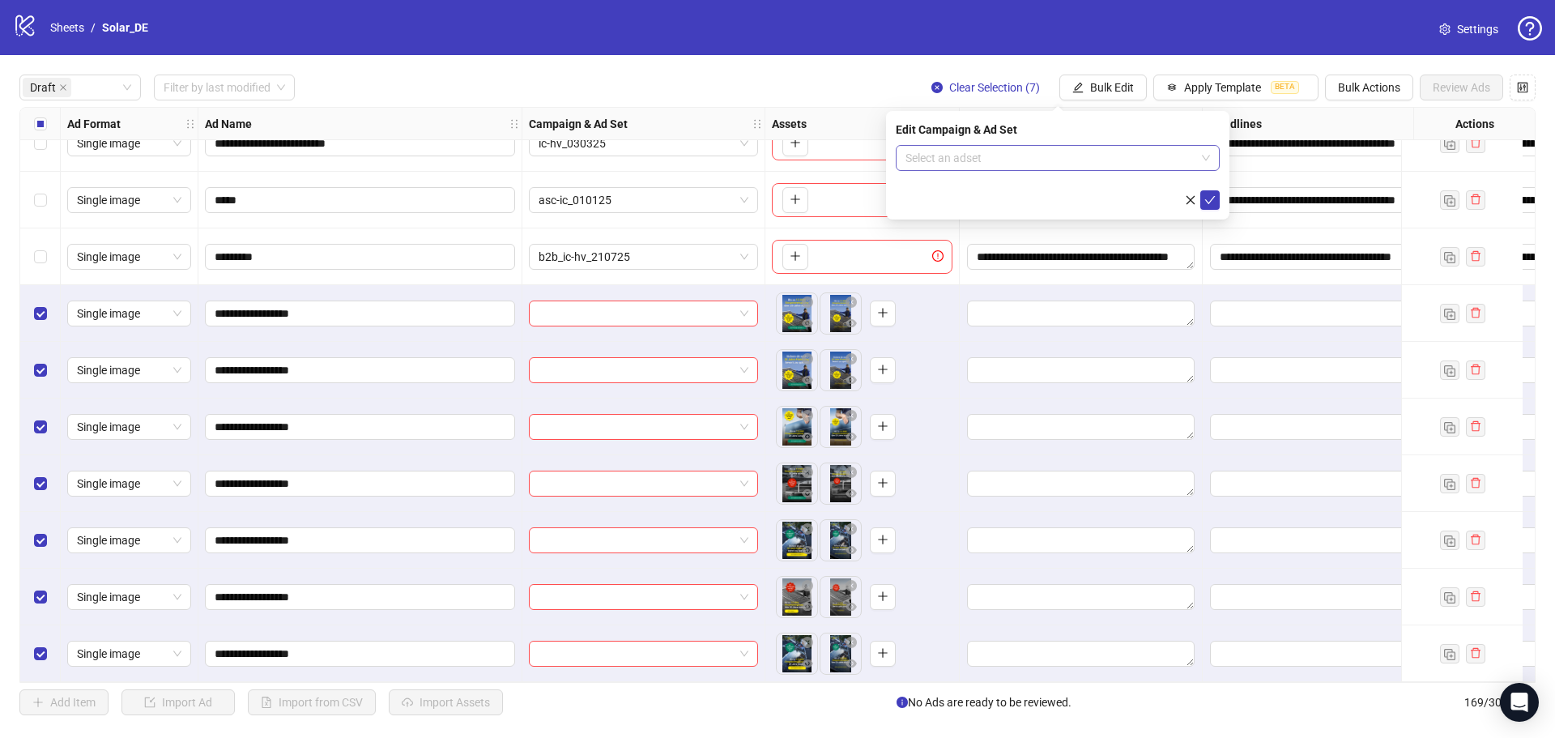
click at [1089, 155] on input "search" at bounding box center [1051, 158] width 290 height 24
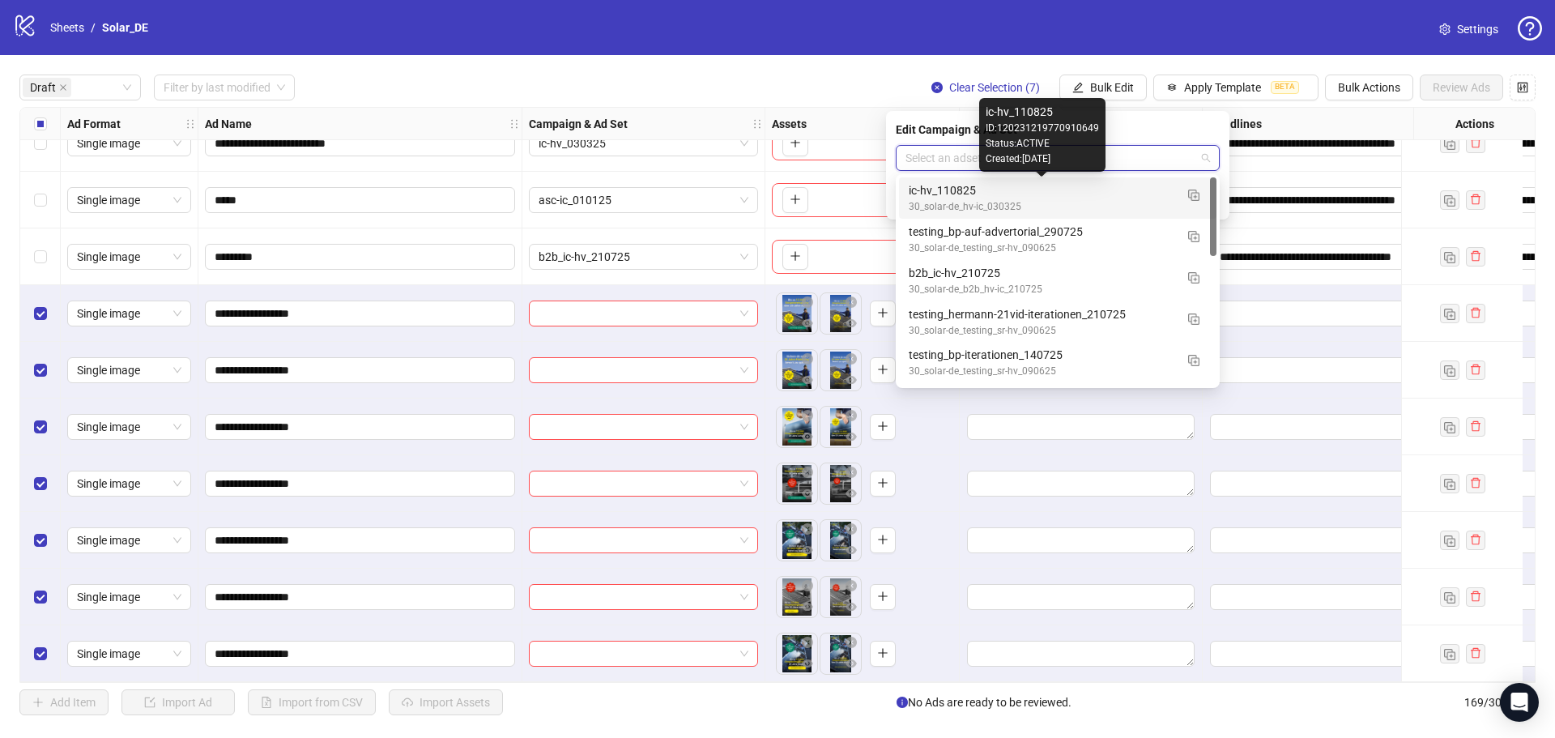
click at [1078, 193] on div "ic-hv_110825" at bounding box center [1042, 190] width 266 height 18
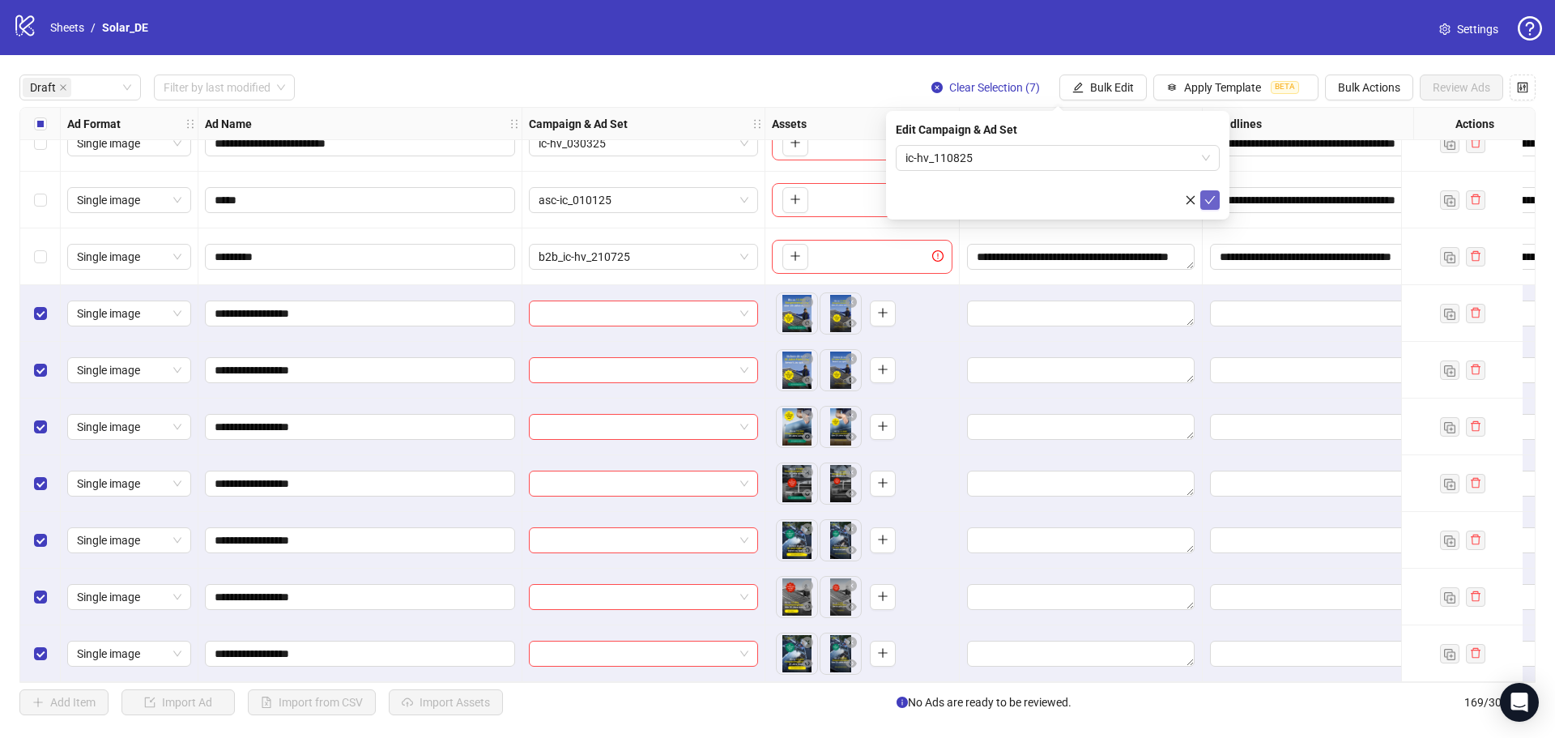
click at [1208, 205] on span "submit" at bounding box center [1209, 200] width 11 height 13
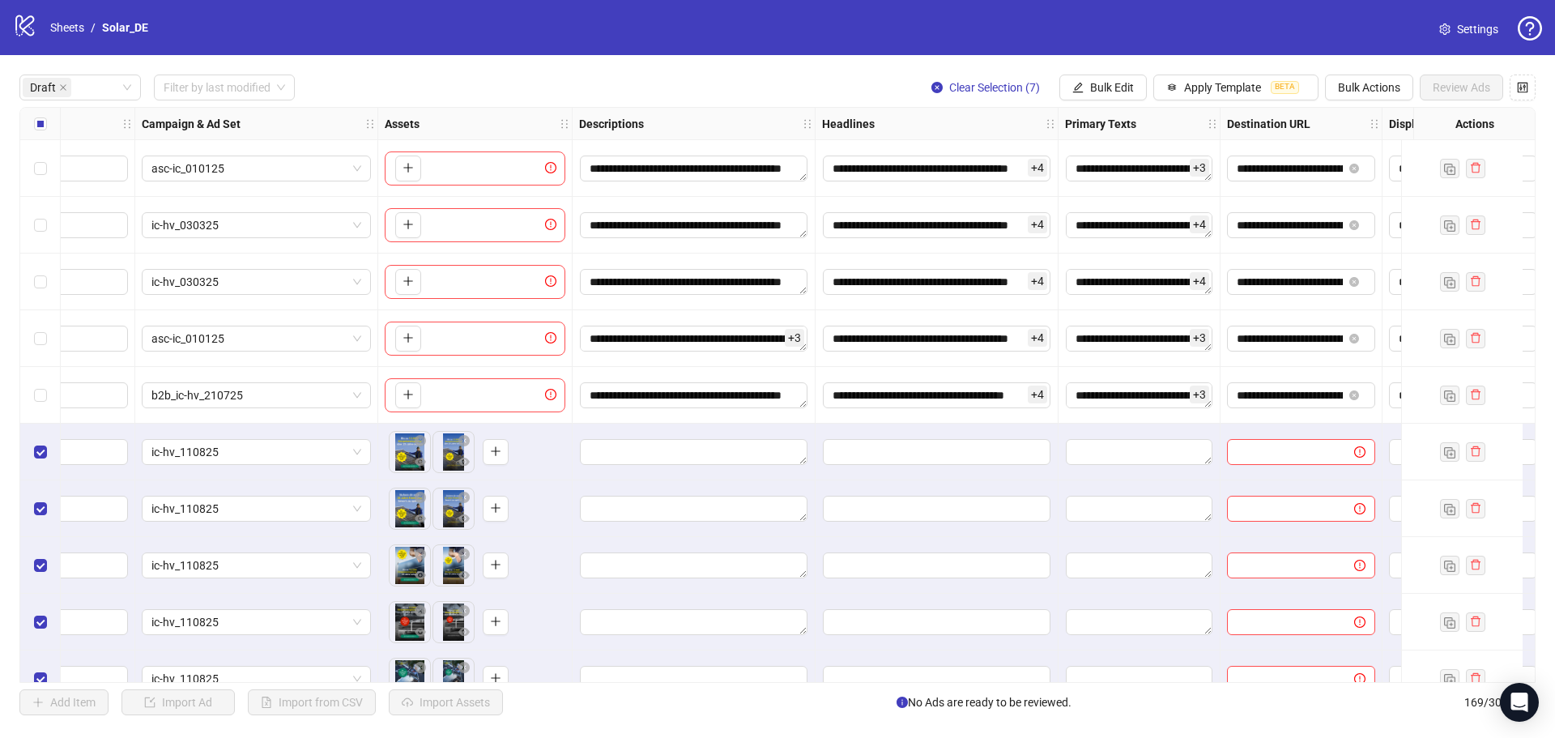
scroll to position [0, 525]
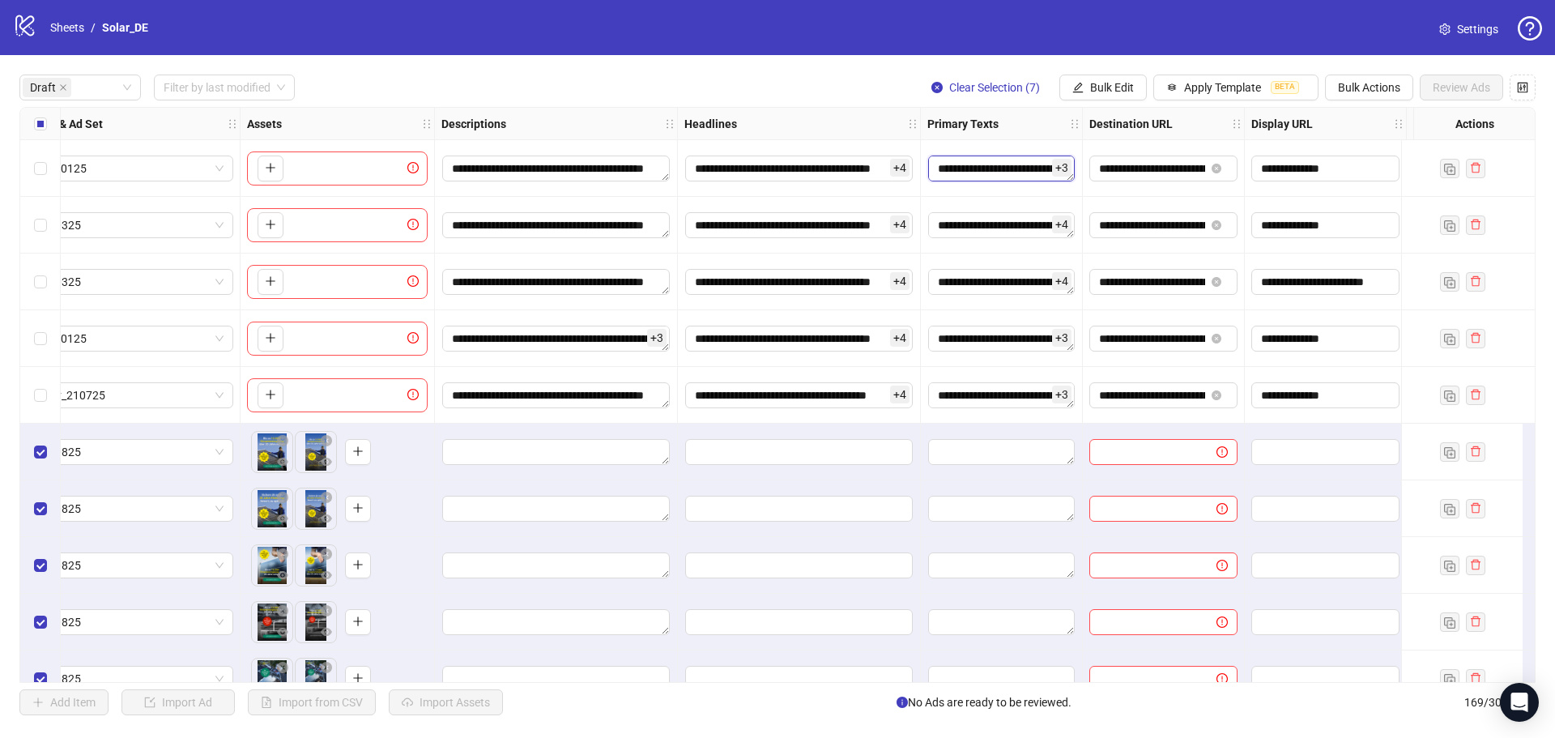
click at [1021, 158] on textarea "**********" at bounding box center [1001, 169] width 147 height 26
click at [786, 170] on input "**********" at bounding box center [799, 169] width 228 height 26
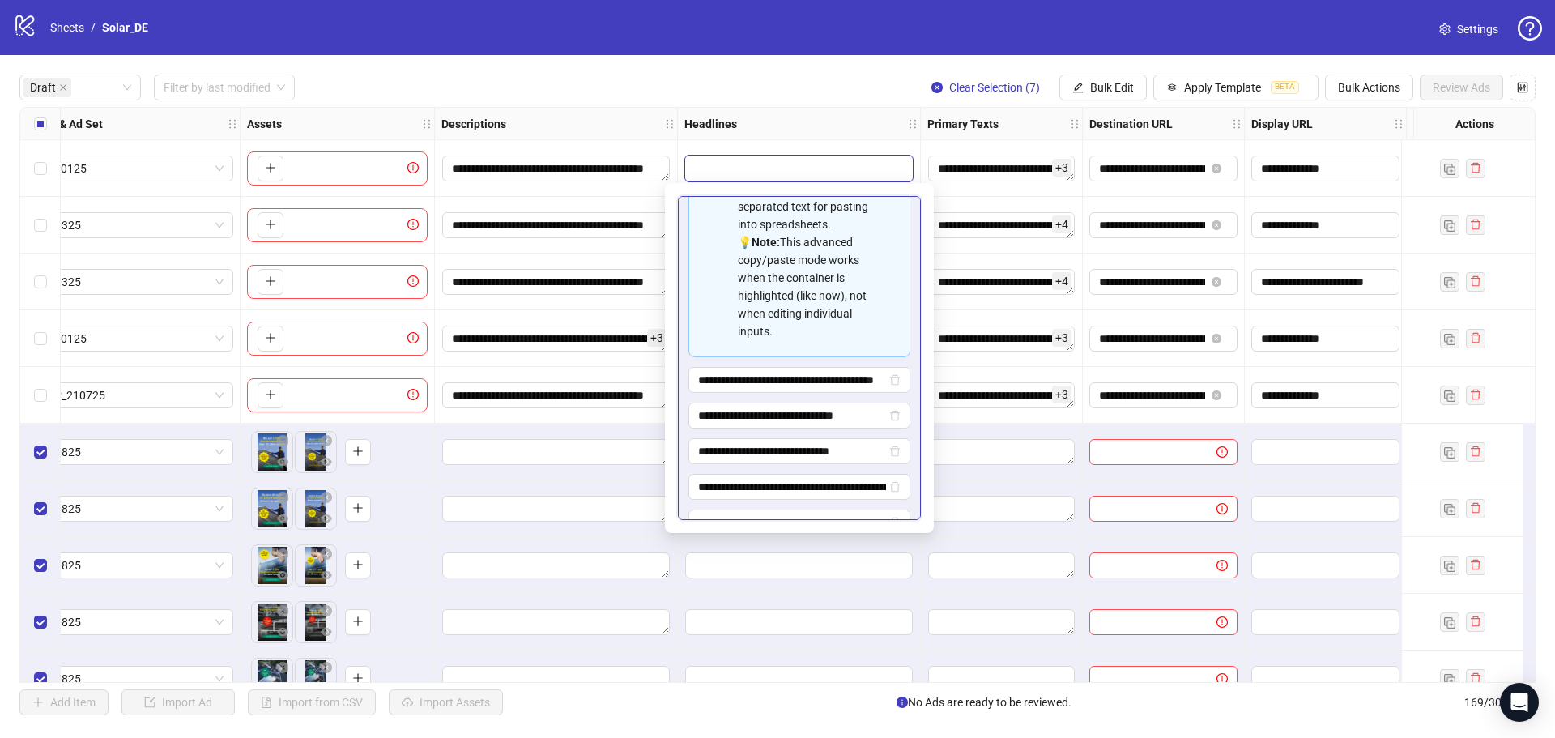
scroll to position [251, 0]
click at [835, 96] on div "Draft Filter by last modified Clear Selection (7) Bulk Edit Apply Template BETA…" at bounding box center [777, 88] width 1516 height 26
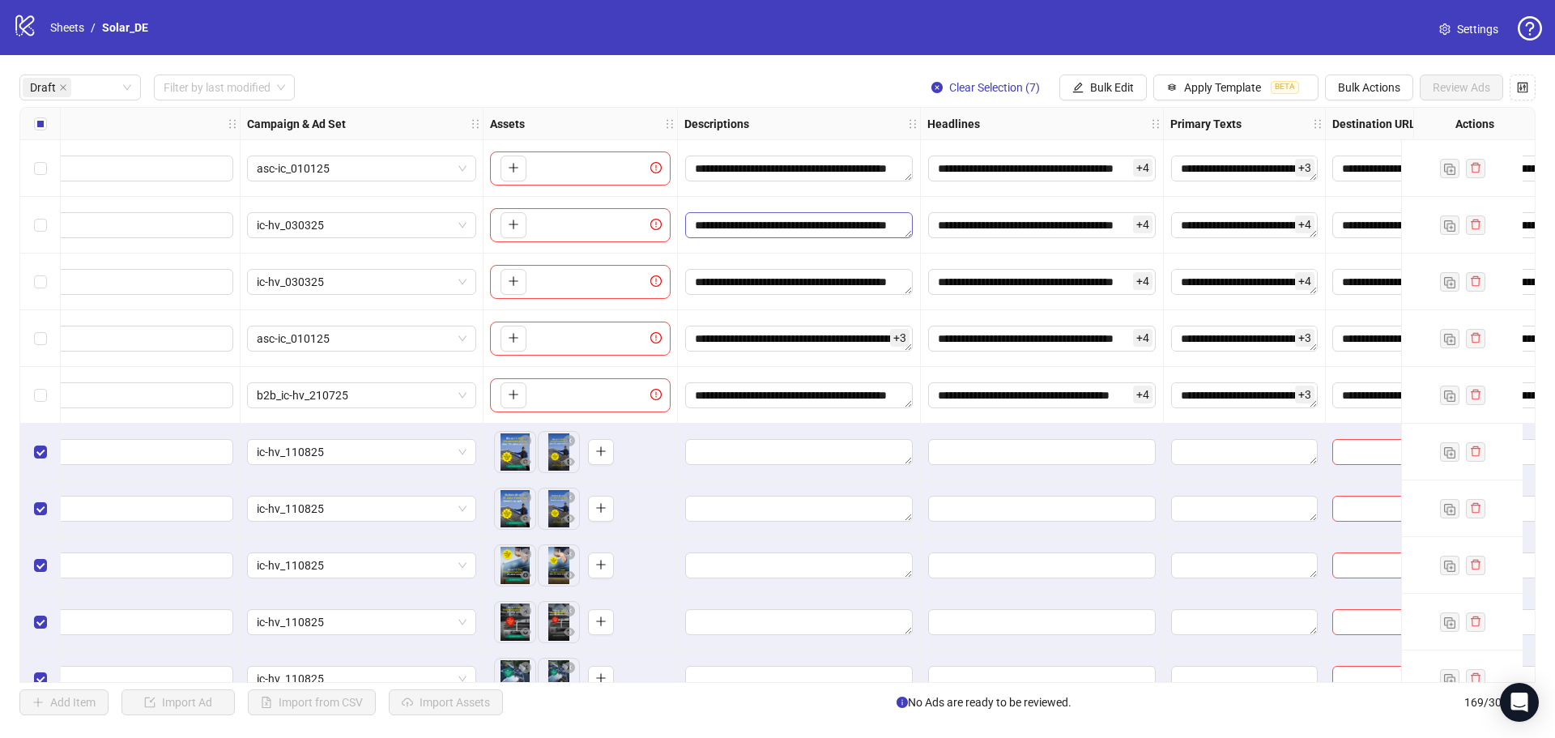
scroll to position [0, 279]
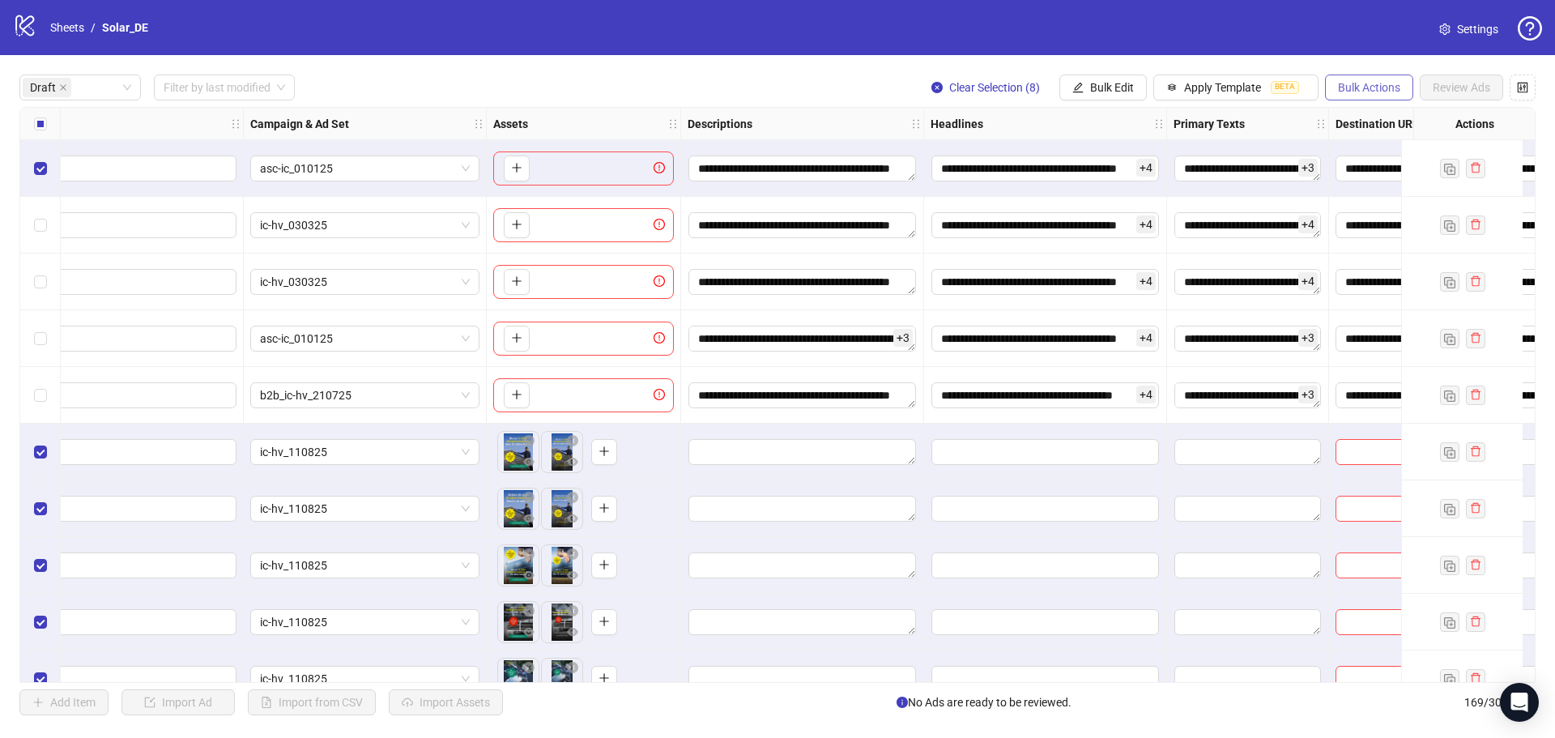
click at [1351, 96] on button "Bulk Actions" at bounding box center [1369, 88] width 88 height 26
click at [1111, 97] on button "Bulk Edit" at bounding box center [1102, 88] width 87 height 26
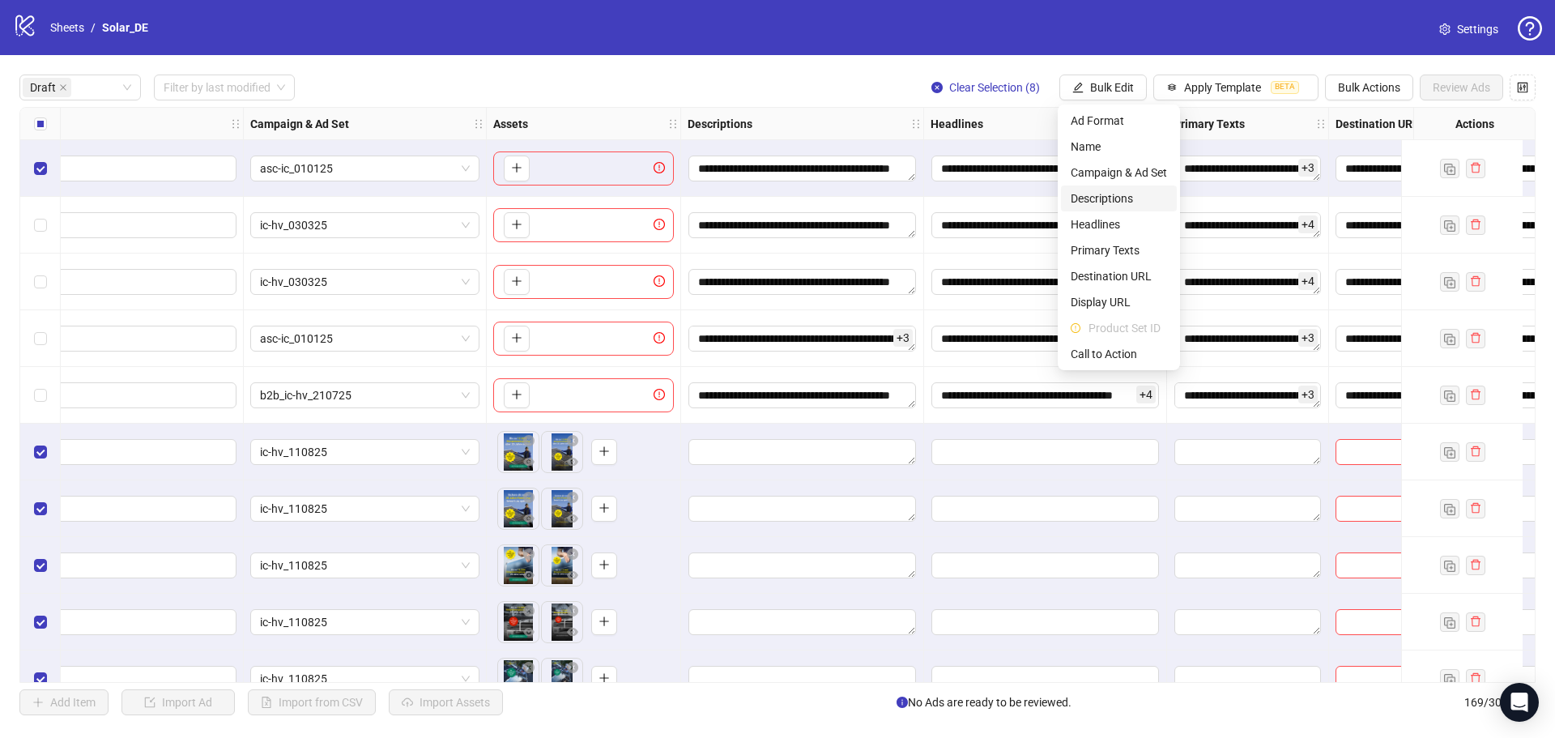
click at [1127, 189] on li "Descriptions" at bounding box center [1119, 198] width 116 height 26
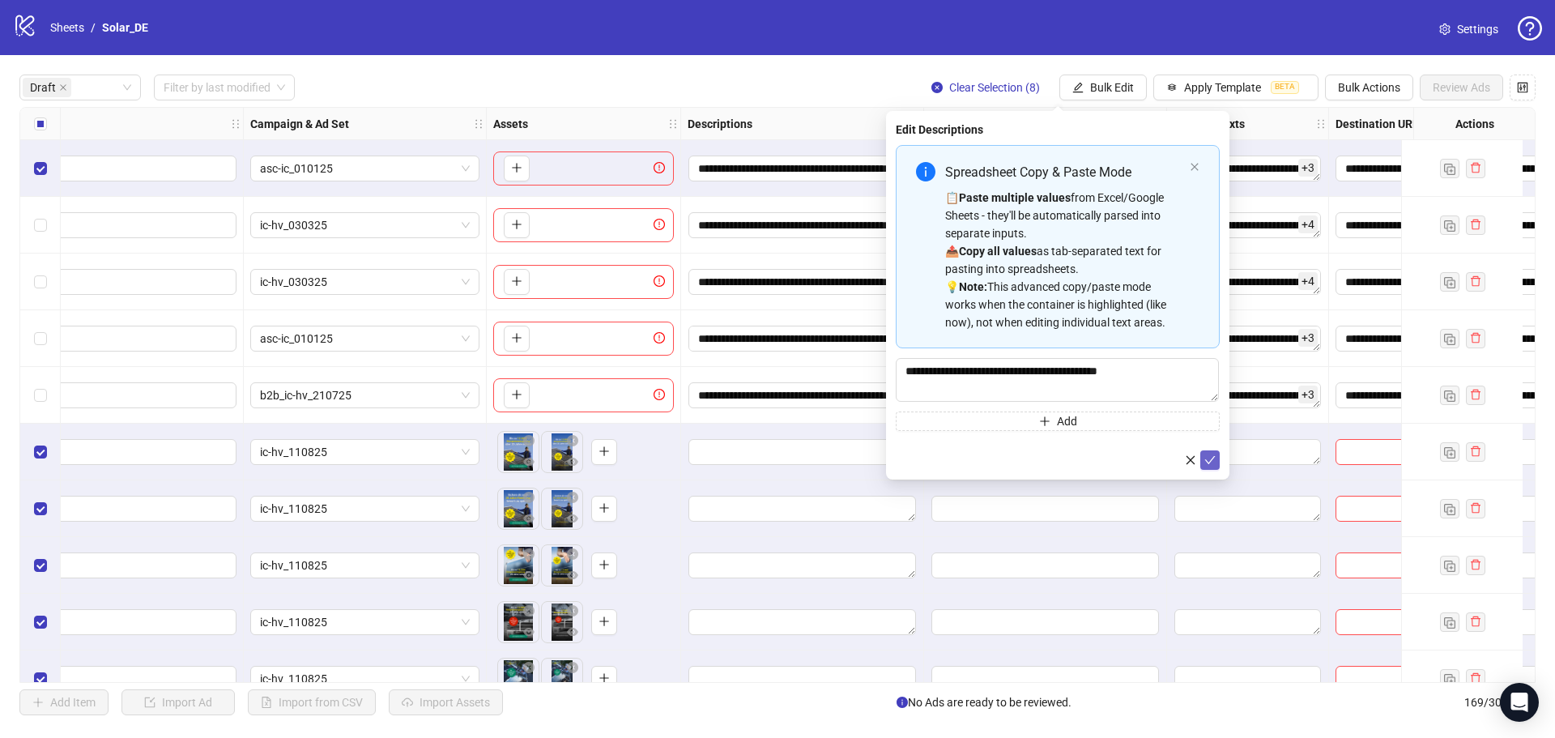
click at [1214, 462] on icon "check" at bounding box center [1209, 459] width 11 height 11
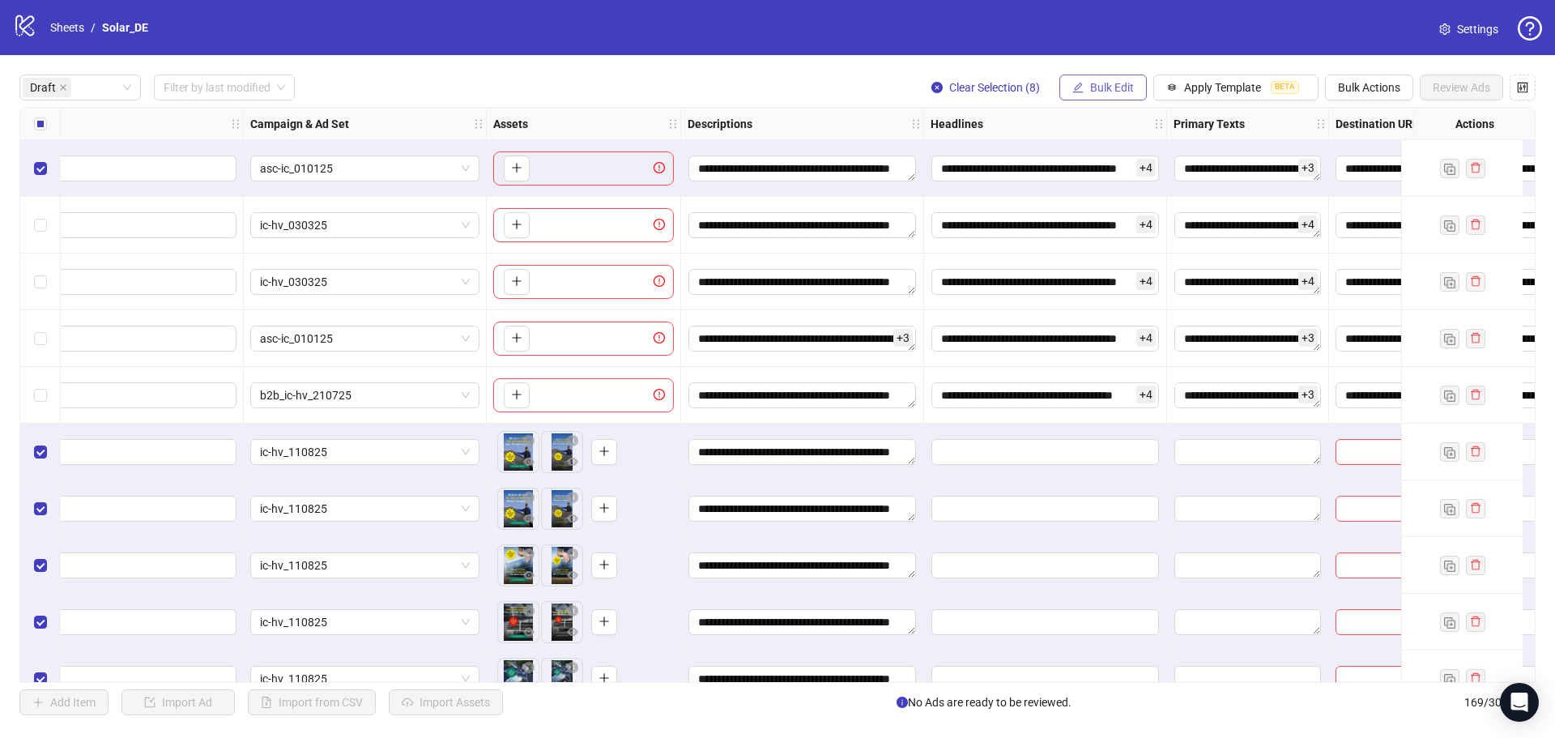
click at [1126, 92] on span "Bulk Edit" at bounding box center [1112, 87] width 44 height 13
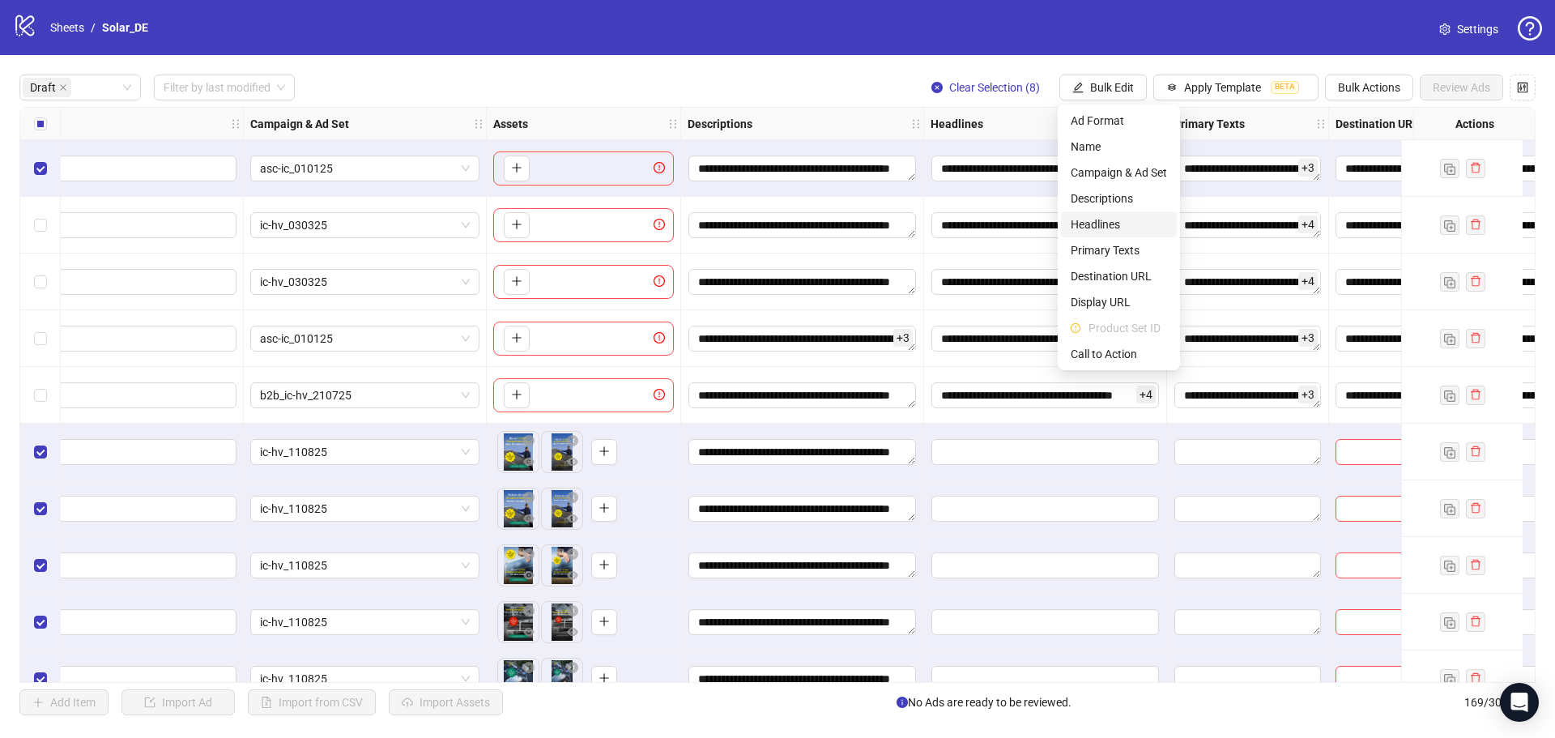
click at [1132, 234] on li "Headlines" at bounding box center [1119, 224] width 116 height 26
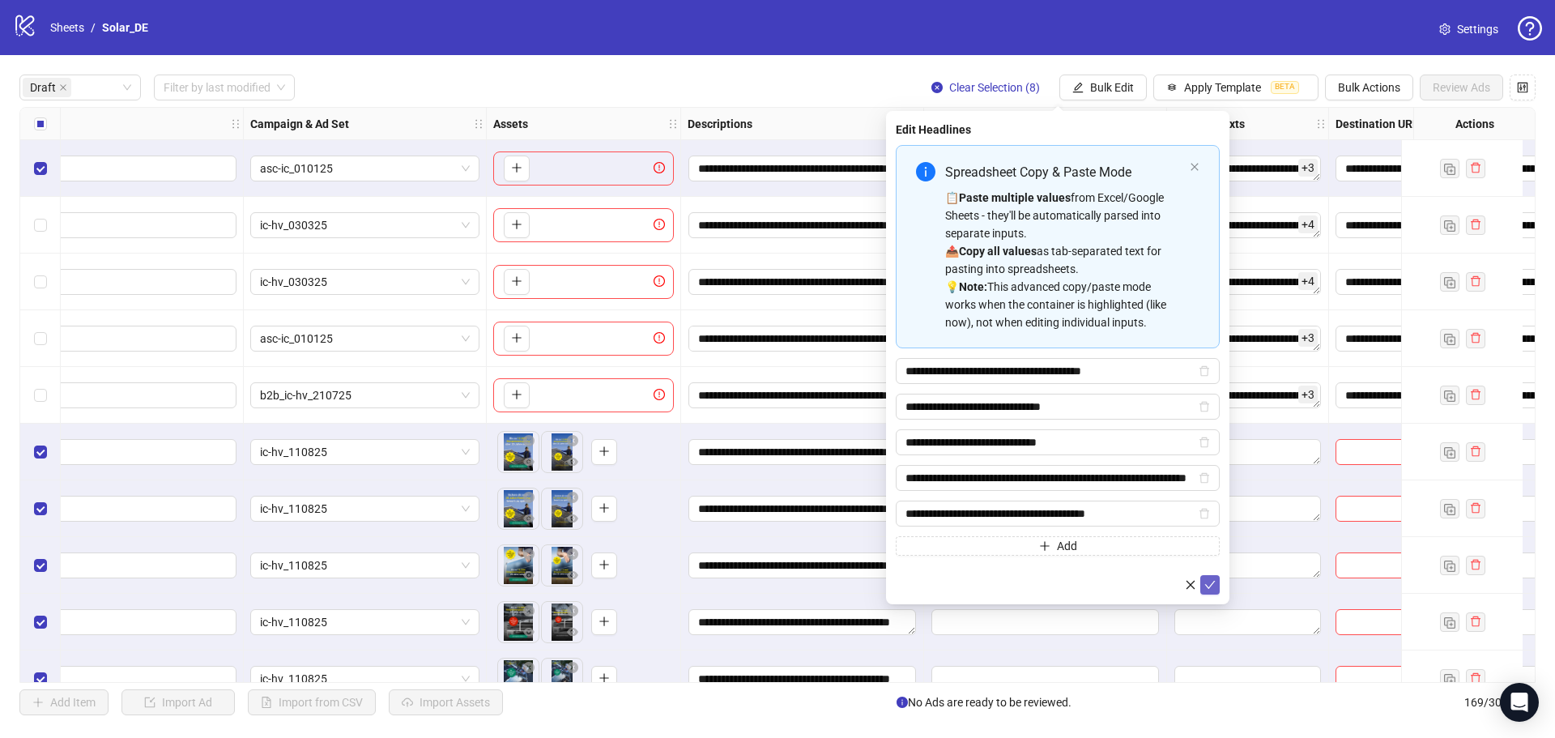
click at [1210, 582] on icon "check" at bounding box center [1209, 584] width 11 height 11
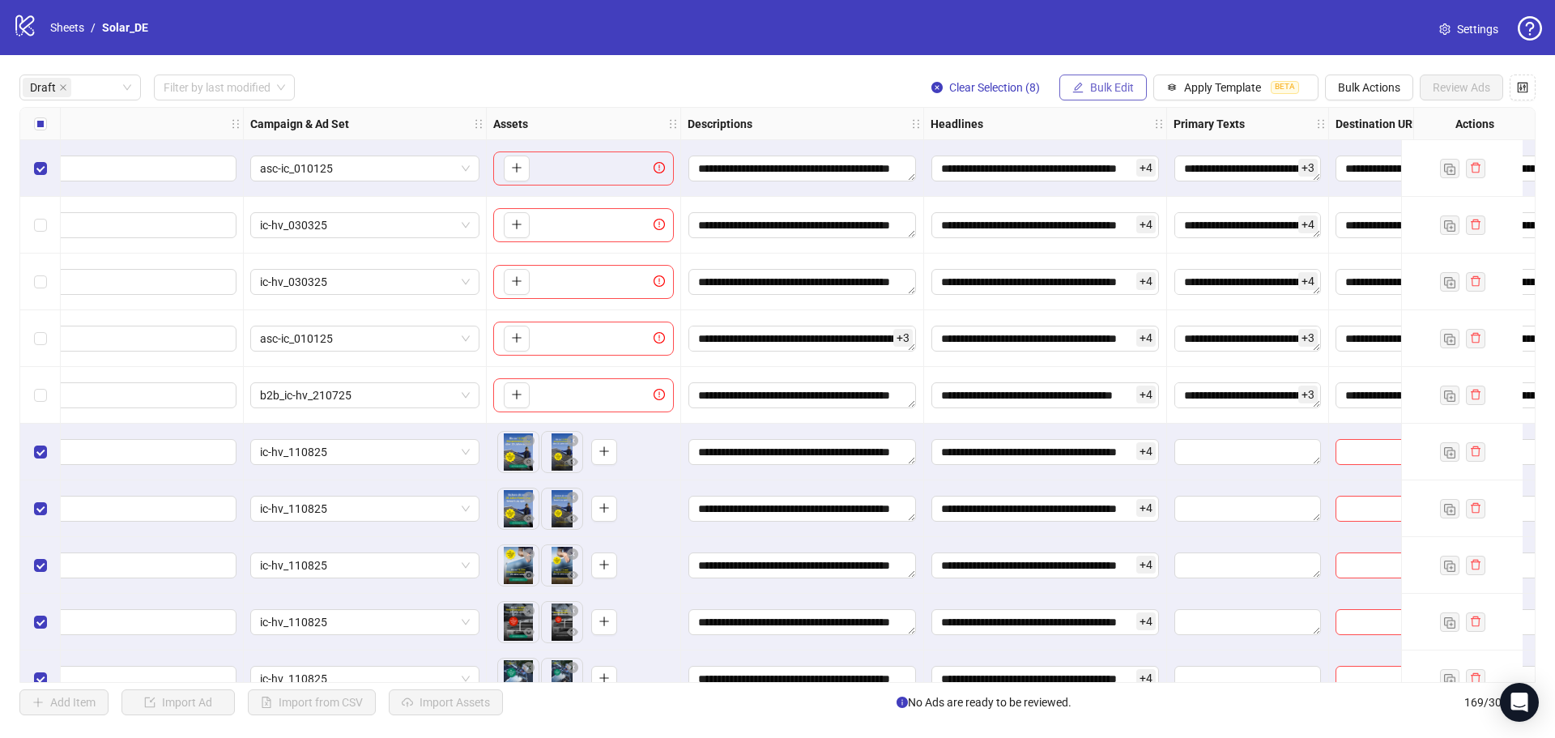
click at [1127, 87] on span "Bulk Edit" at bounding box center [1112, 87] width 44 height 13
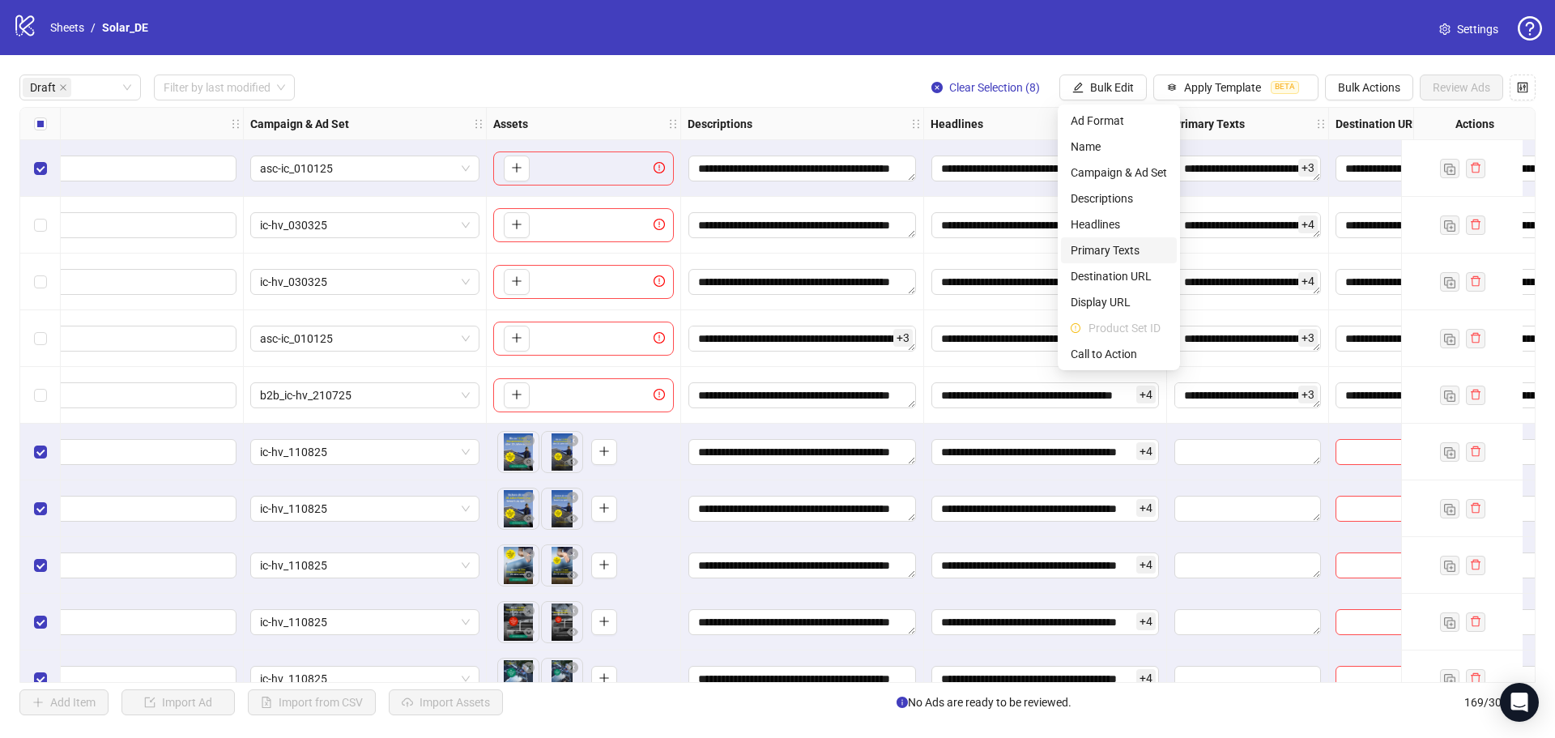
click at [1132, 249] on span "Primary Texts" at bounding box center [1119, 250] width 96 height 18
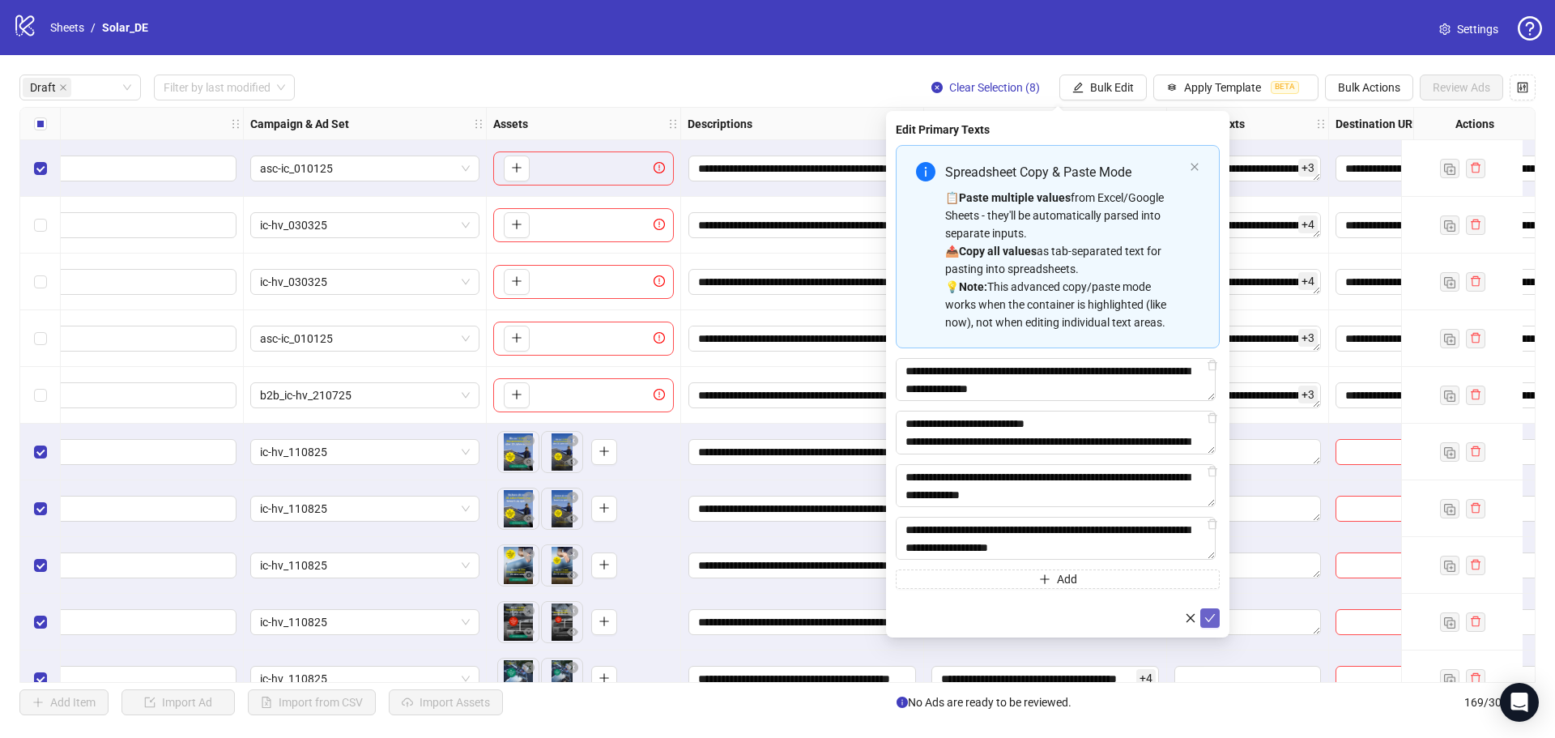
click at [1204, 624] on span "submit" at bounding box center [1209, 618] width 11 height 13
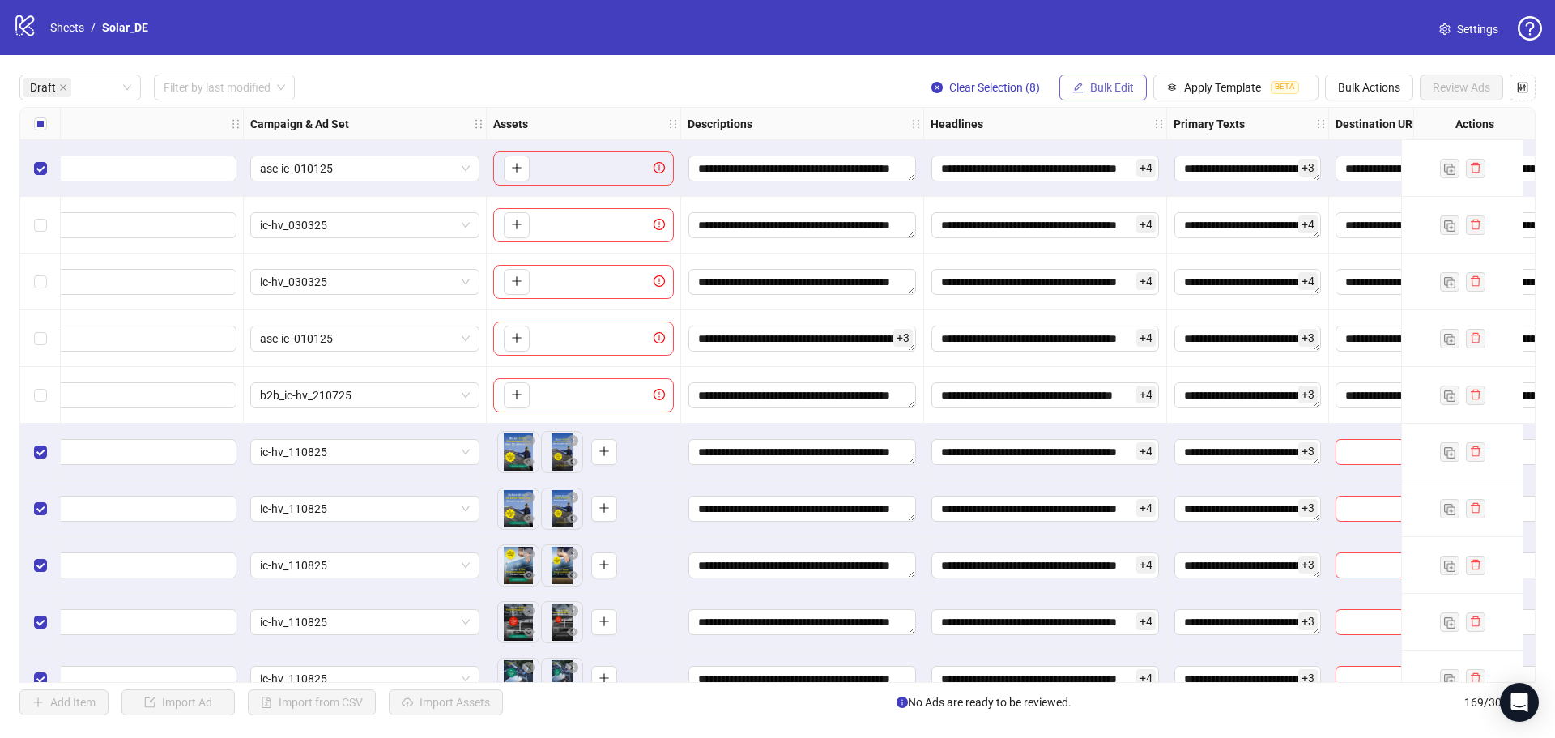
click at [1120, 92] on span "Bulk Edit" at bounding box center [1112, 87] width 44 height 13
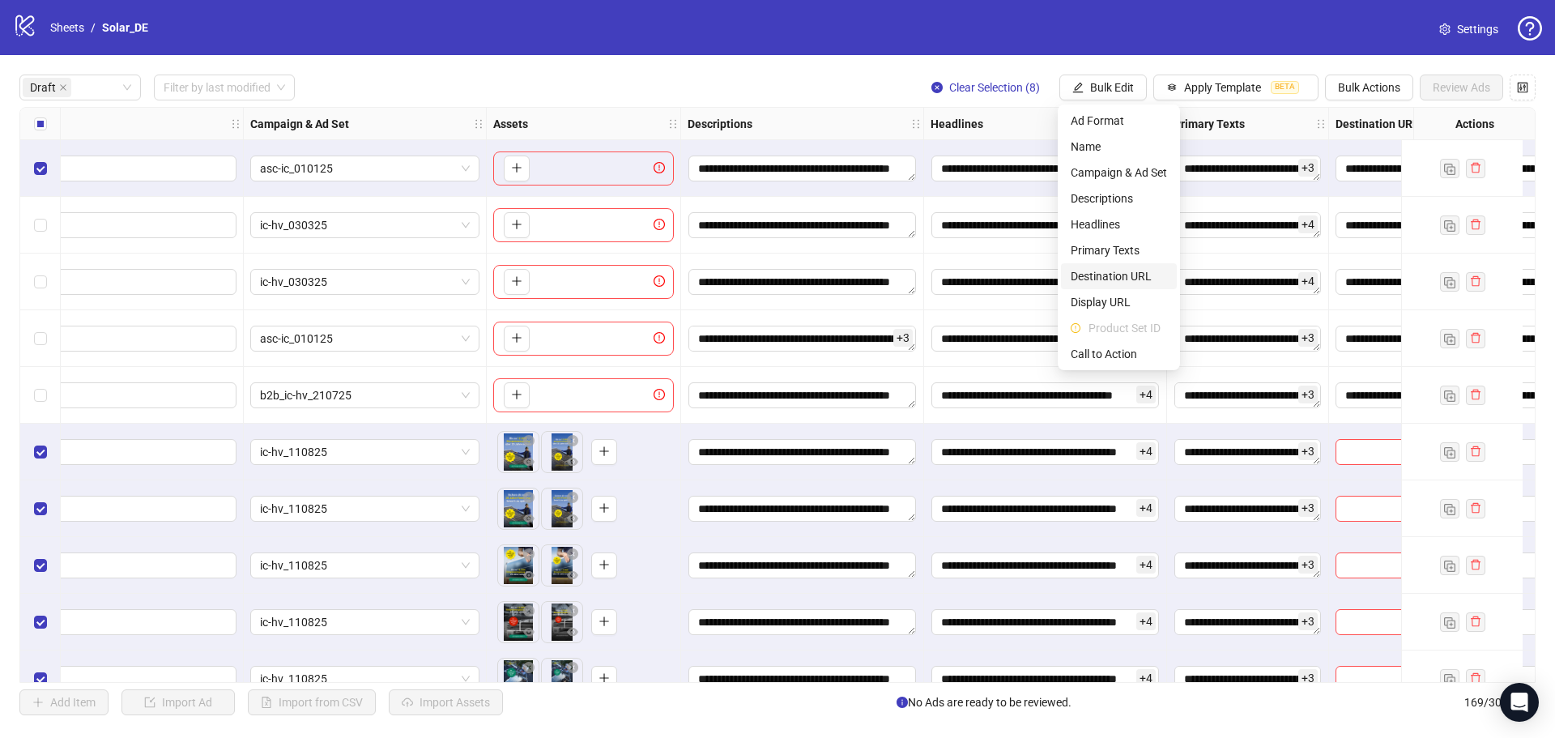
click at [1133, 275] on span "Destination URL" at bounding box center [1119, 276] width 96 height 18
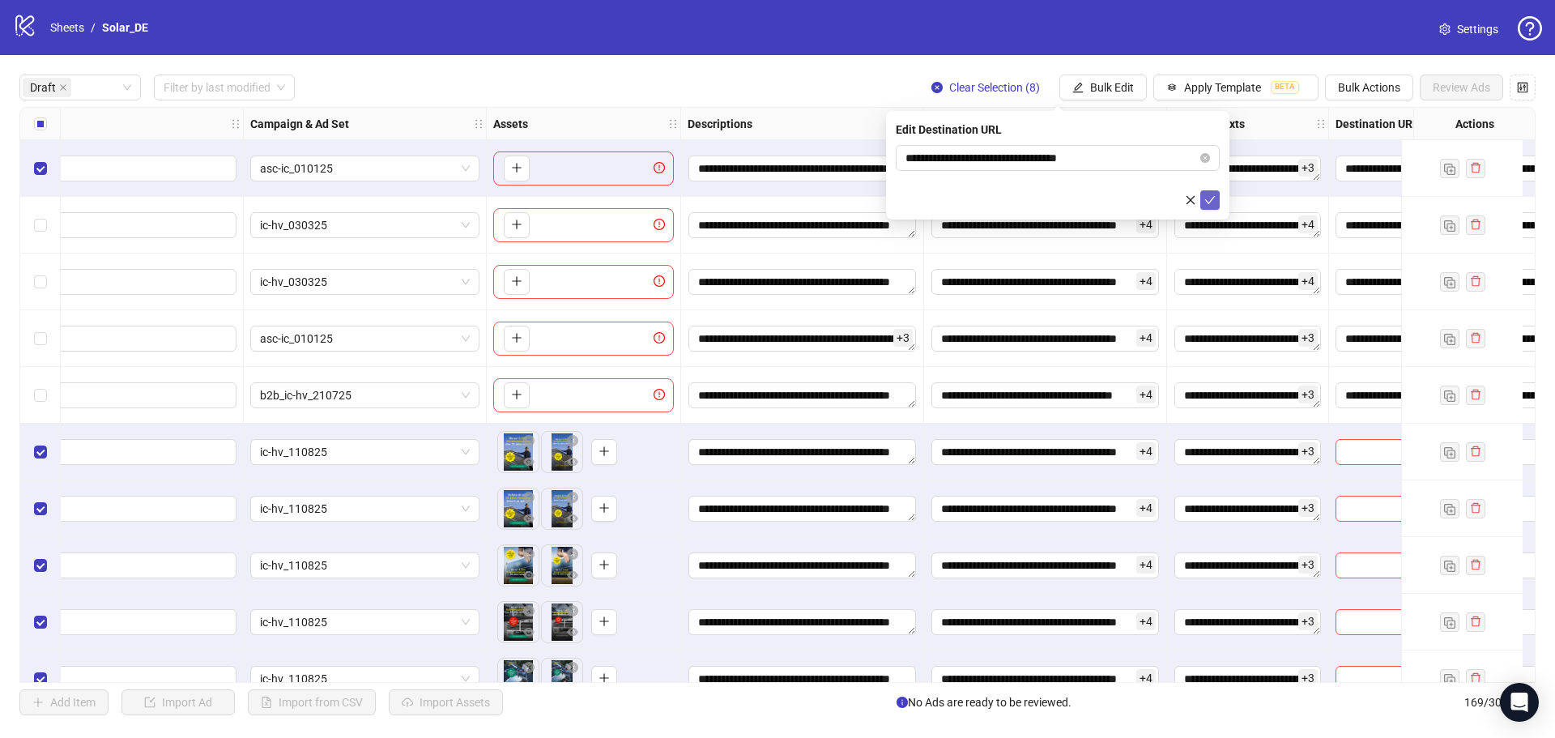
click at [1204, 202] on button "submit" at bounding box center [1209, 199] width 19 height 19
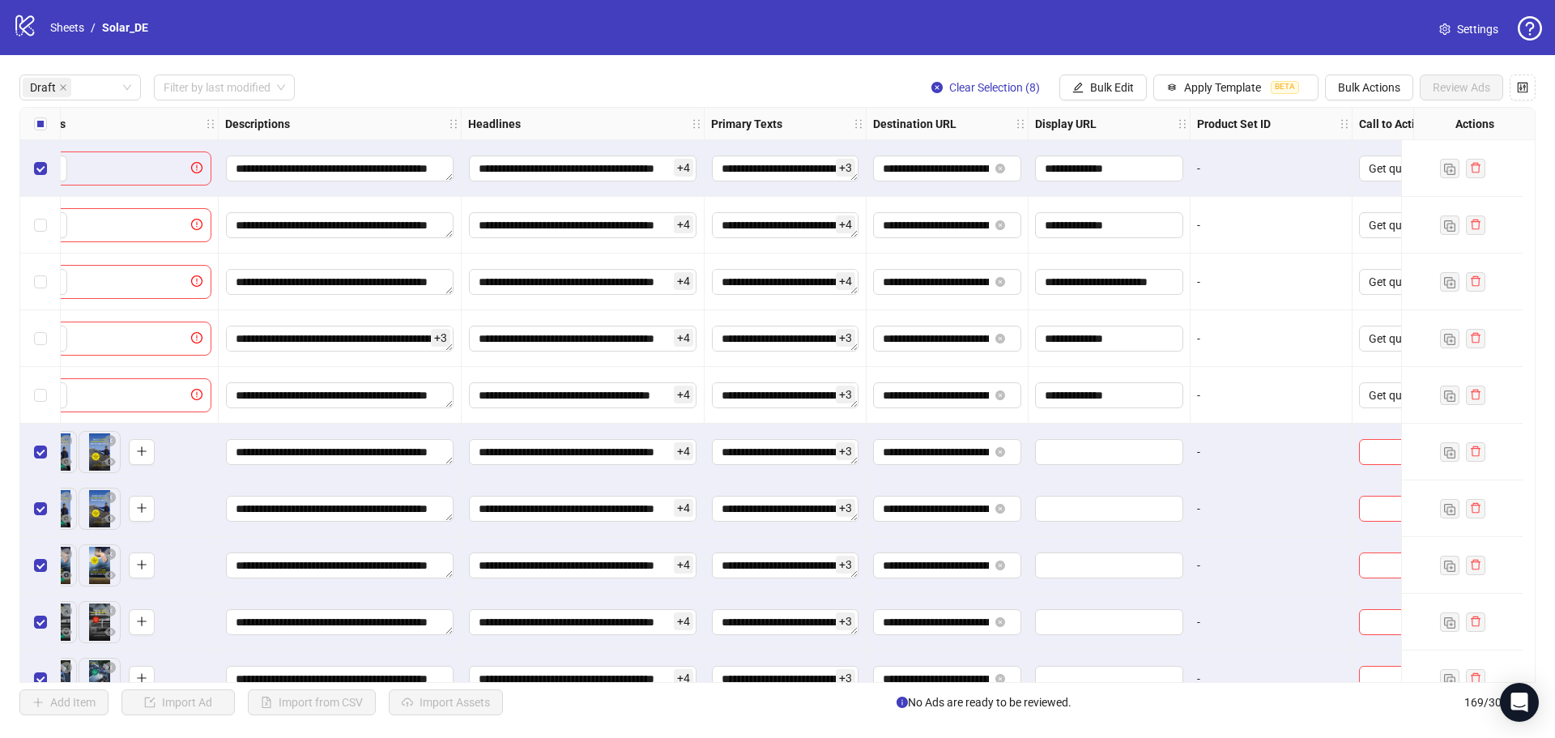
scroll to position [0, 822]
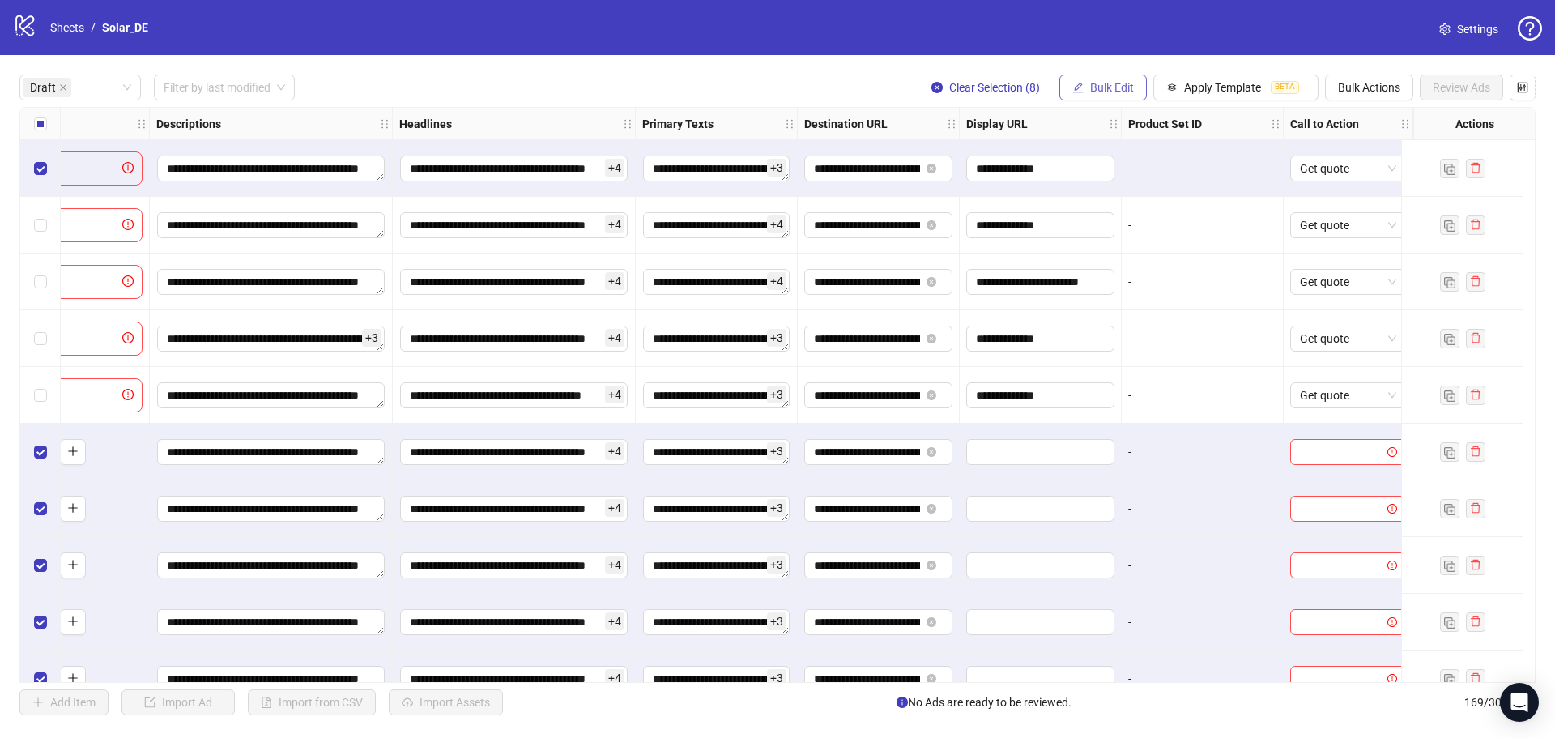
click at [1102, 77] on button "Bulk Edit" at bounding box center [1102, 88] width 87 height 26
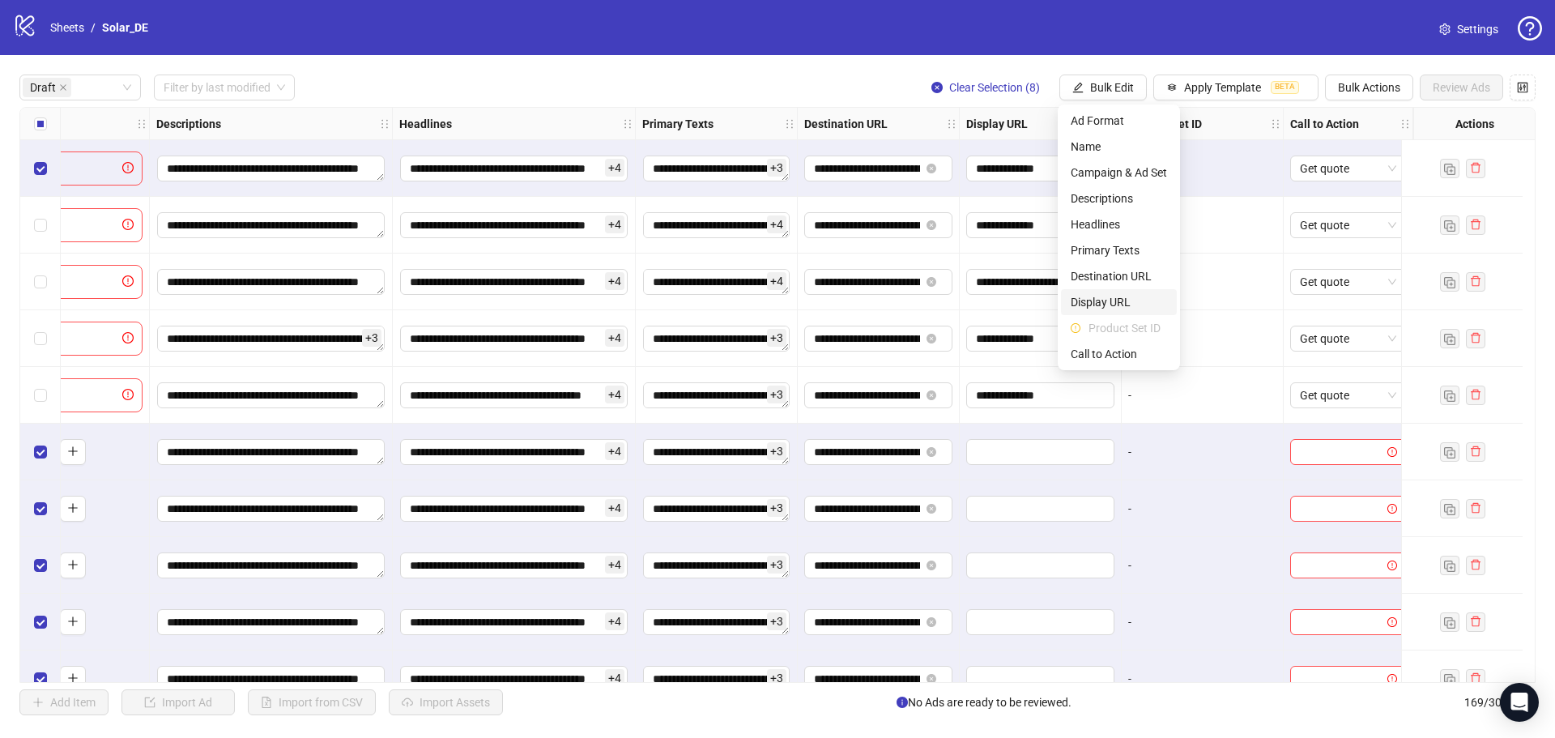
click at [1116, 301] on span "Display URL" at bounding box center [1119, 302] width 96 height 18
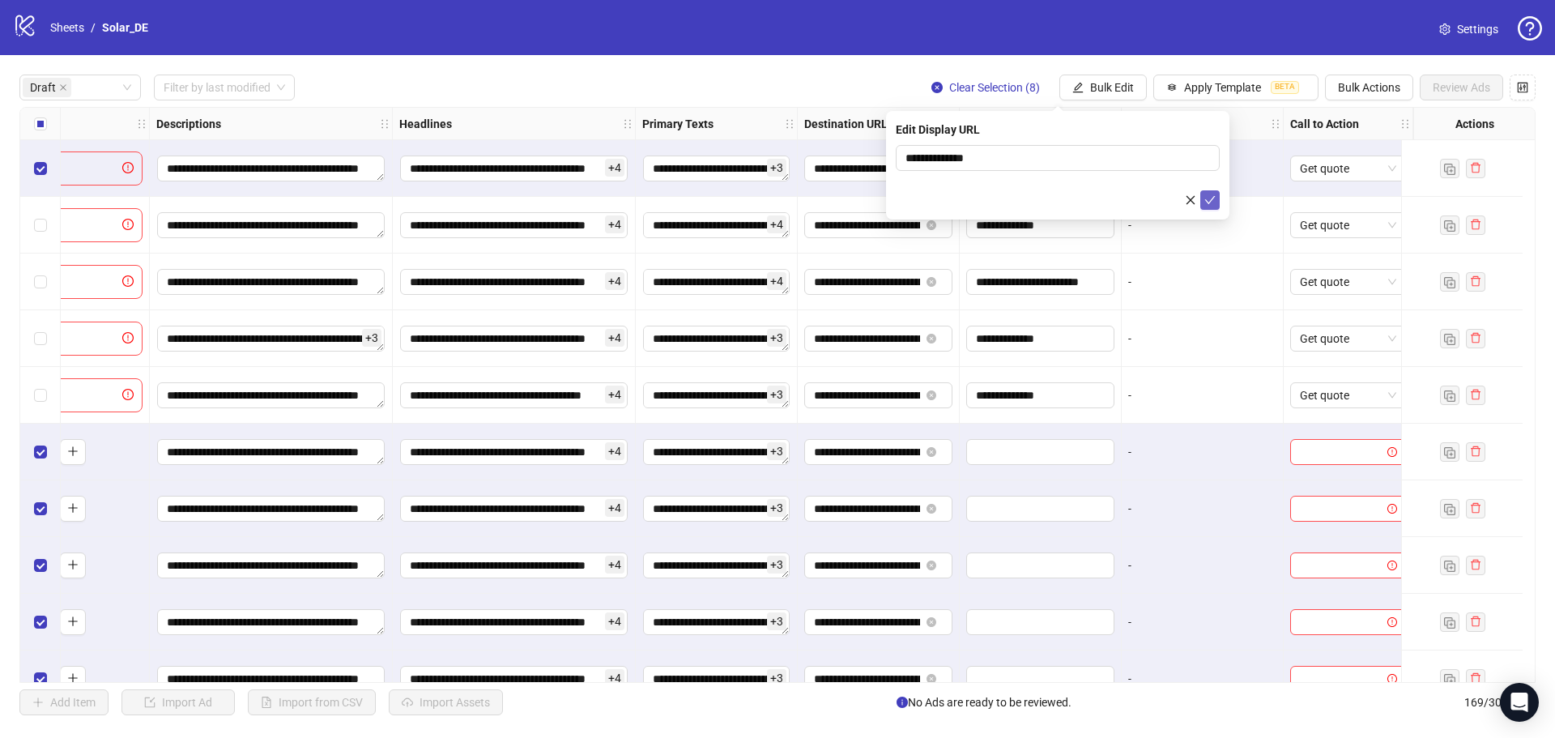
click at [1213, 198] on icon "check" at bounding box center [1209, 199] width 11 height 11
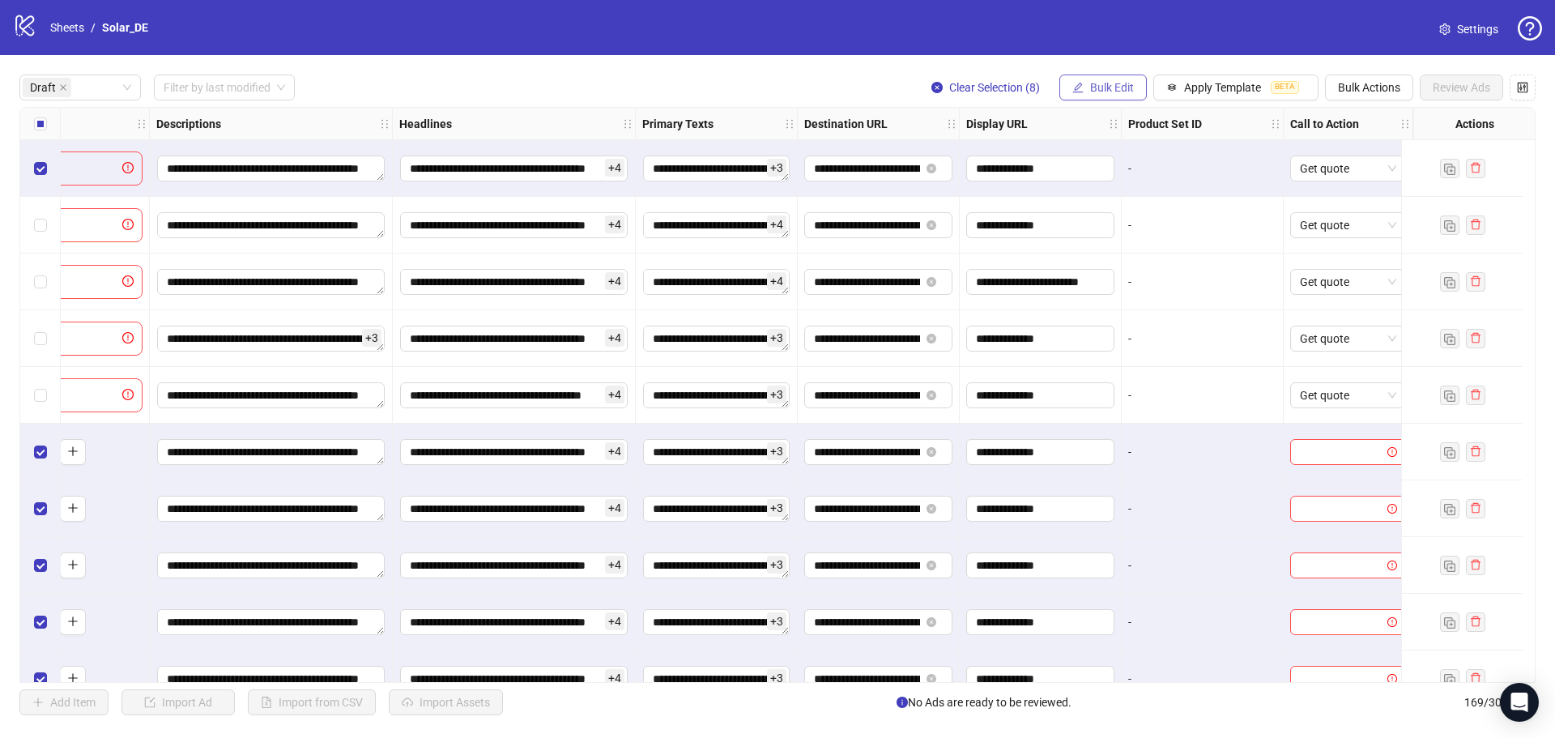
click at [1109, 89] on span "Bulk Edit" at bounding box center [1112, 87] width 44 height 13
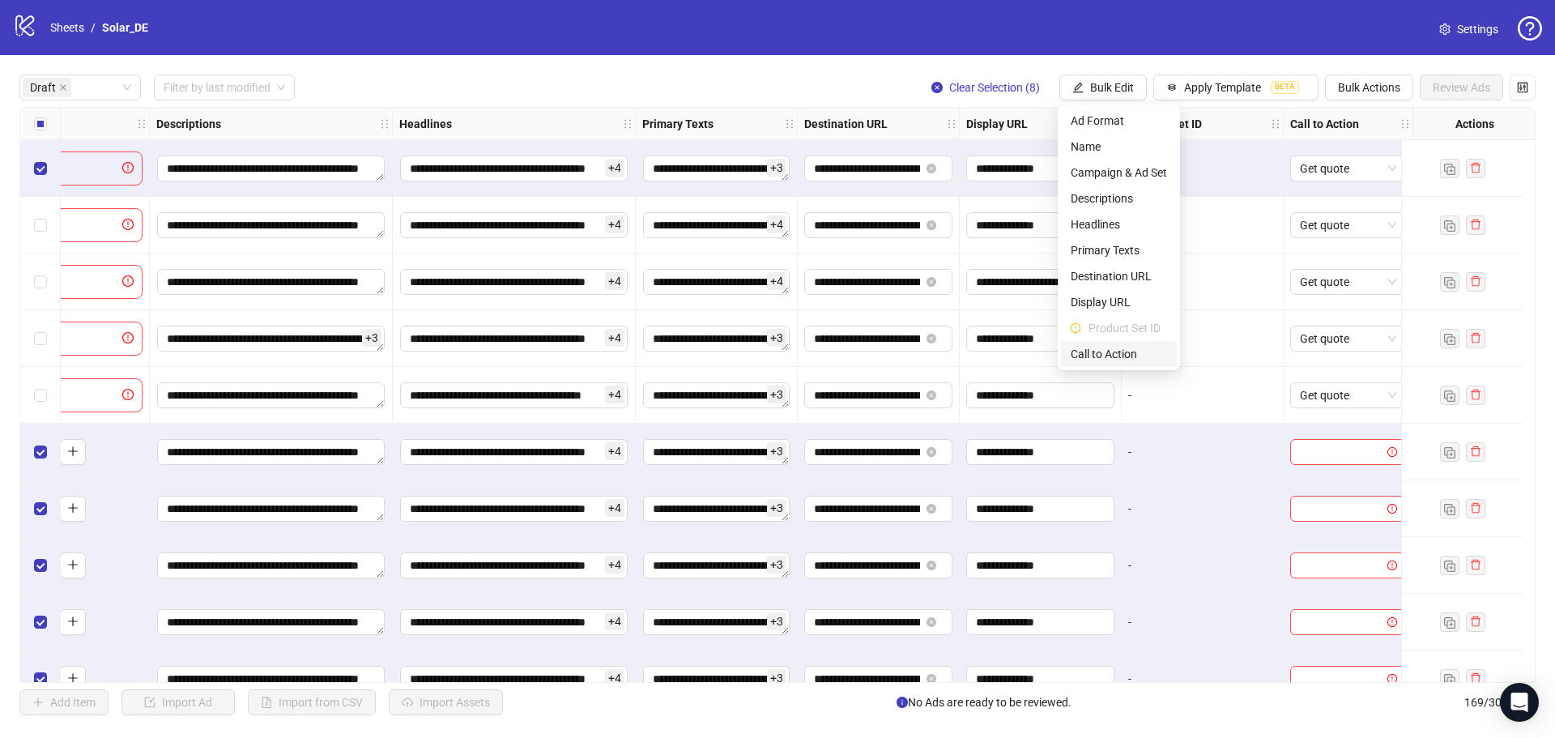
click at [1128, 352] on span "Call to Action" at bounding box center [1119, 354] width 96 height 18
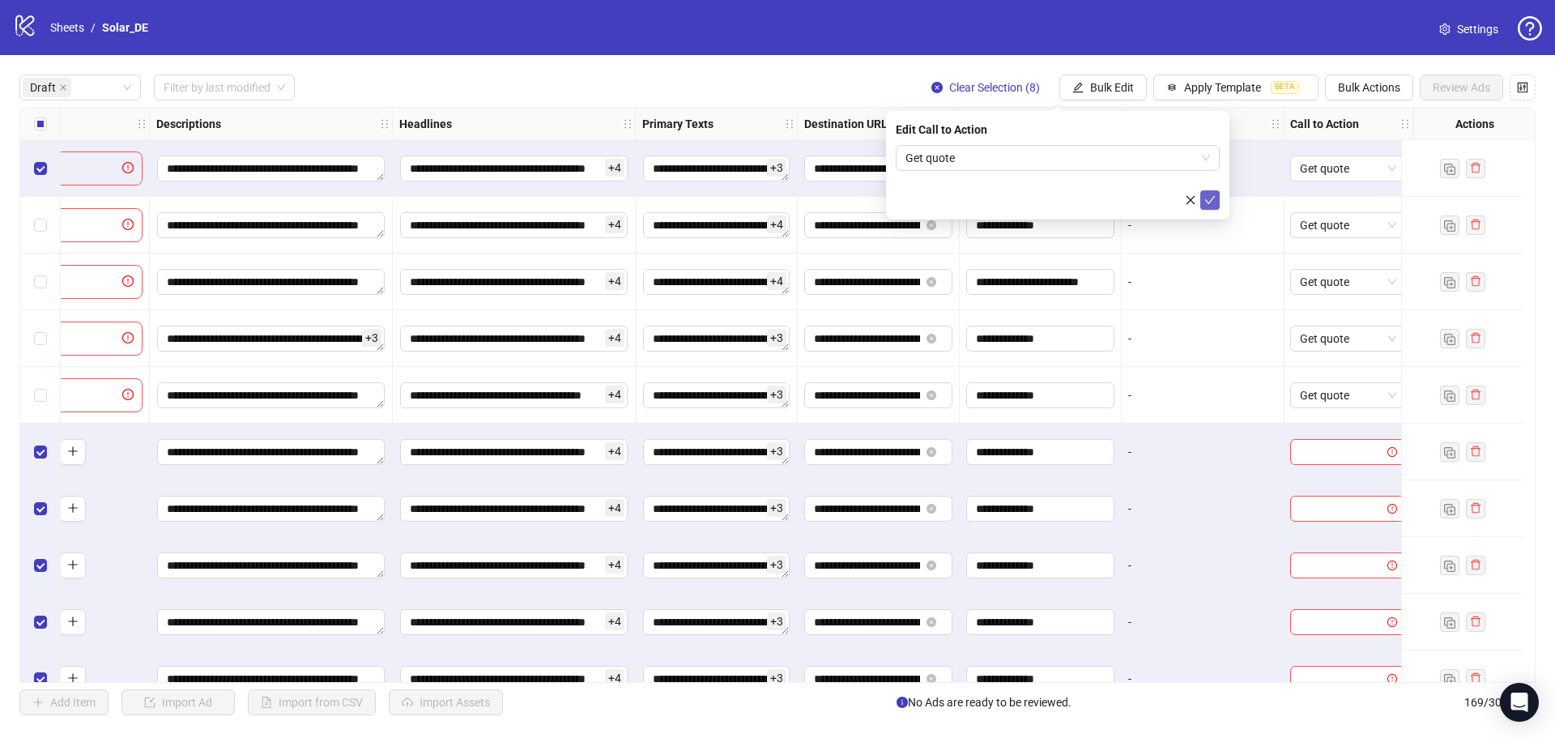
click at [1208, 203] on icon "check" at bounding box center [1209, 199] width 11 height 11
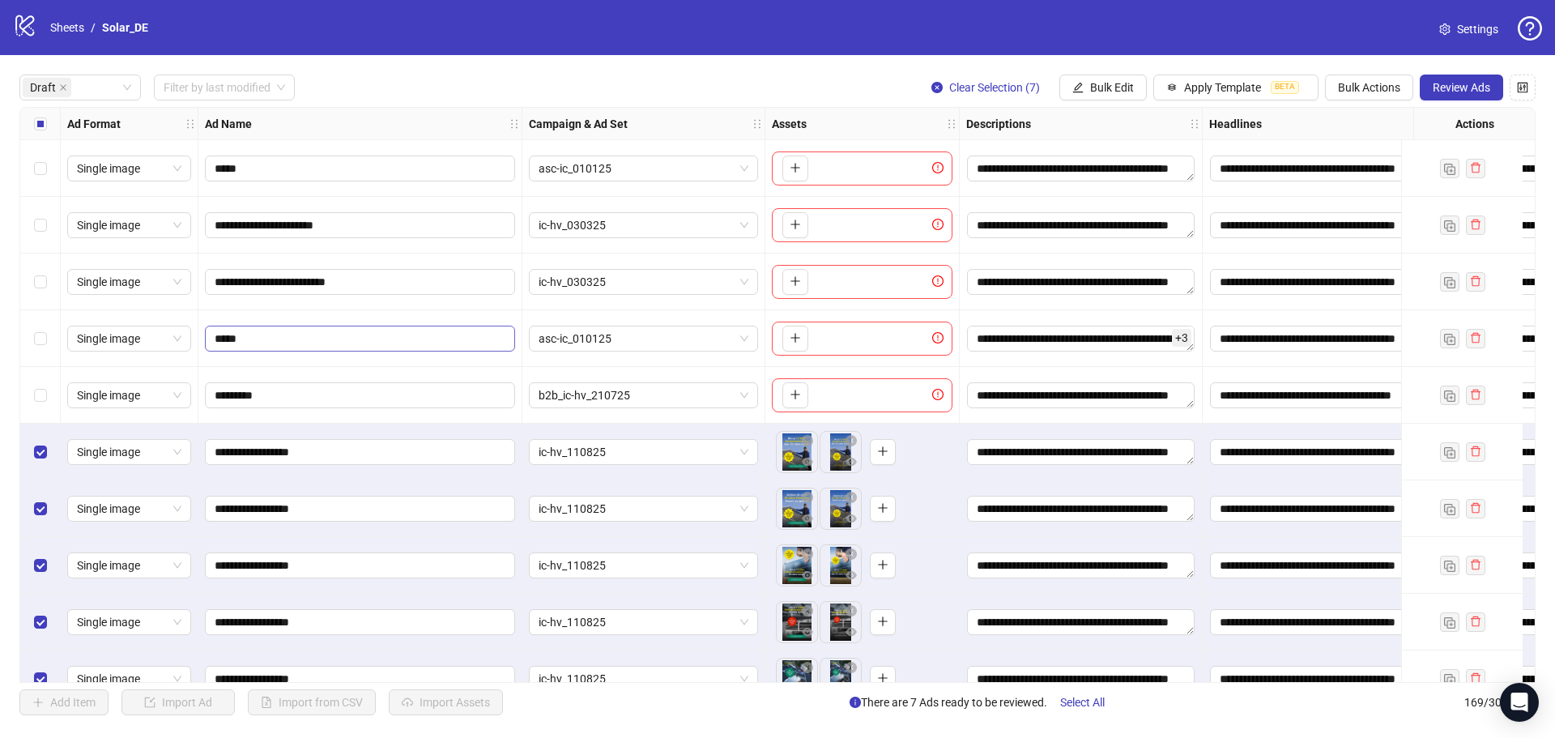
scroll to position [145, 0]
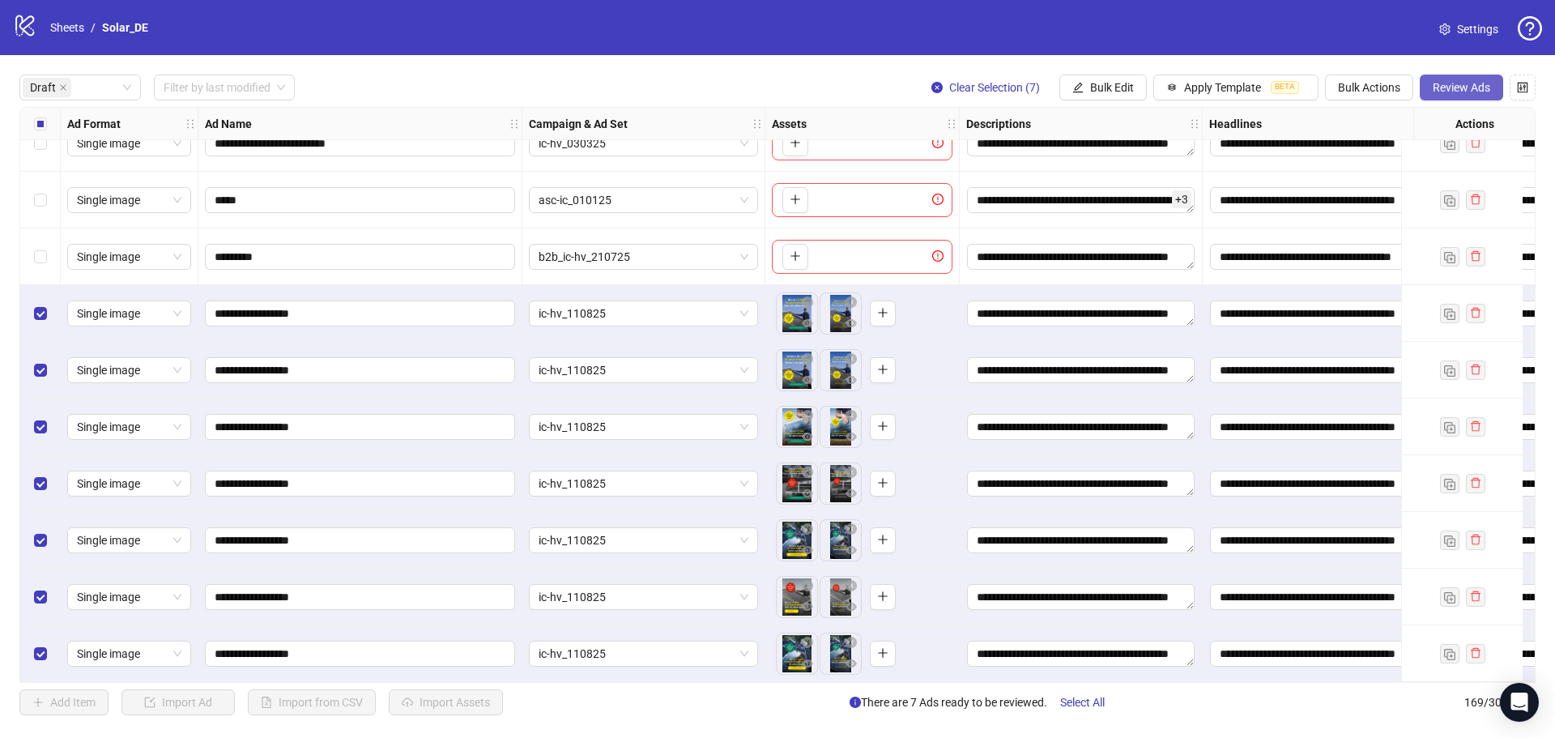
click at [1478, 99] on button "Review Ads" at bounding box center [1461, 88] width 83 height 26
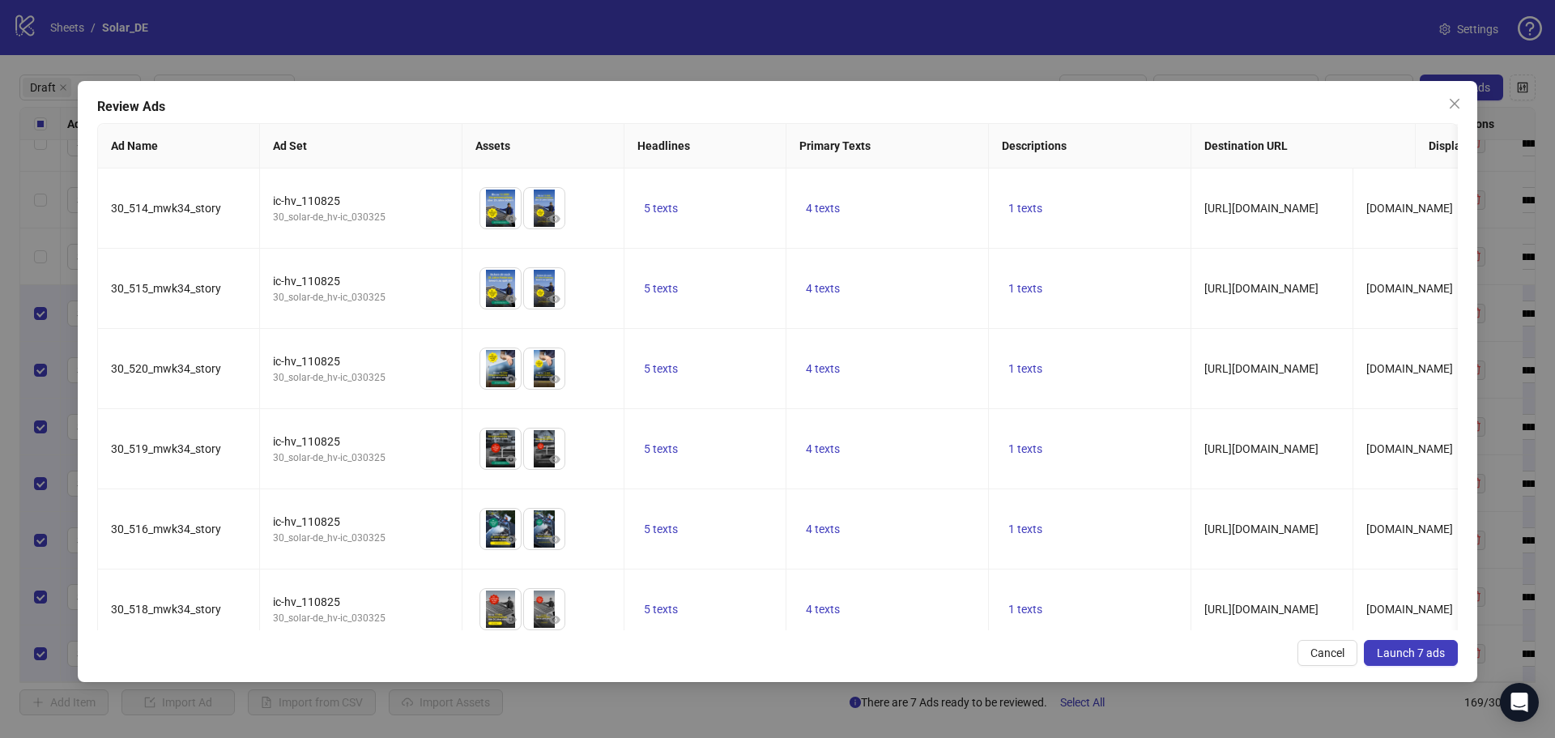
click at [1420, 653] on span "Launch 7 ads" at bounding box center [1411, 652] width 68 height 13
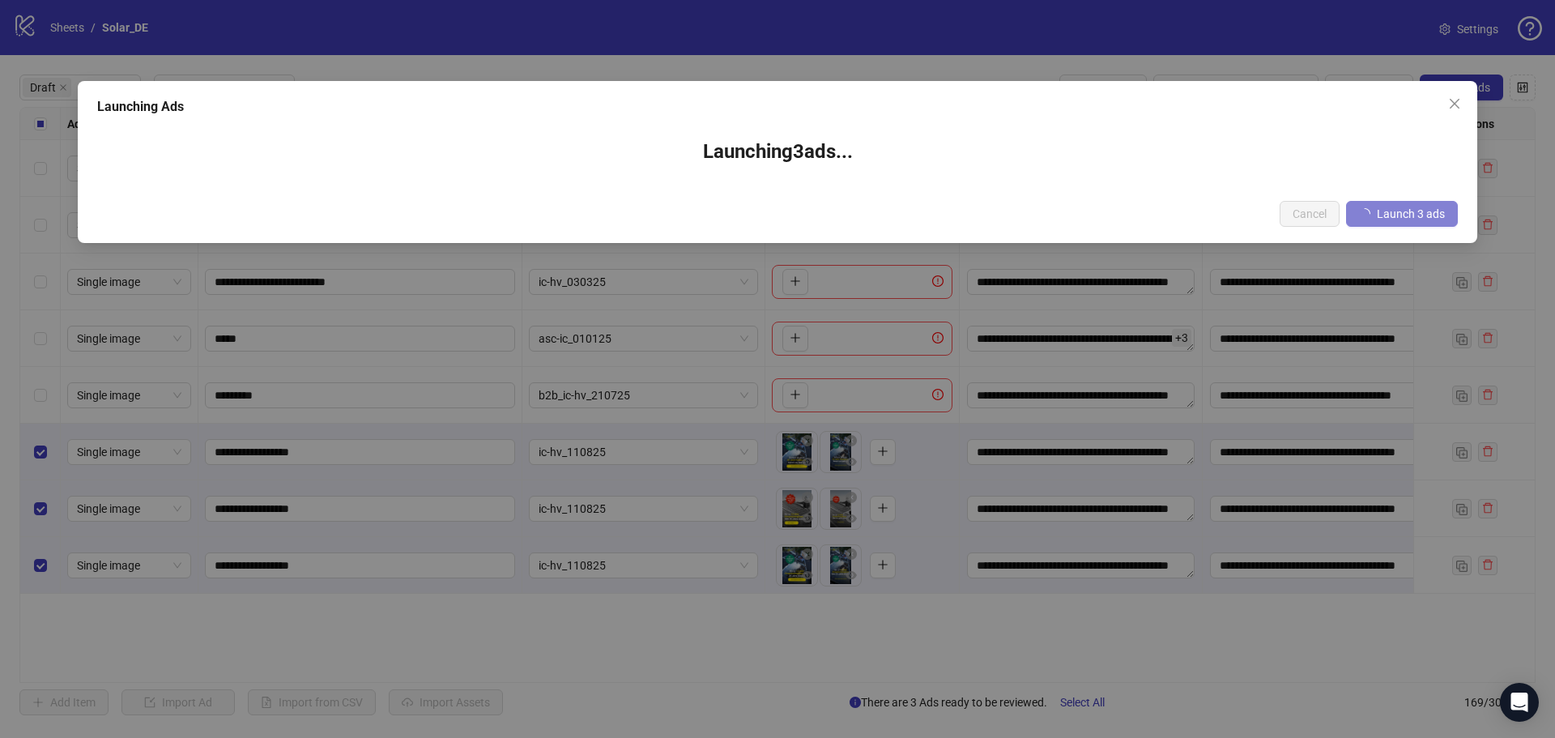
scroll to position [0, 0]
